Goal: Task Accomplishment & Management: Complete application form

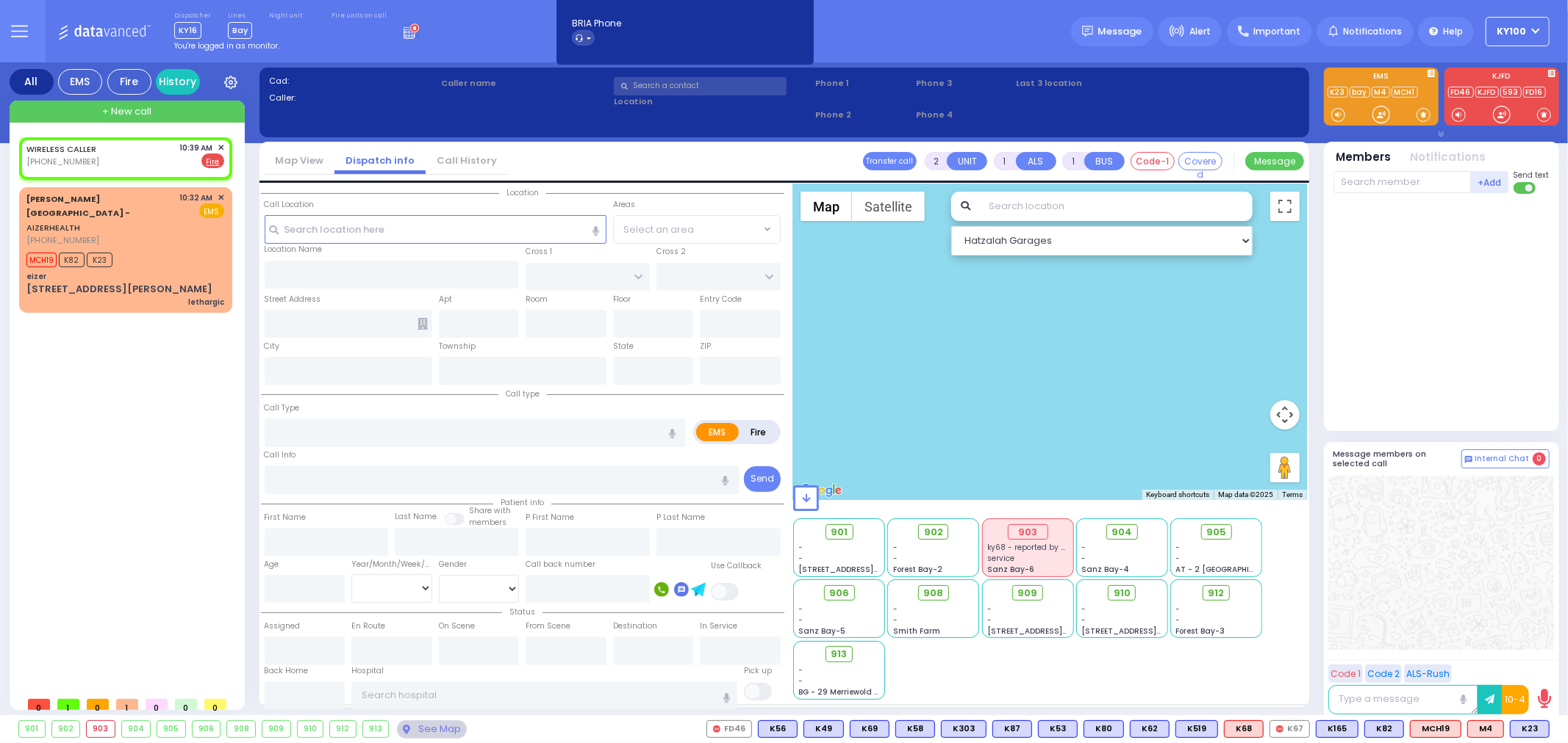
select select
radio input "false"
radio input "true"
select select
type input "10:39"
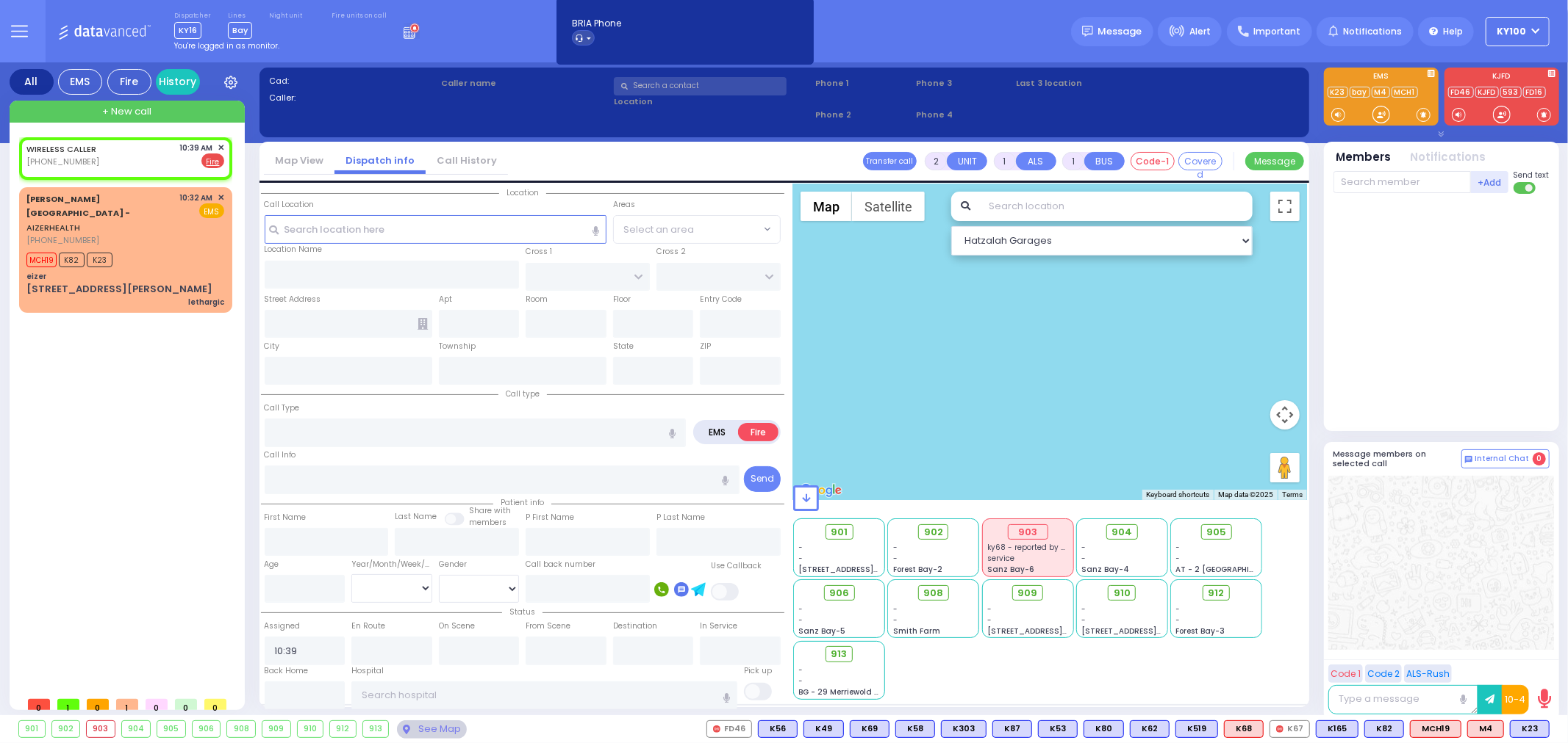
select select "Hatzalah Garages"
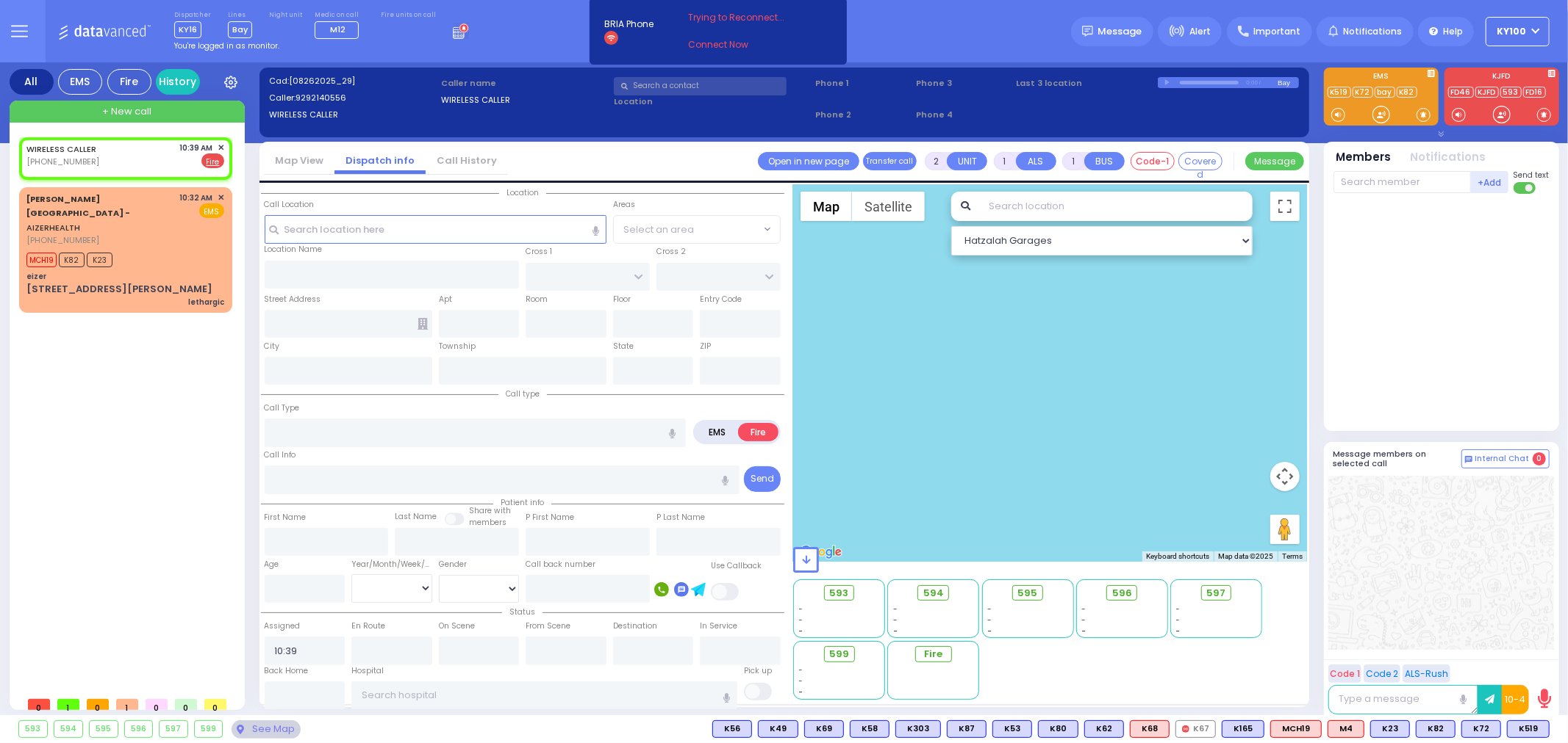
select select
radio input "true"
select select
select select "Hatzalah Garages"
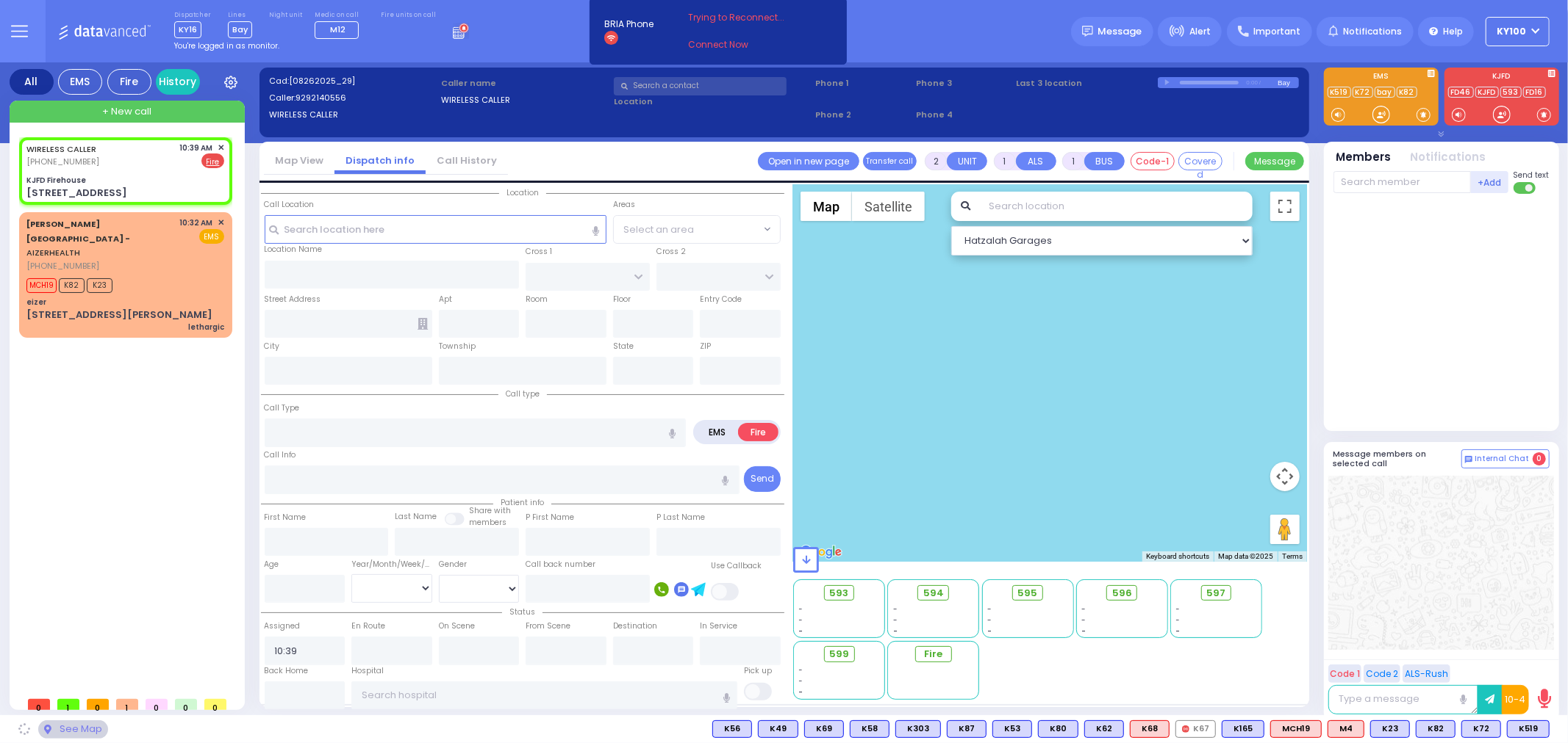
type input "KJFD Firehouse"
type input "[GEOGRAPHIC_DATA]"
type input "[STREET_ADDRESS]"
type input "Monroe"
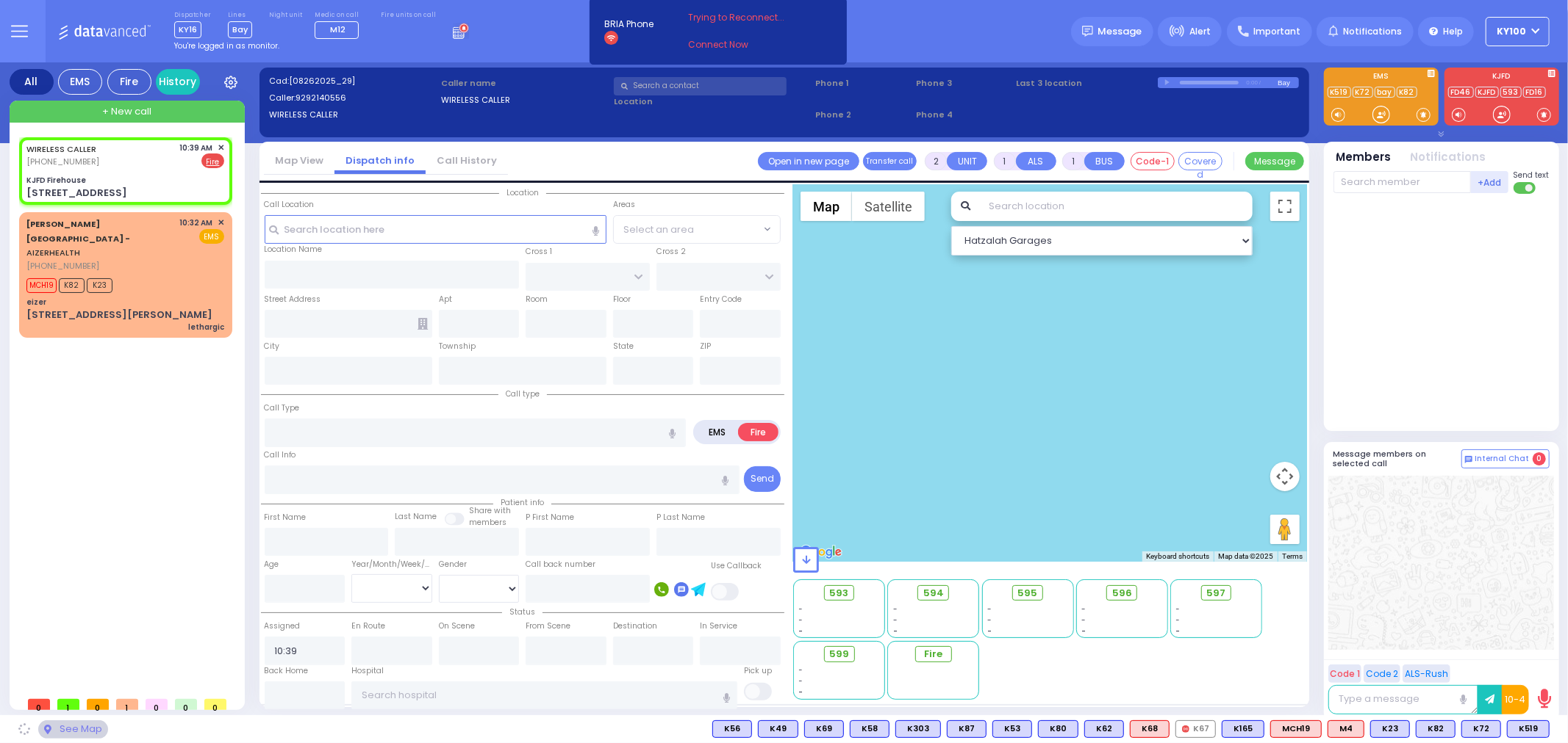
type input "[US_STATE]"
type input "10950"
select select "SECTION 5"
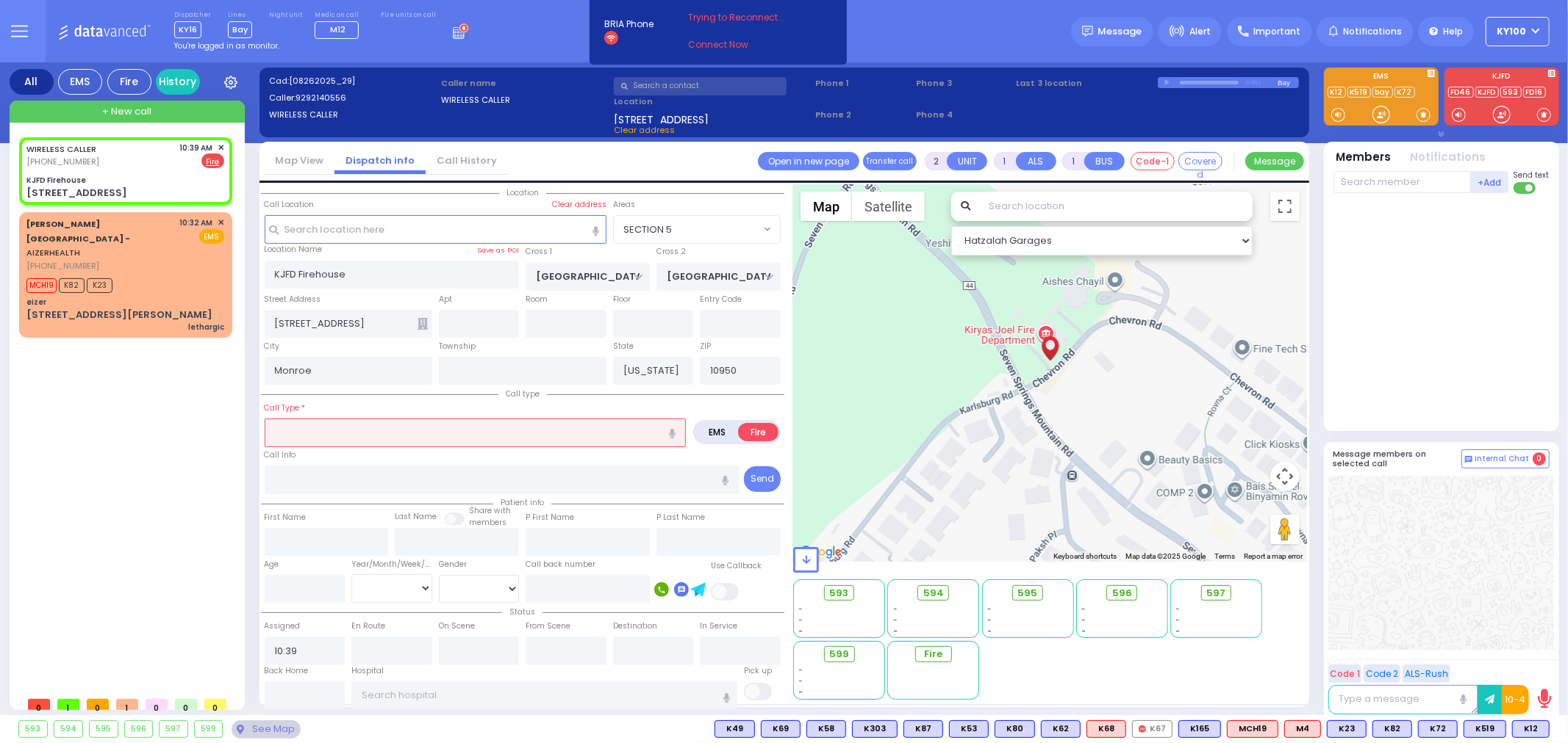
select select
type input "si"
radio input "true"
select select
select select "Hatzalah Garages"
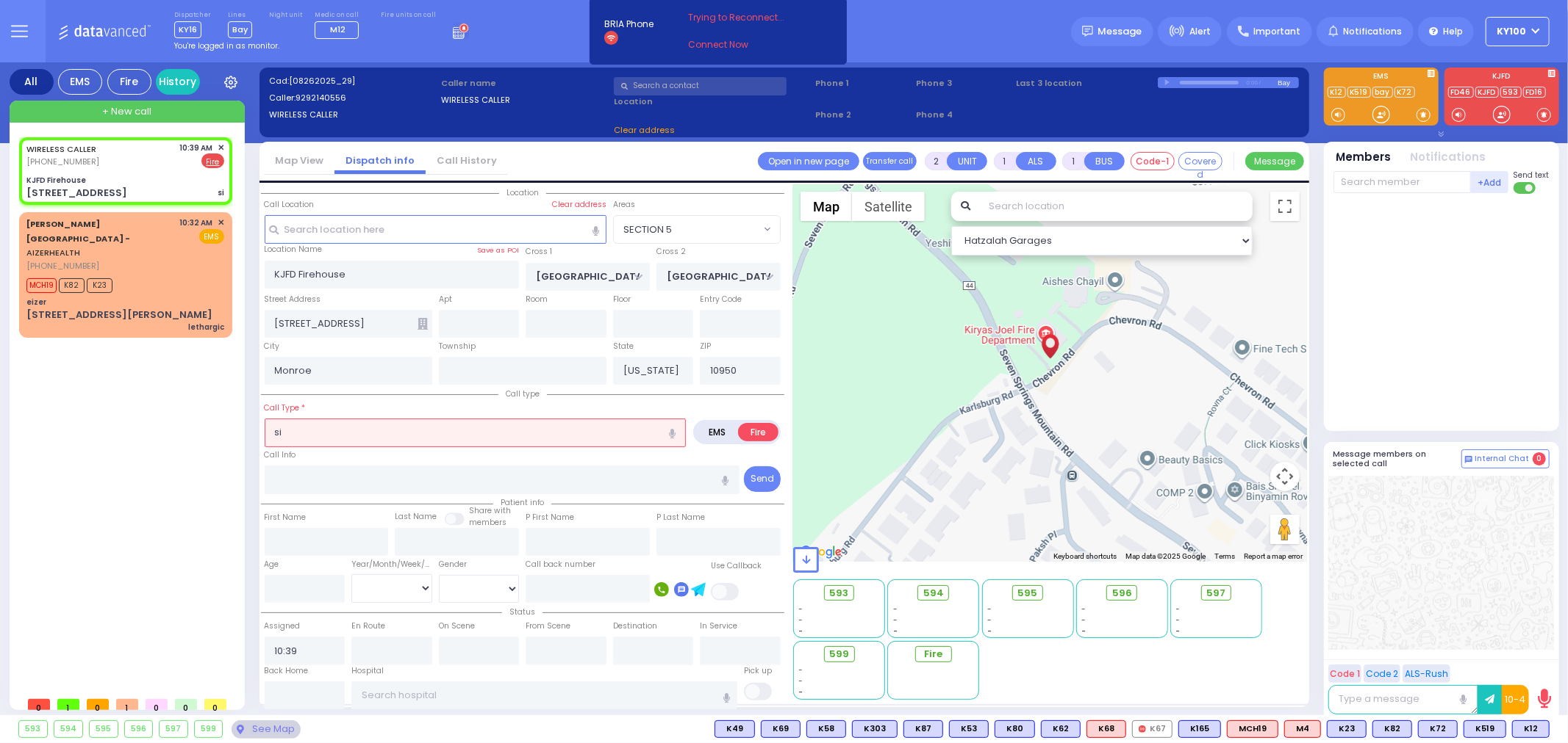
select select "SECTION 5"
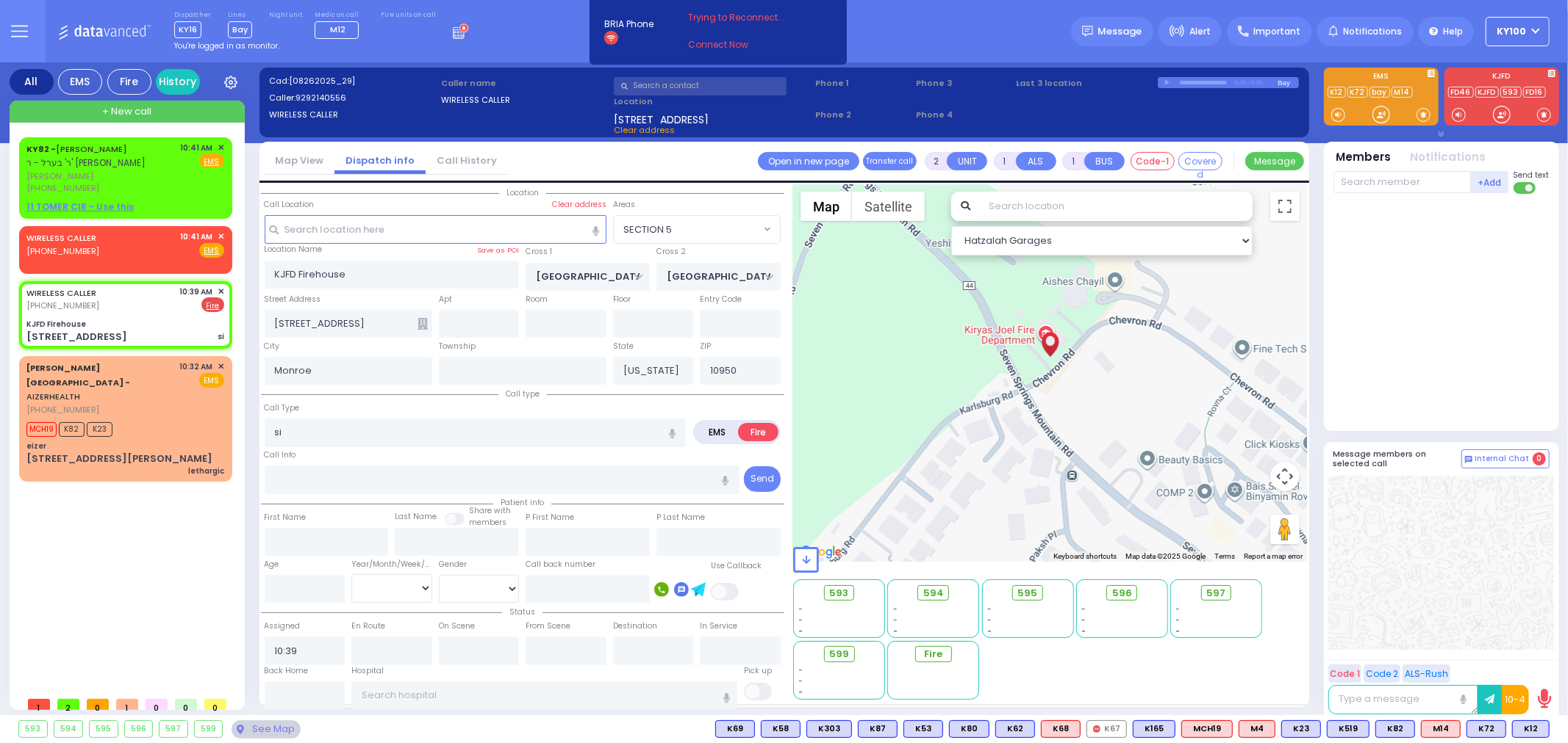
select select
radio input "true"
select select
select select "Hatzalah Garages"
select select "SECTION 5"
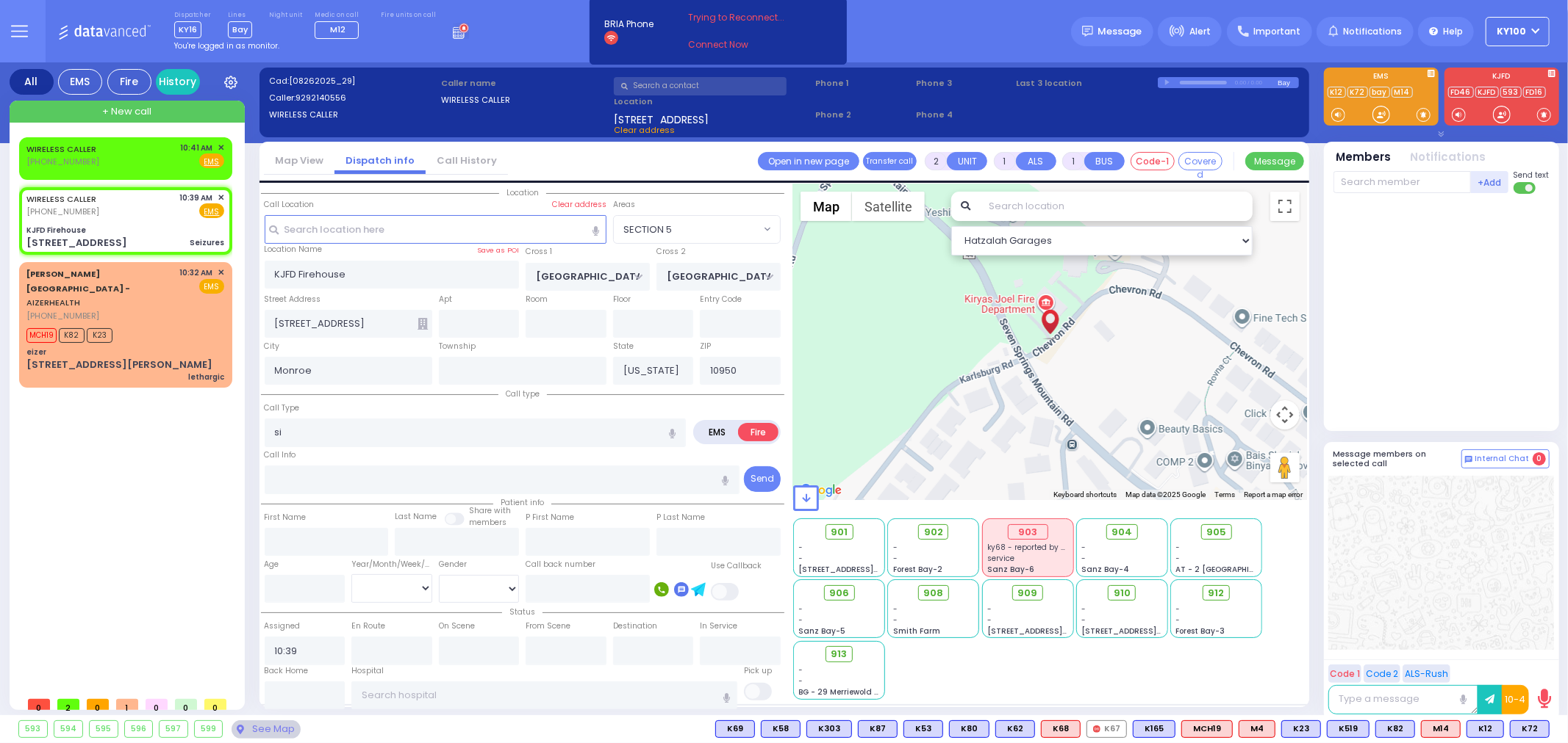
type input "3"
type input "2"
select select
type input "Seizures"
radio input "true"
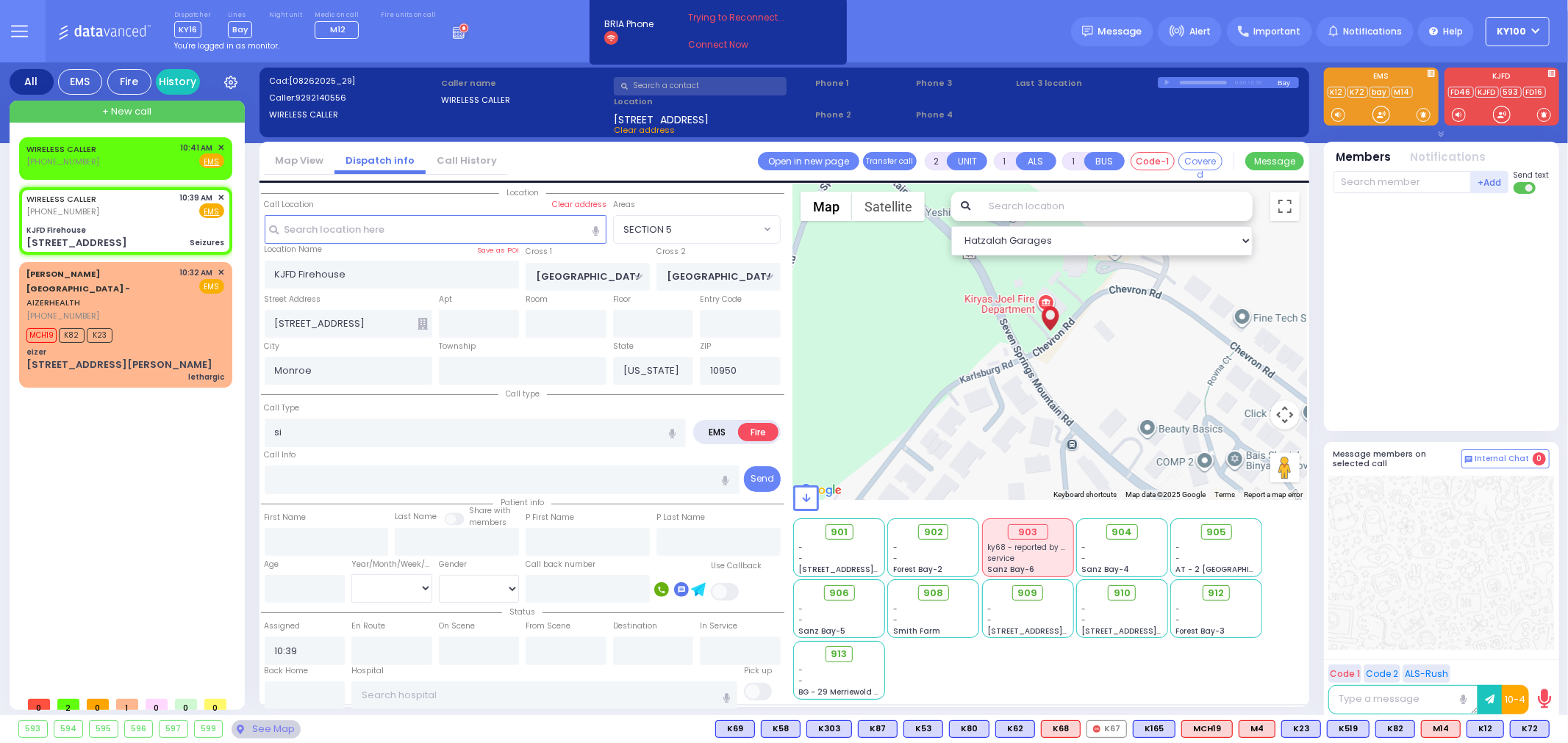
select select
select select "Hatzalah Garages"
select select "SECTION 5"
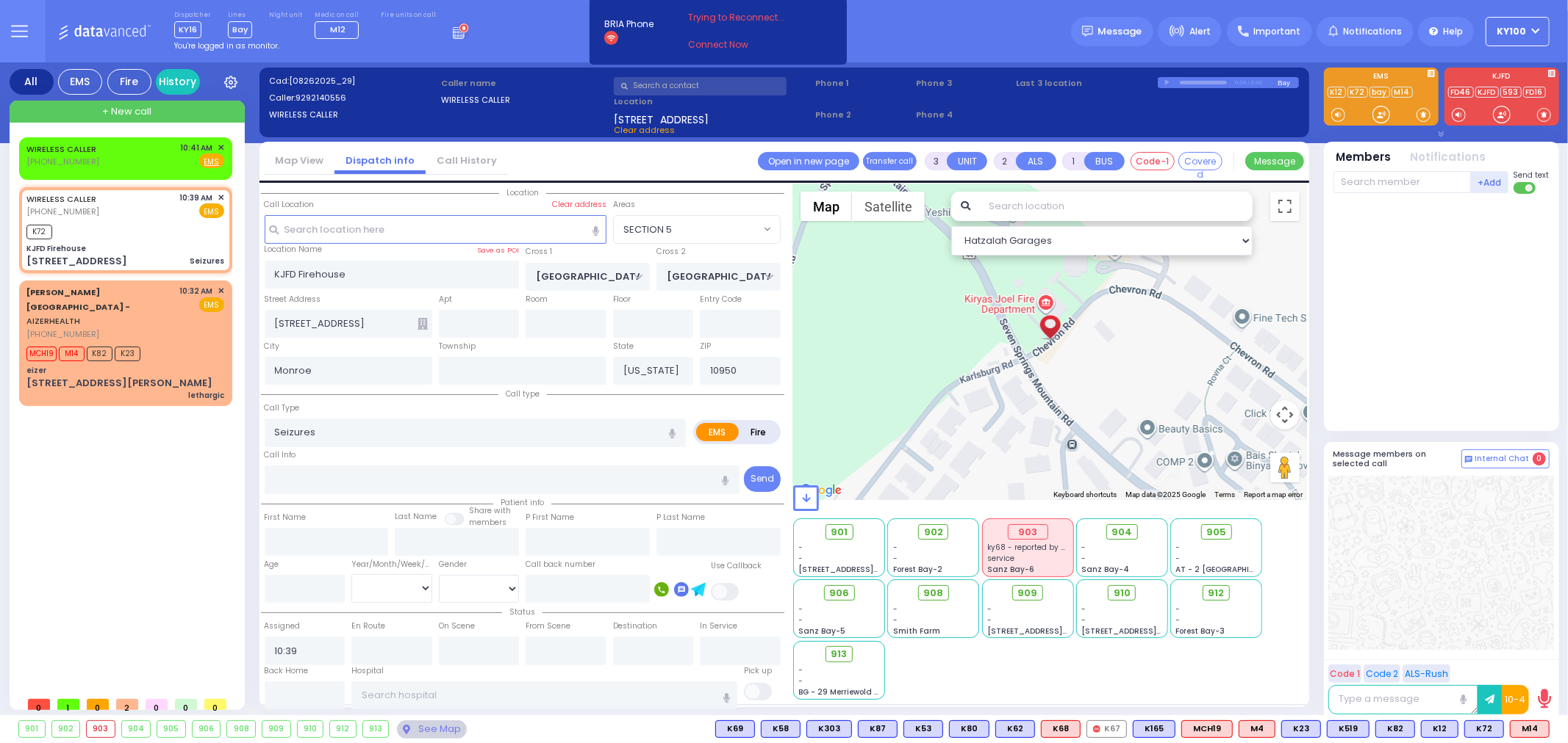
select select
radio input "true"
select select
type input "10:43"
select select "Hatzalah Garages"
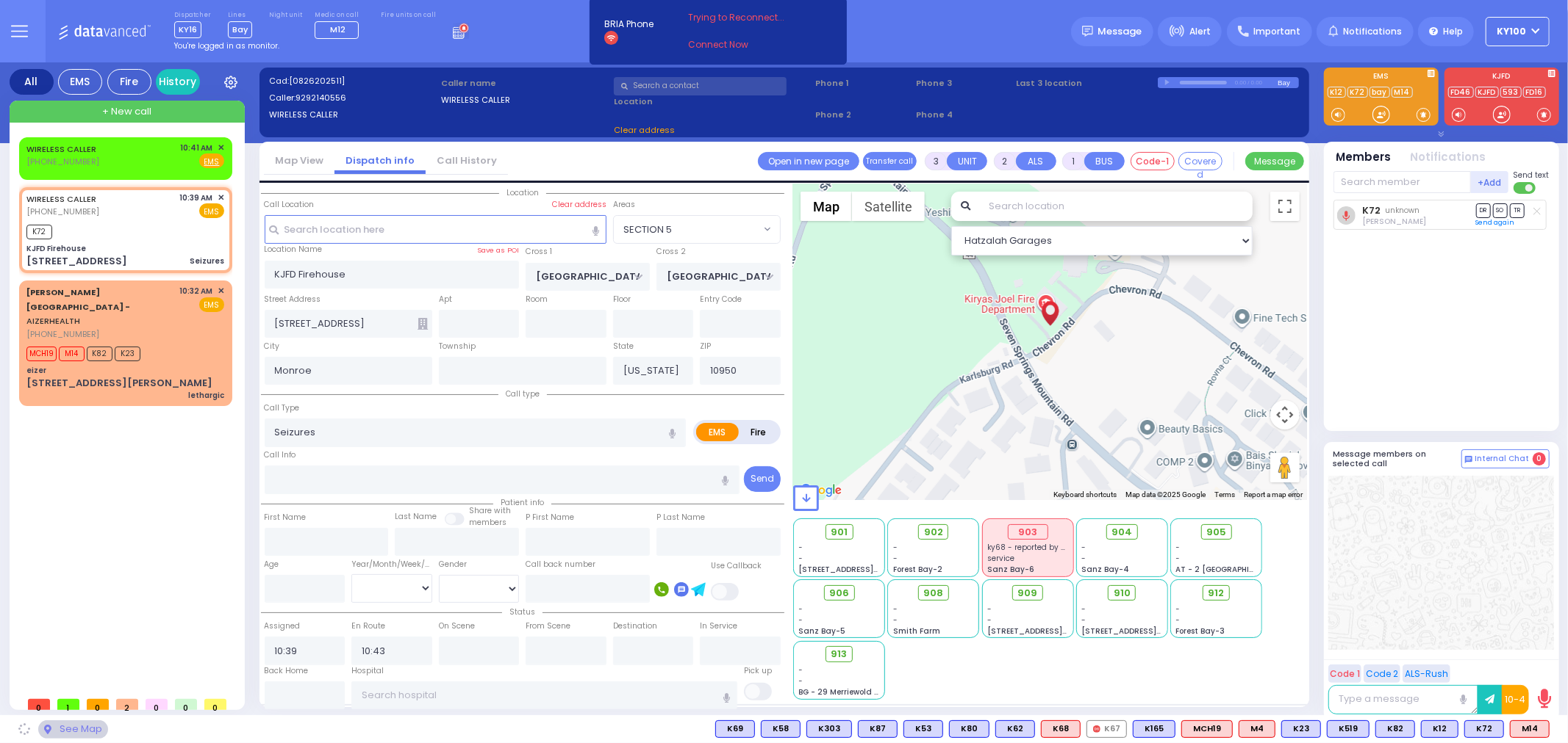
select select "SECTION 5"
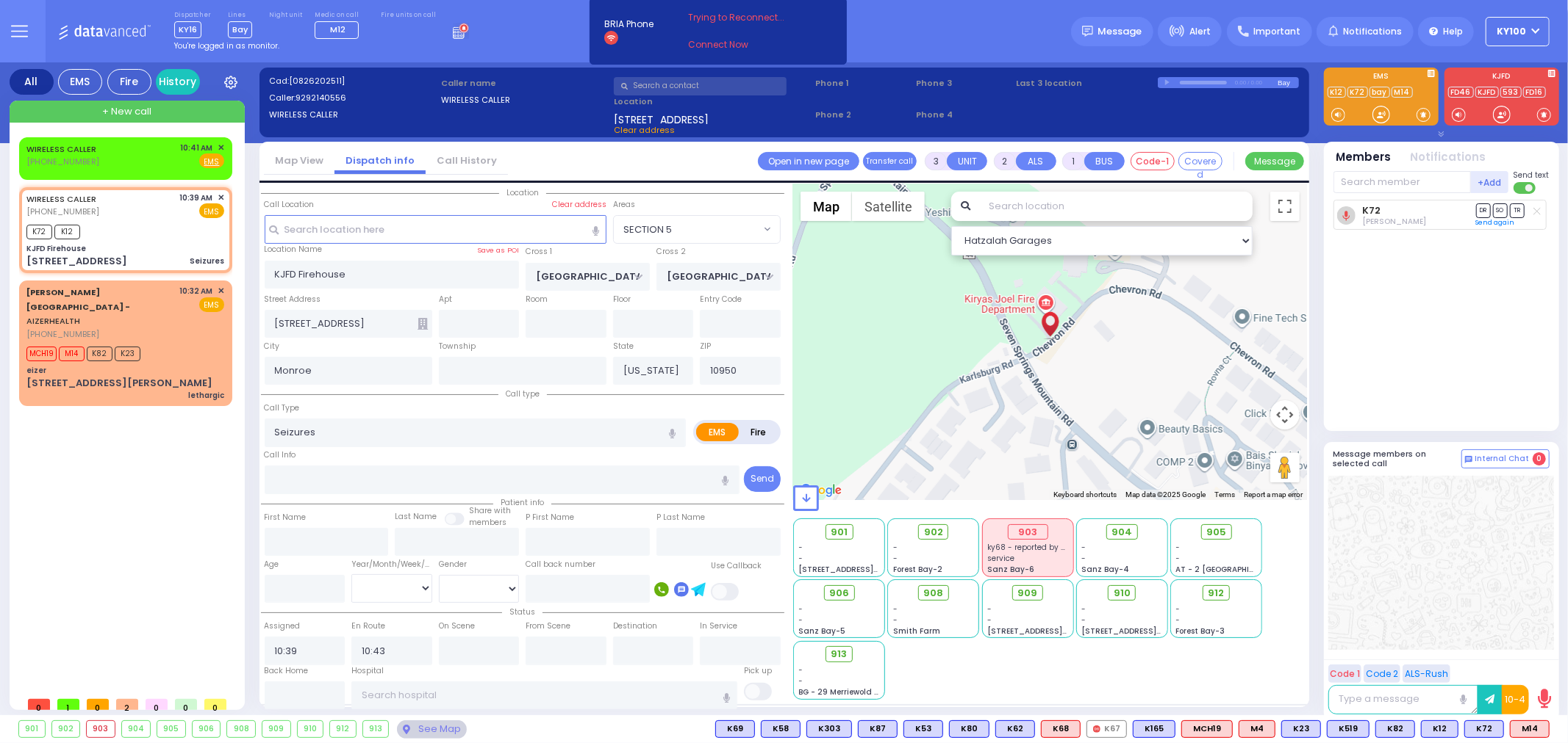
select select
radio input "true"
select select
select select "Hatzalah Garages"
select select "SECTION 5"
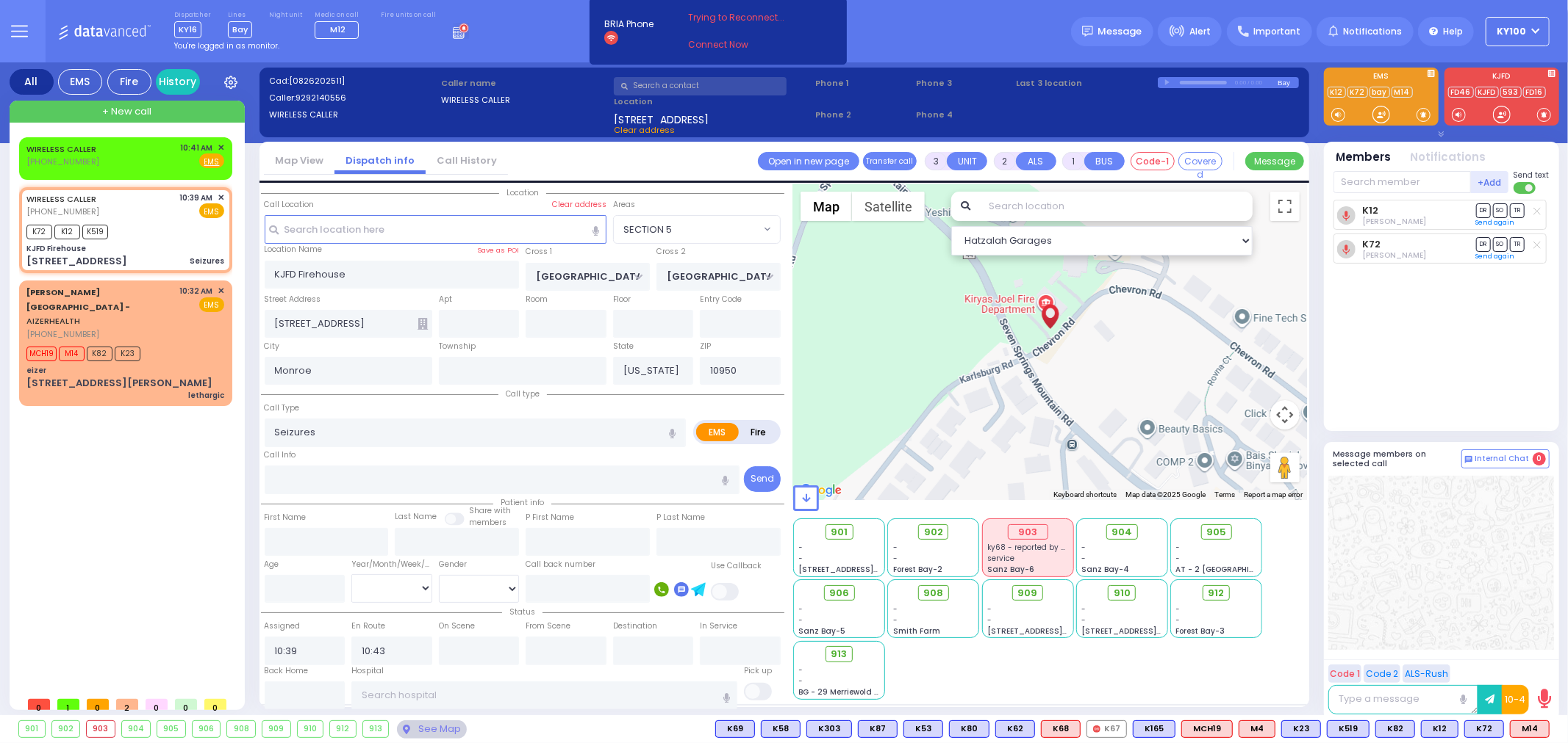
select select
radio input "true"
select select
select select "Hatzalah Garages"
select select "SECTION 5"
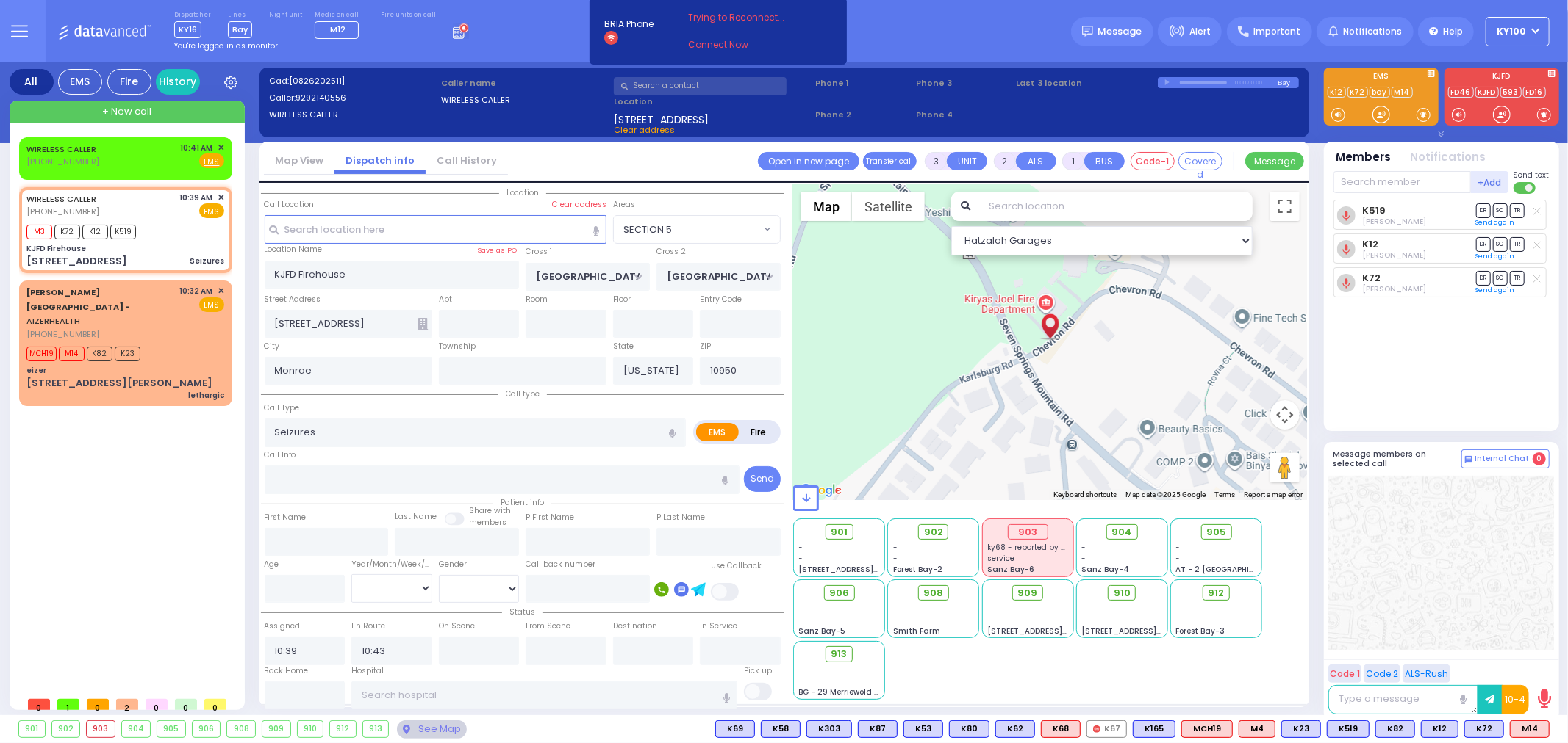
select select
radio input "true"
select select
select select "Hatzalah Garages"
select select "SECTION 5"
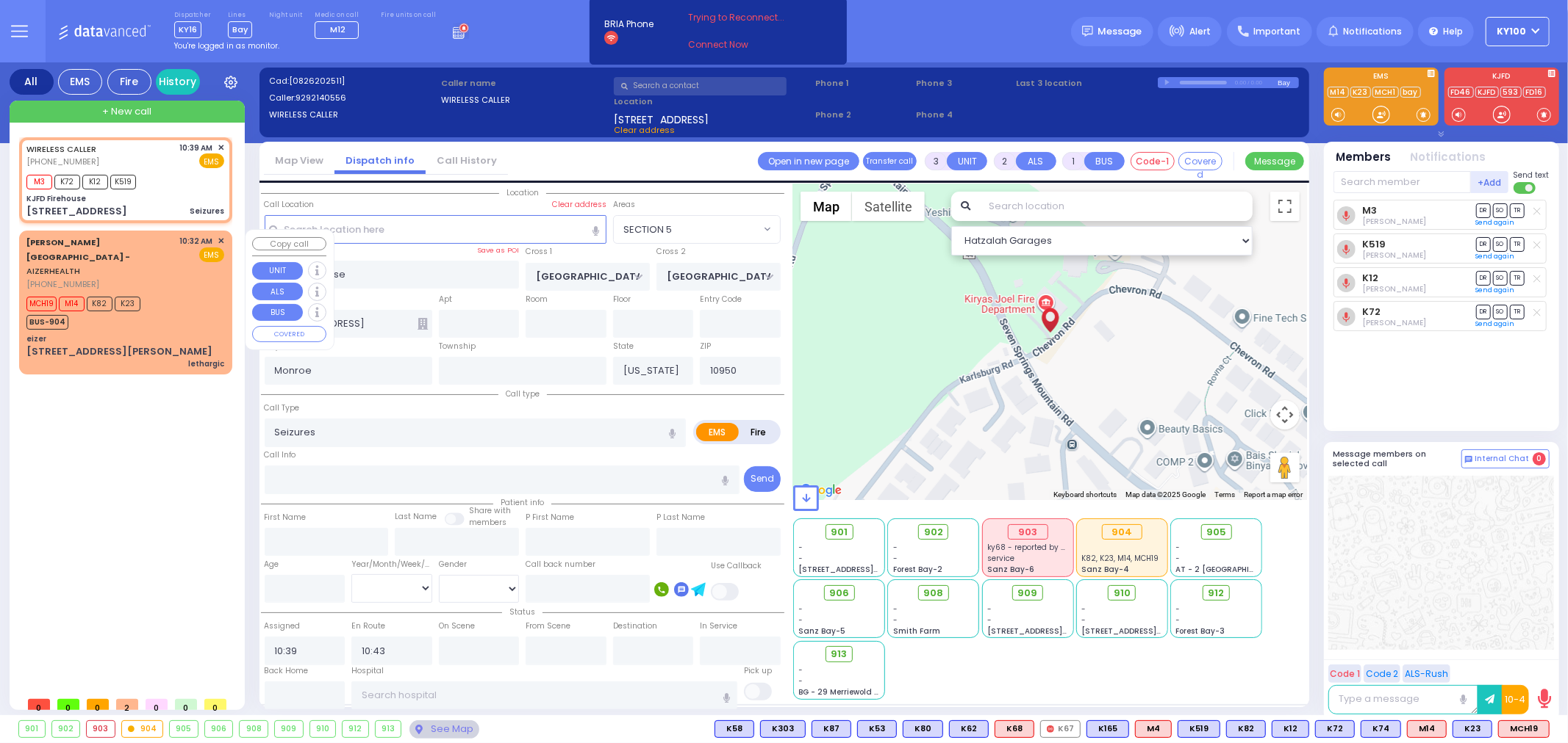
click at [150, 333] on div "eizer" at bounding box center [125, 338] width 198 height 11
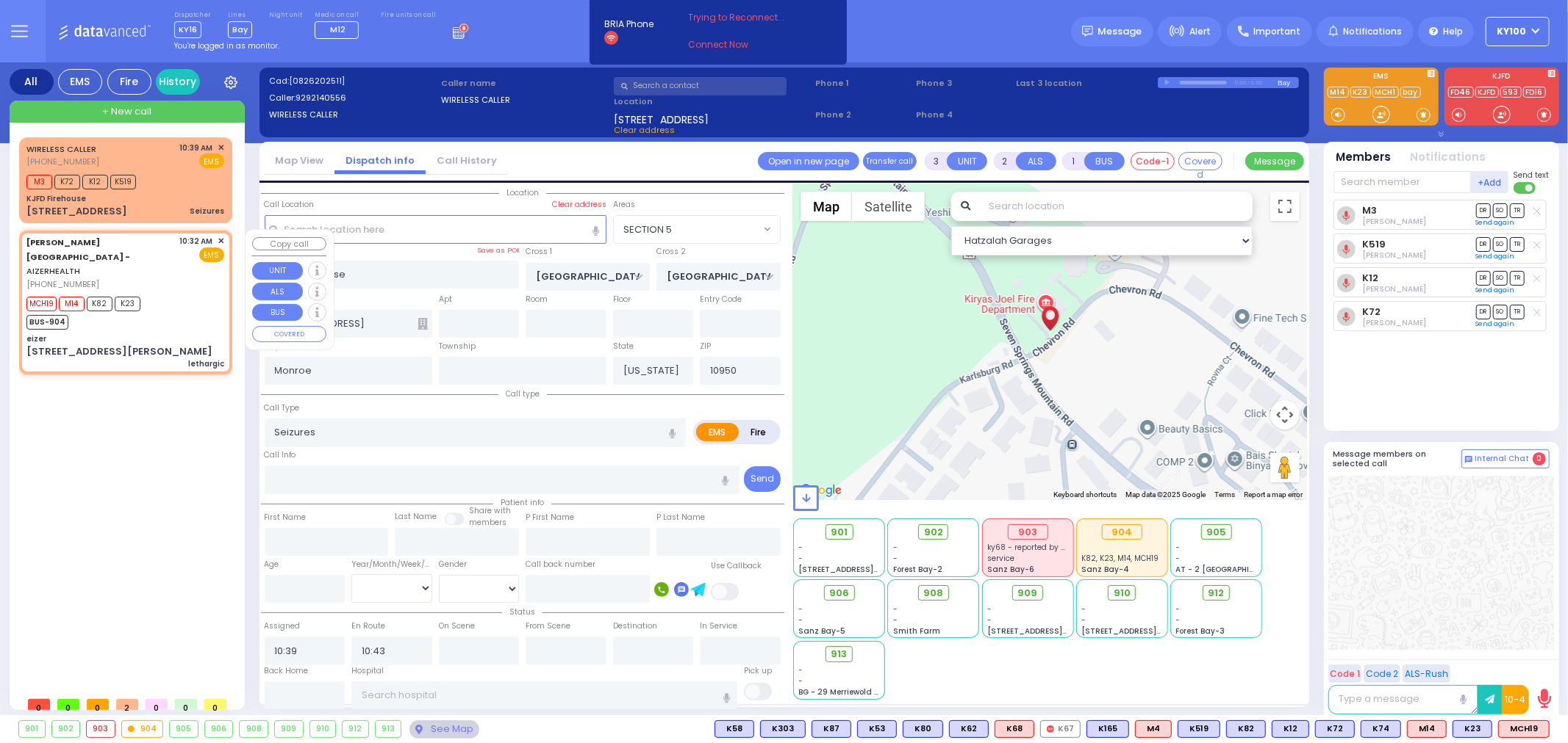
type input "2"
type input "1"
select select
type input "lethargic"
radio input "true"
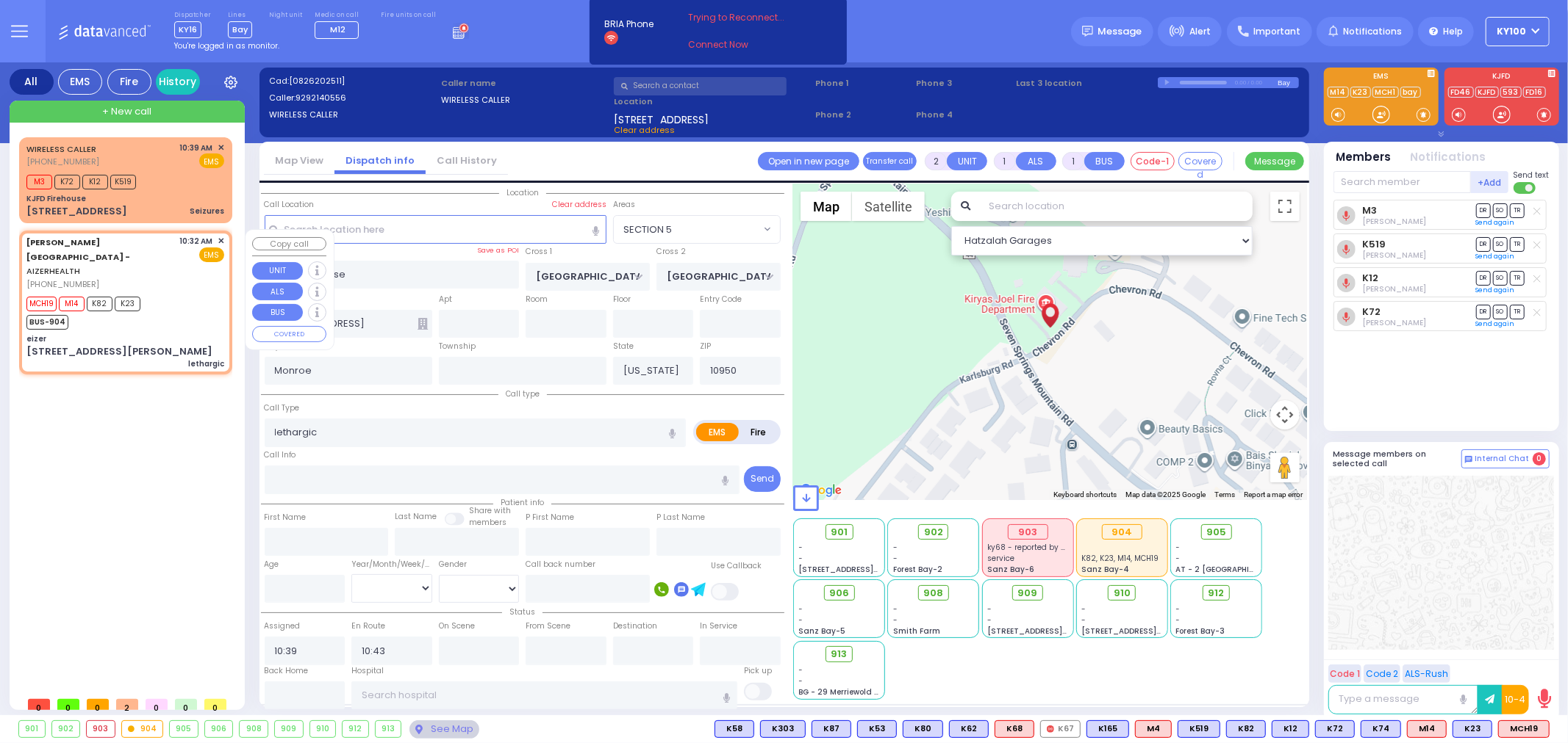
type input "wienstock"
select select
type input "10:32"
type input "10:38"
type input "eizer"
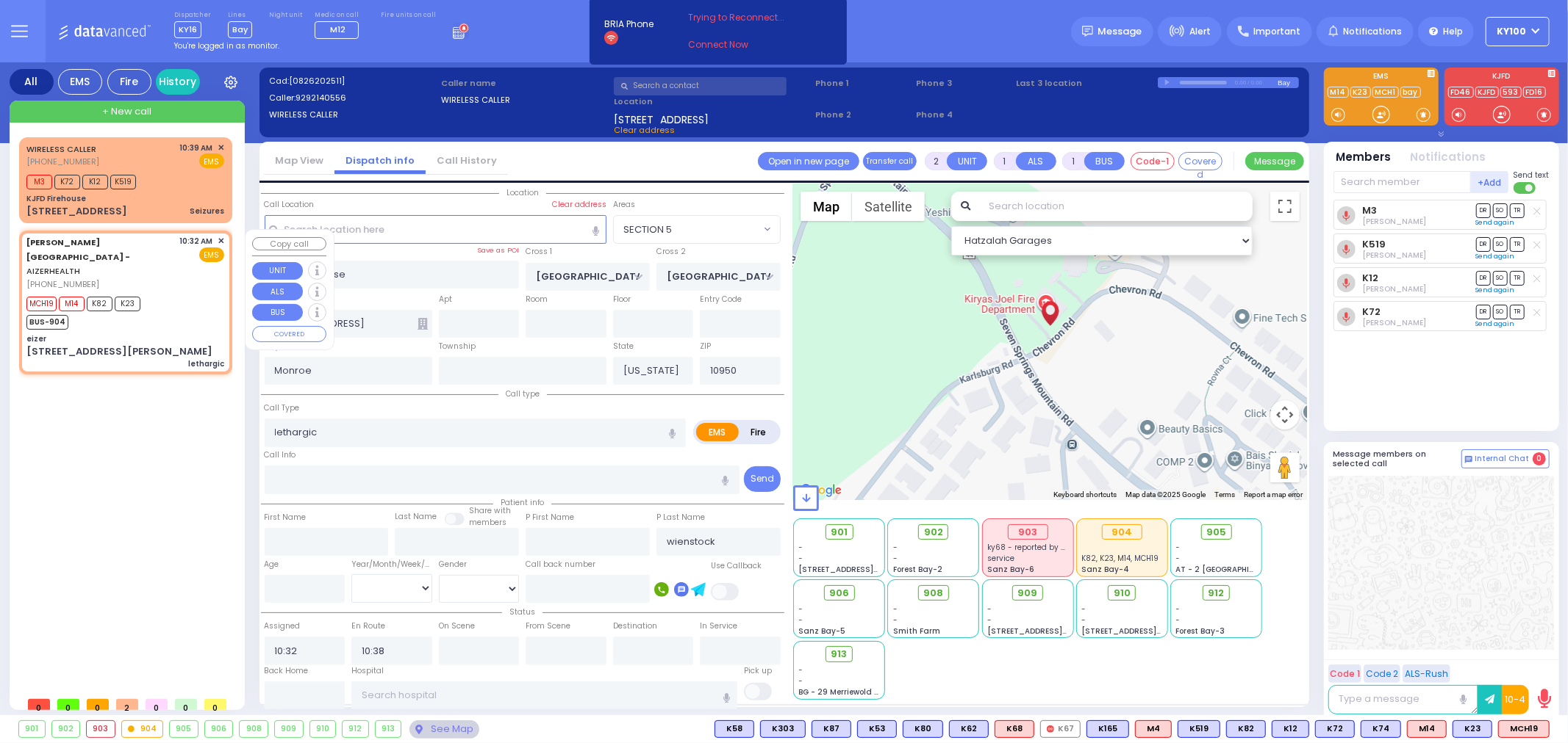
type input "[STREET_ADDRESS][PERSON_NAME]"
type input "[GEOGRAPHIC_DATA]"
type input "6112"
select select "Hatzalah Garages"
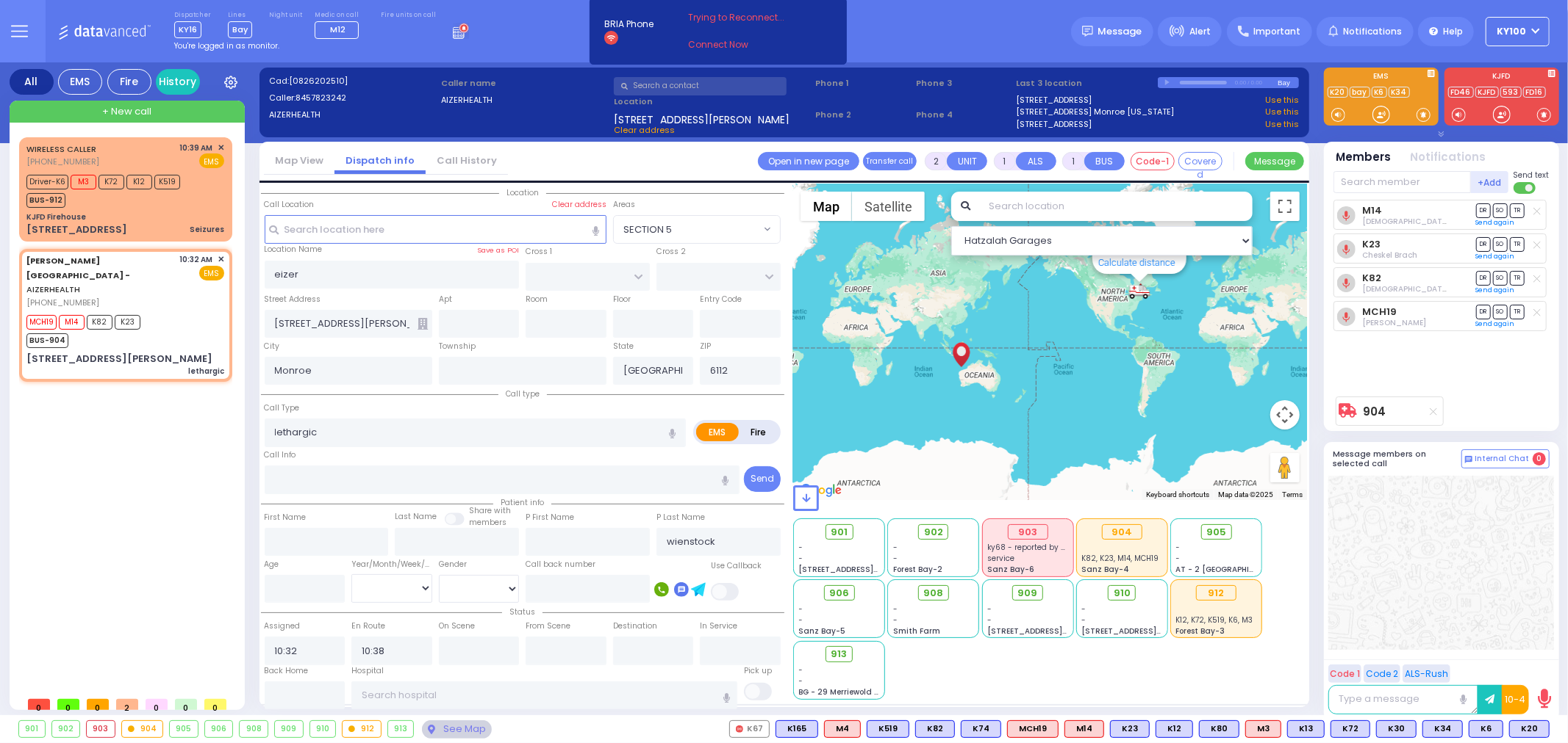
select select
radio input "true"
select select
select select "Hatzalah Garages"
select select
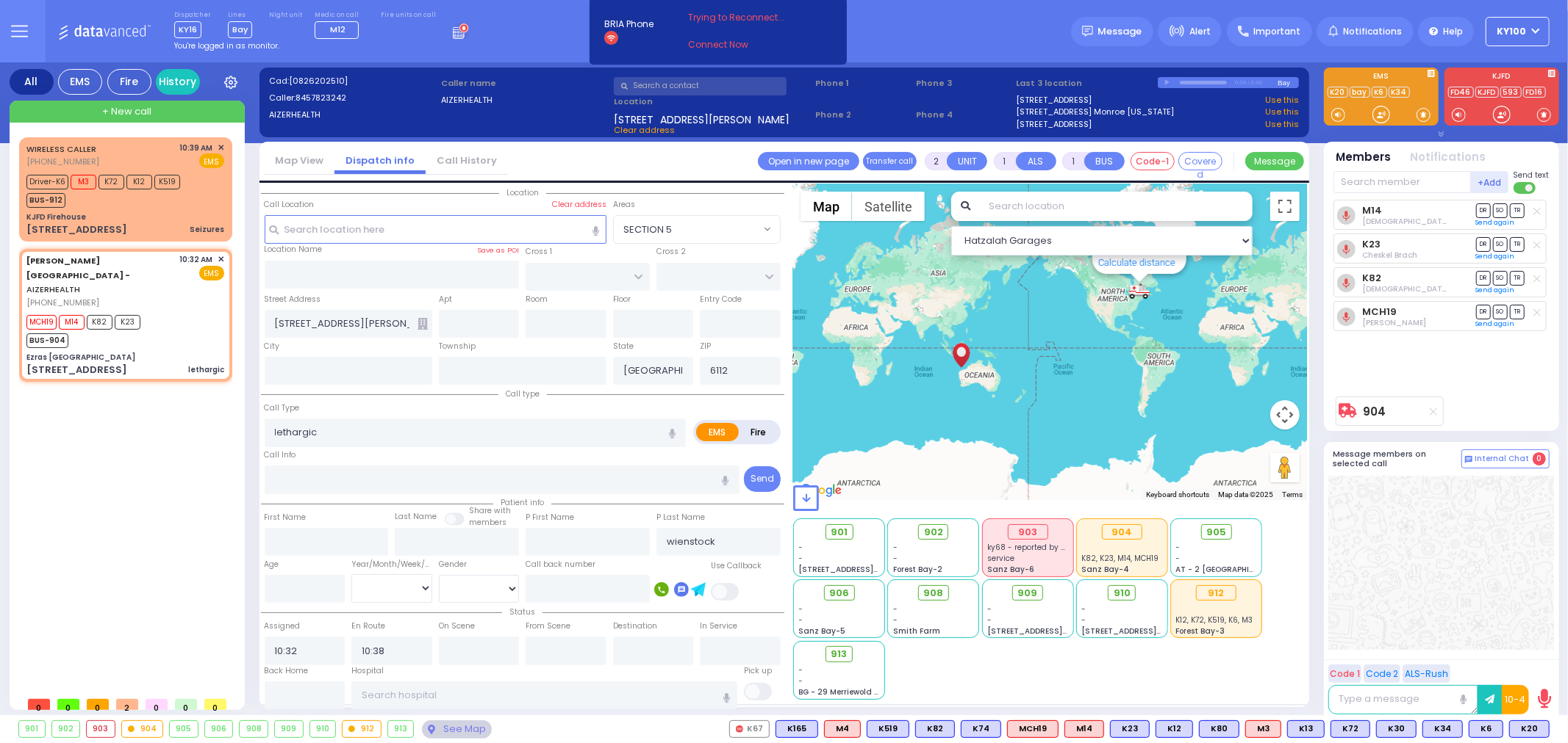
radio input "true"
select select
select select "Hatzalah Garages"
type input "Ezras [GEOGRAPHIC_DATA]"
type input "[PERSON_NAME] DR"
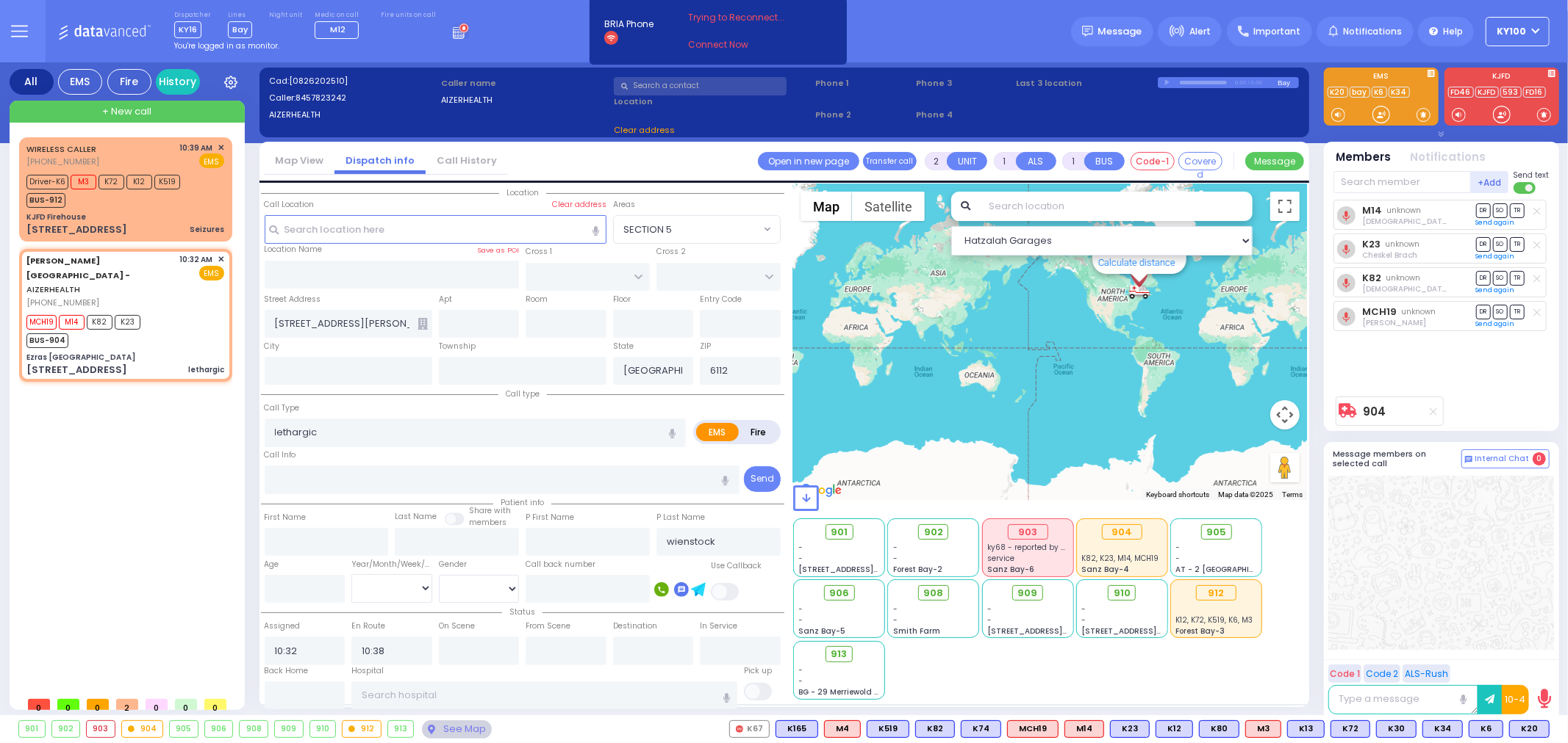
type input "CARTER LN"
type input "[STREET_ADDRESS]"
type input "[PERSON_NAME]"
type input "[US_STATE]"
type input "10950"
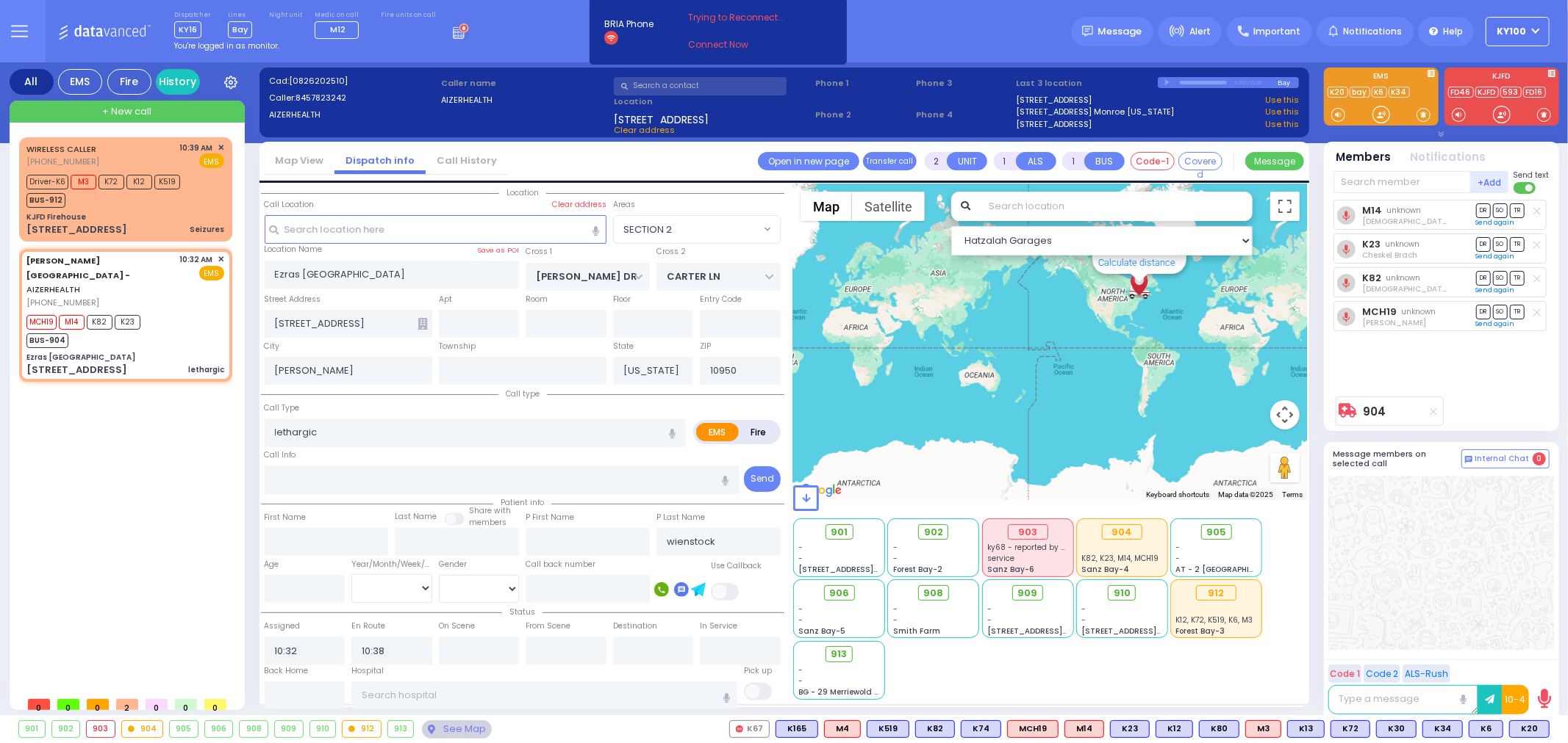
select select "SECTION 2"
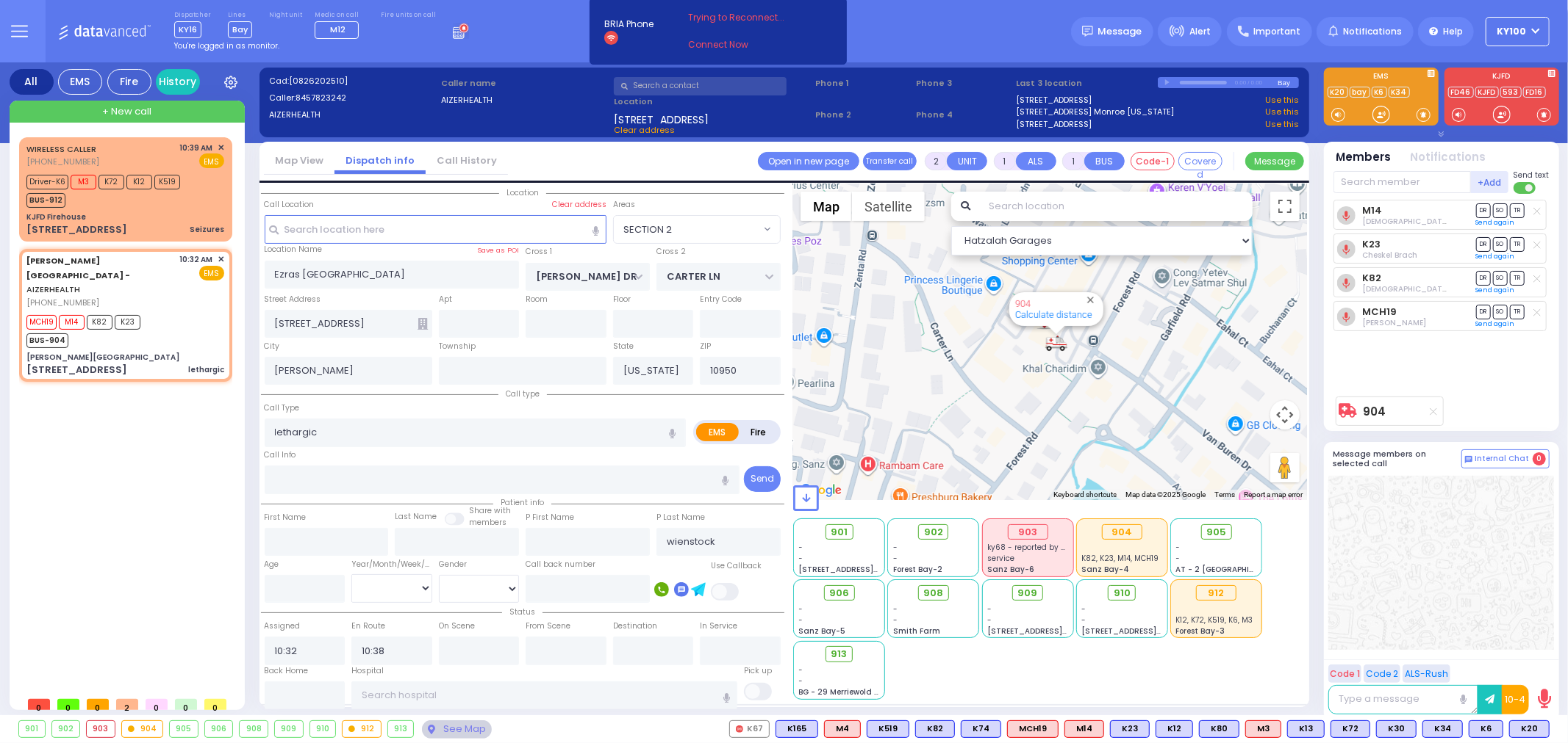
select select
radio input "true"
select select
select select "Hatzalah Garages"
type input "[PERSON_NAME][GEOGRAPHIC_DATA]"
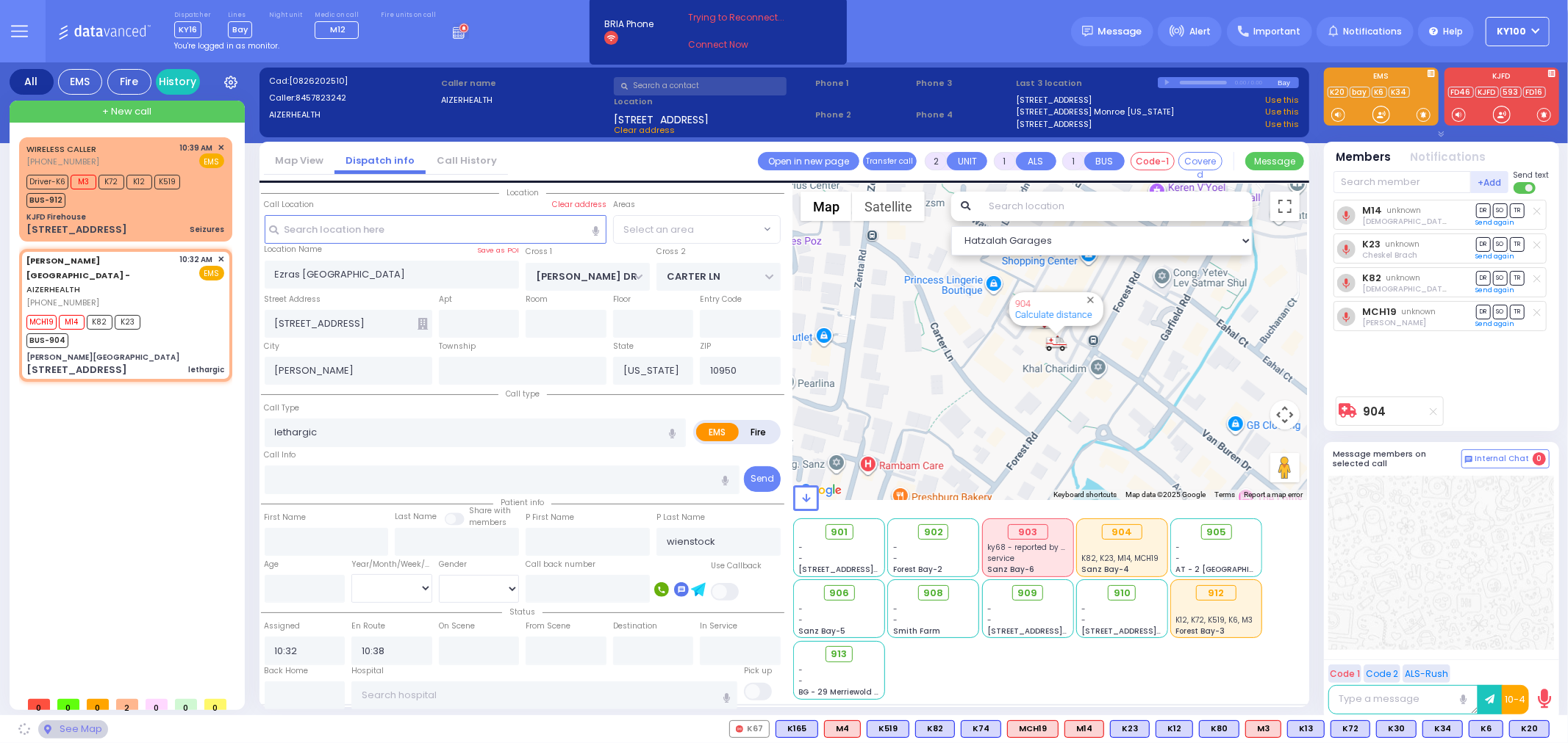
type input "[STREET_ADDRESS]"
select select "SECTION 2"
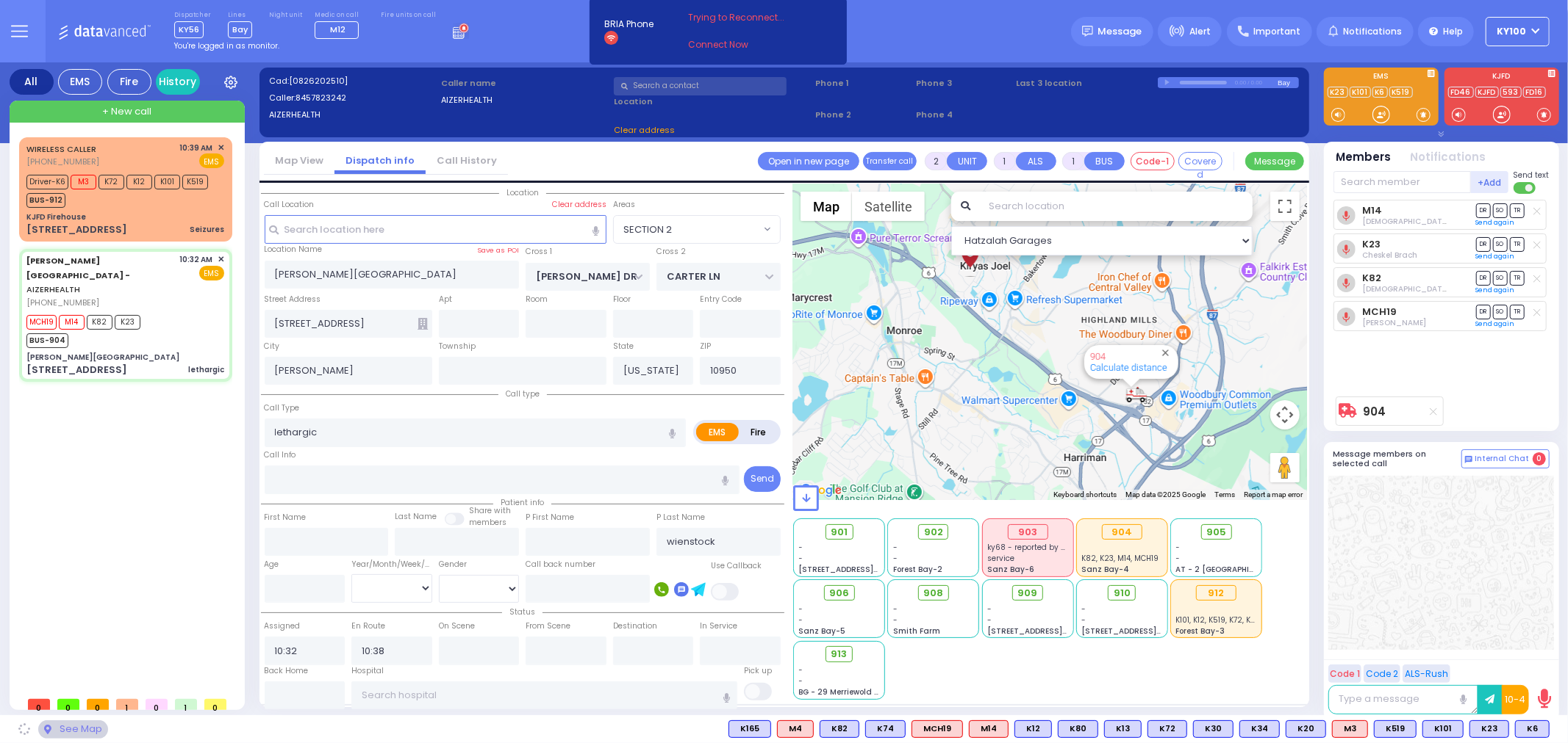
select select
radio input "true"
select select
type input "11:14"
select select "Hatzalah Garages"
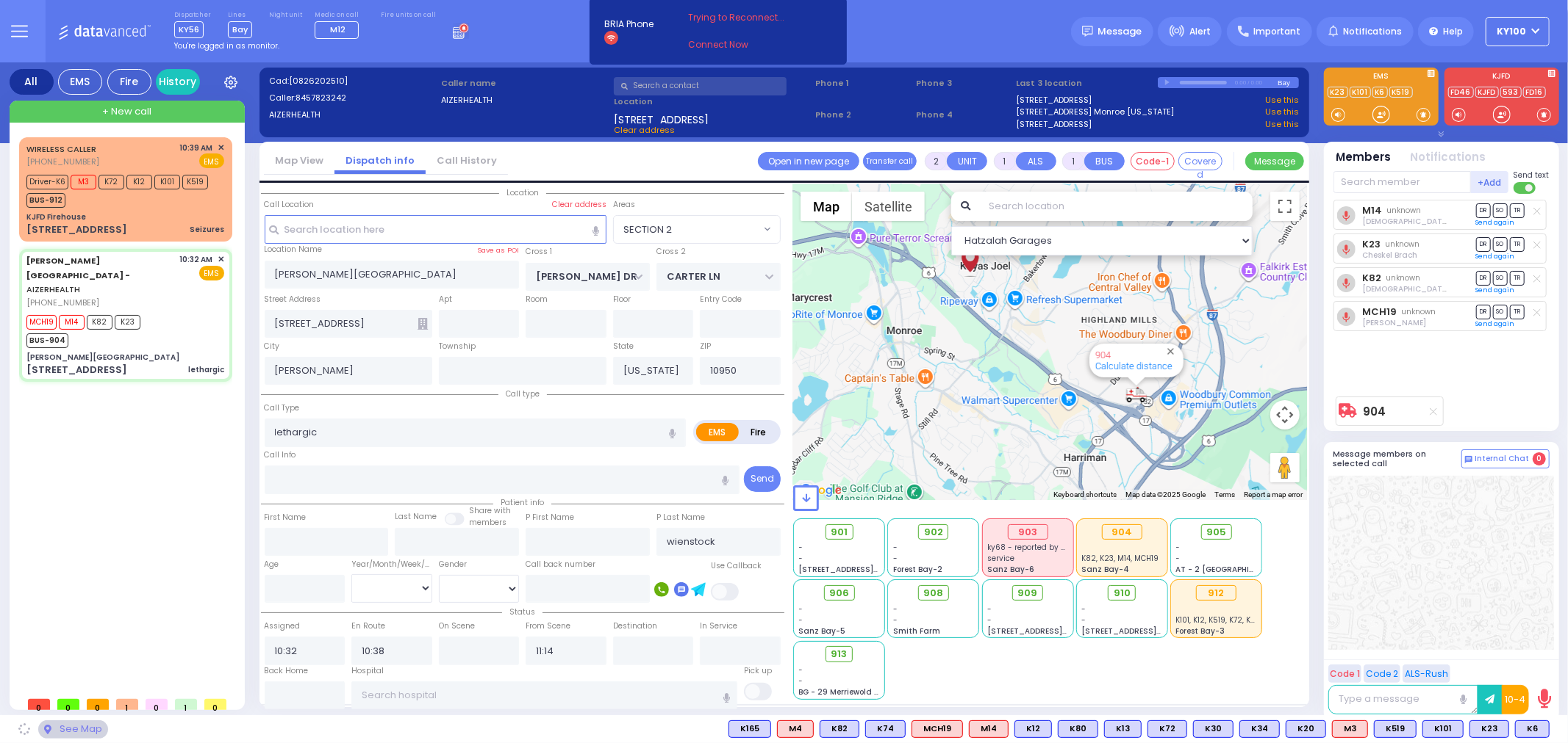
select select "SECTION 2"
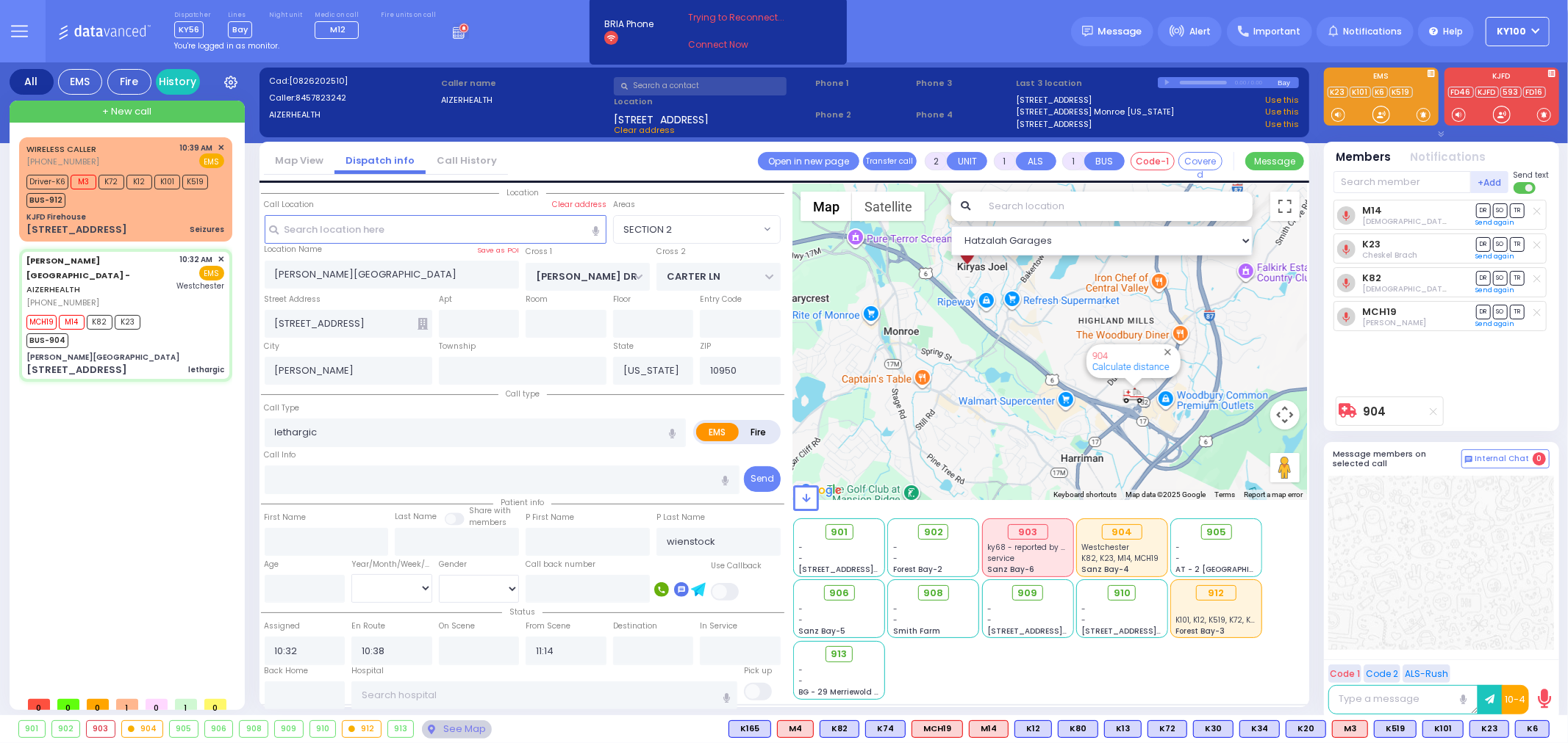
select select
radio input "true"
select select
type input "[GEOGRAPHIC_DATA]-[PERSON_NAME][GEOGRAPHIC_DATA]"
select select "Hatzalah Garages"
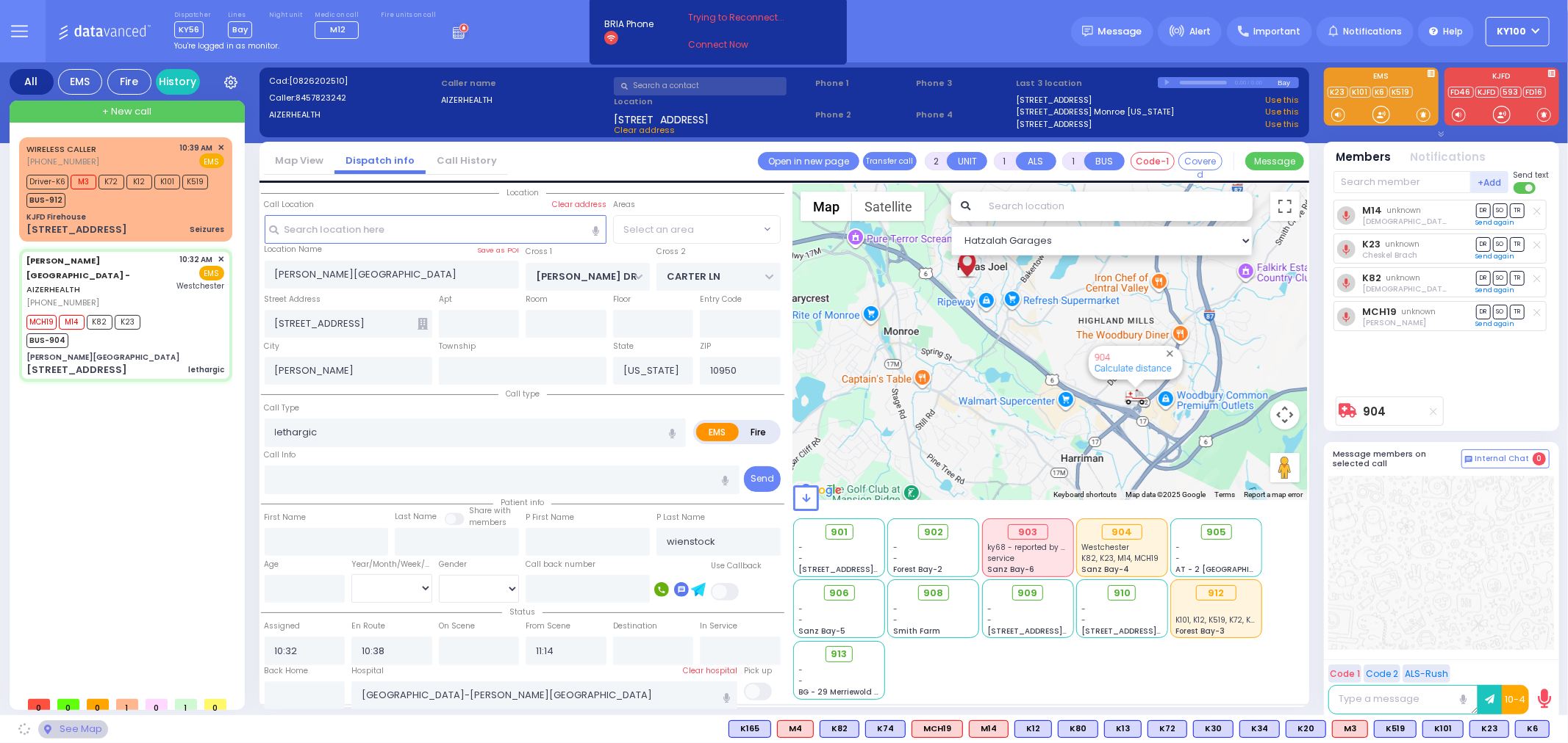
select select "SECTION 2"
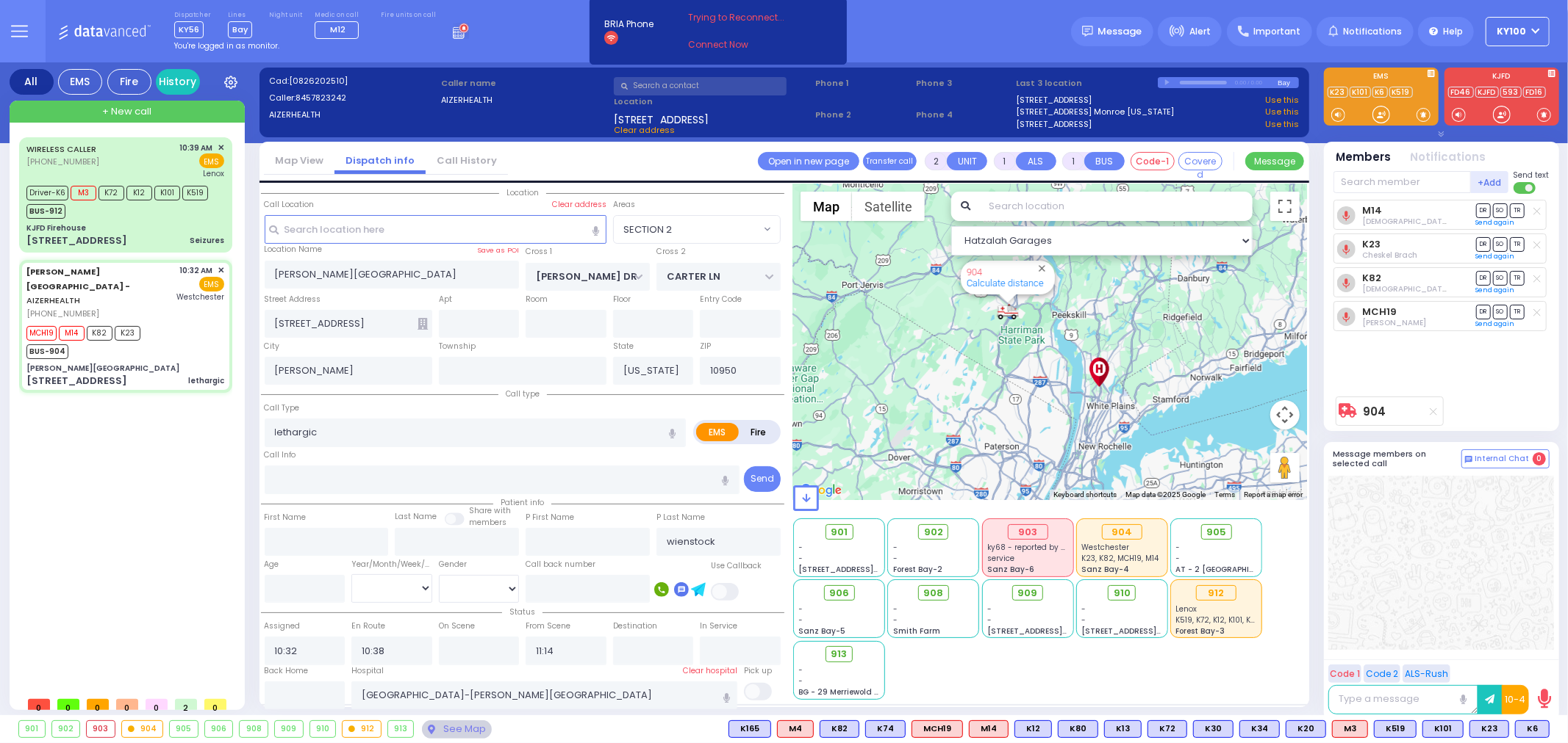
type input "6"
select select
radio input "true"
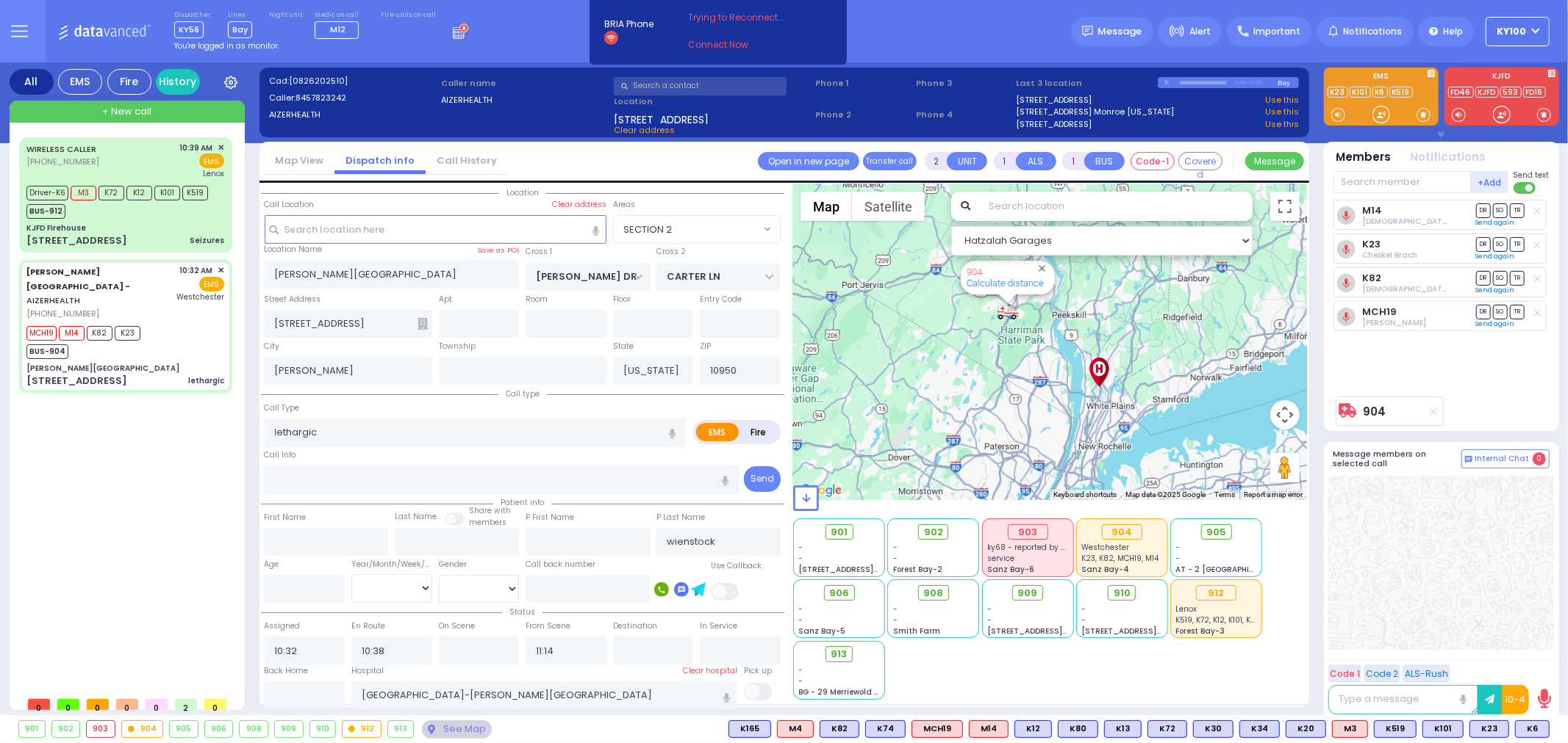
type input "Unknown"
select select "Year"
select select "Hatzalah Garages"
select select "SECTION 2"
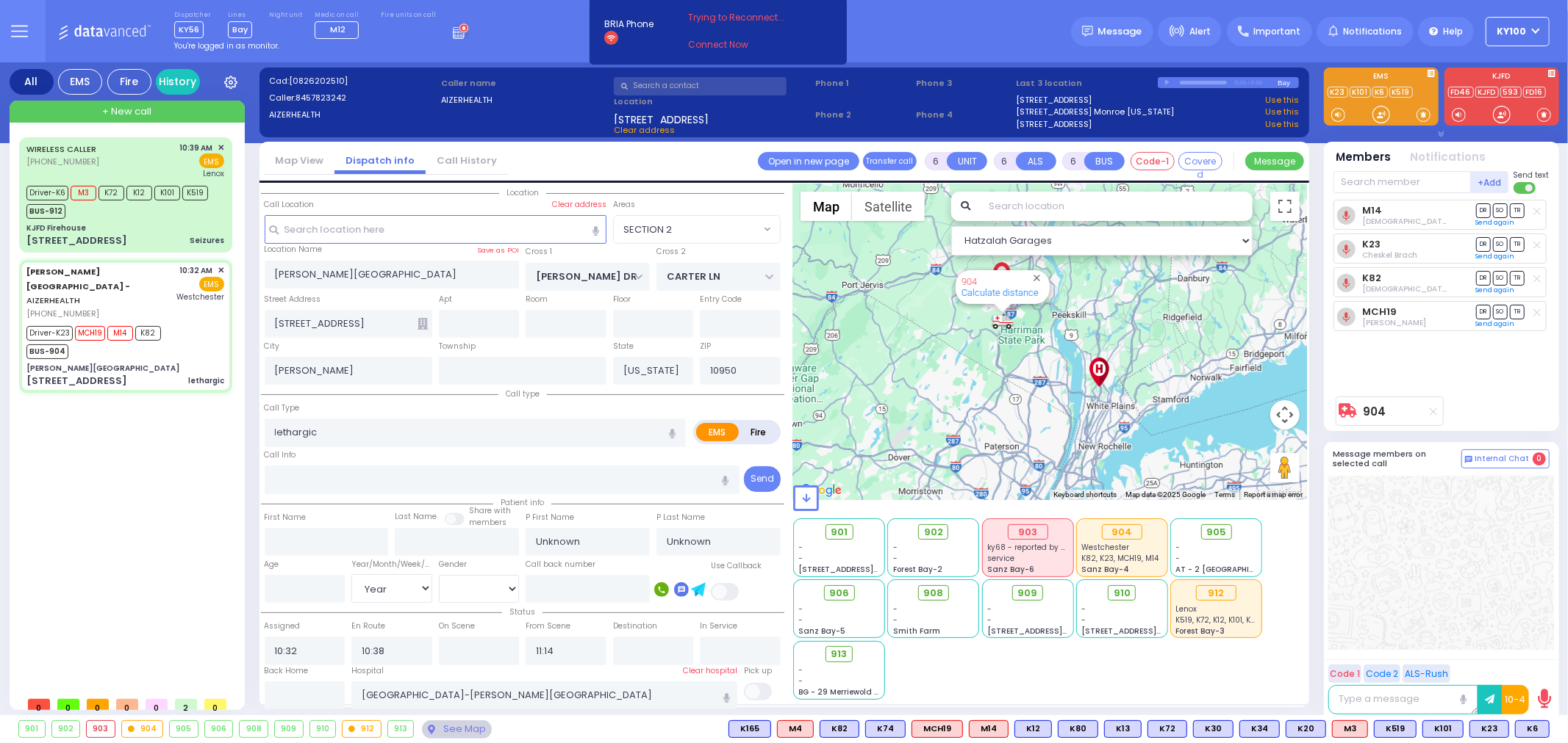
select select
radio input "true"
type input "Wolf"
type input "Weinstock"
type input "13"
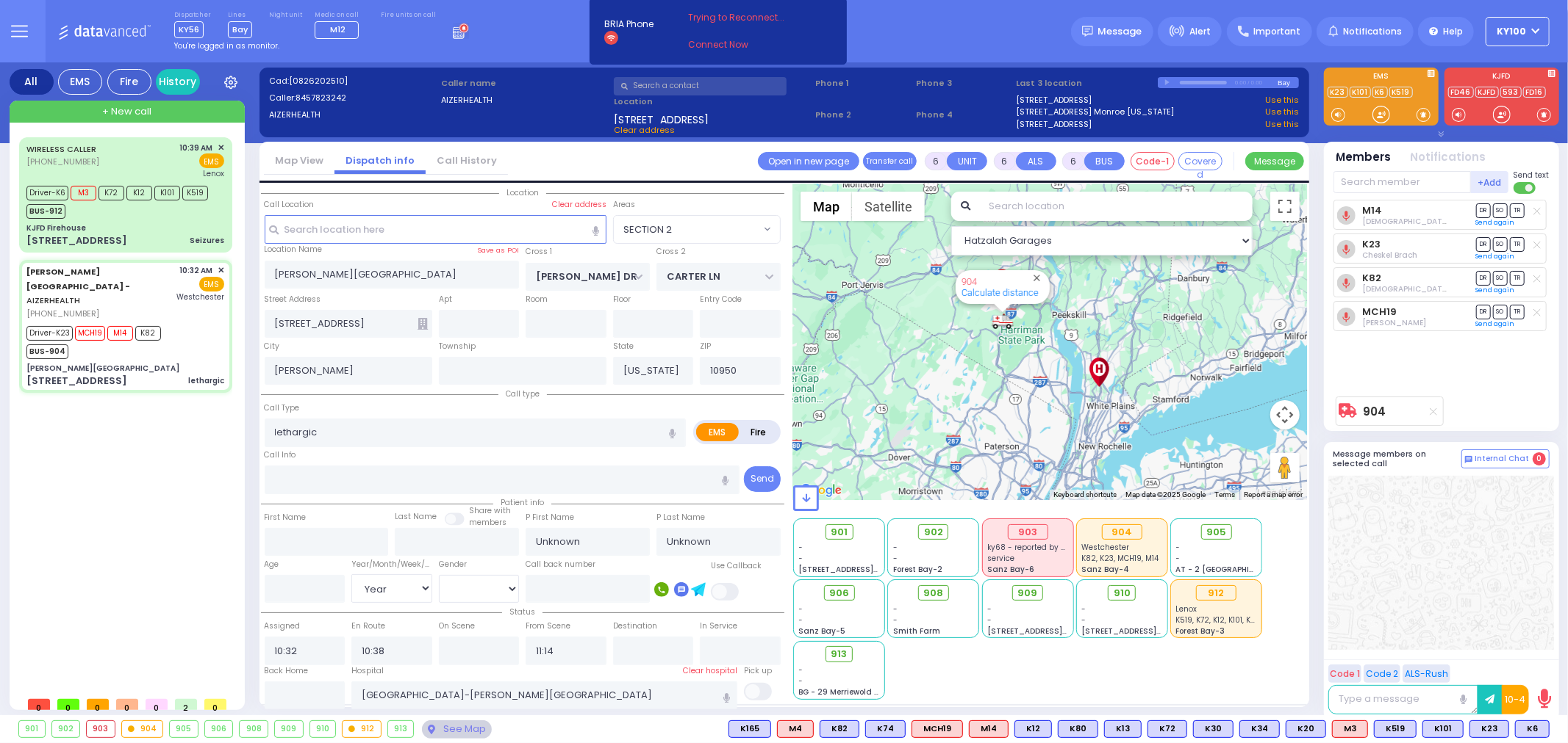
select select "Year"
select select "[DEMOGRAPHIC_DATA]"
type input "10:40"
select select "SECTION 2"
select select "Hatzalah Garages"
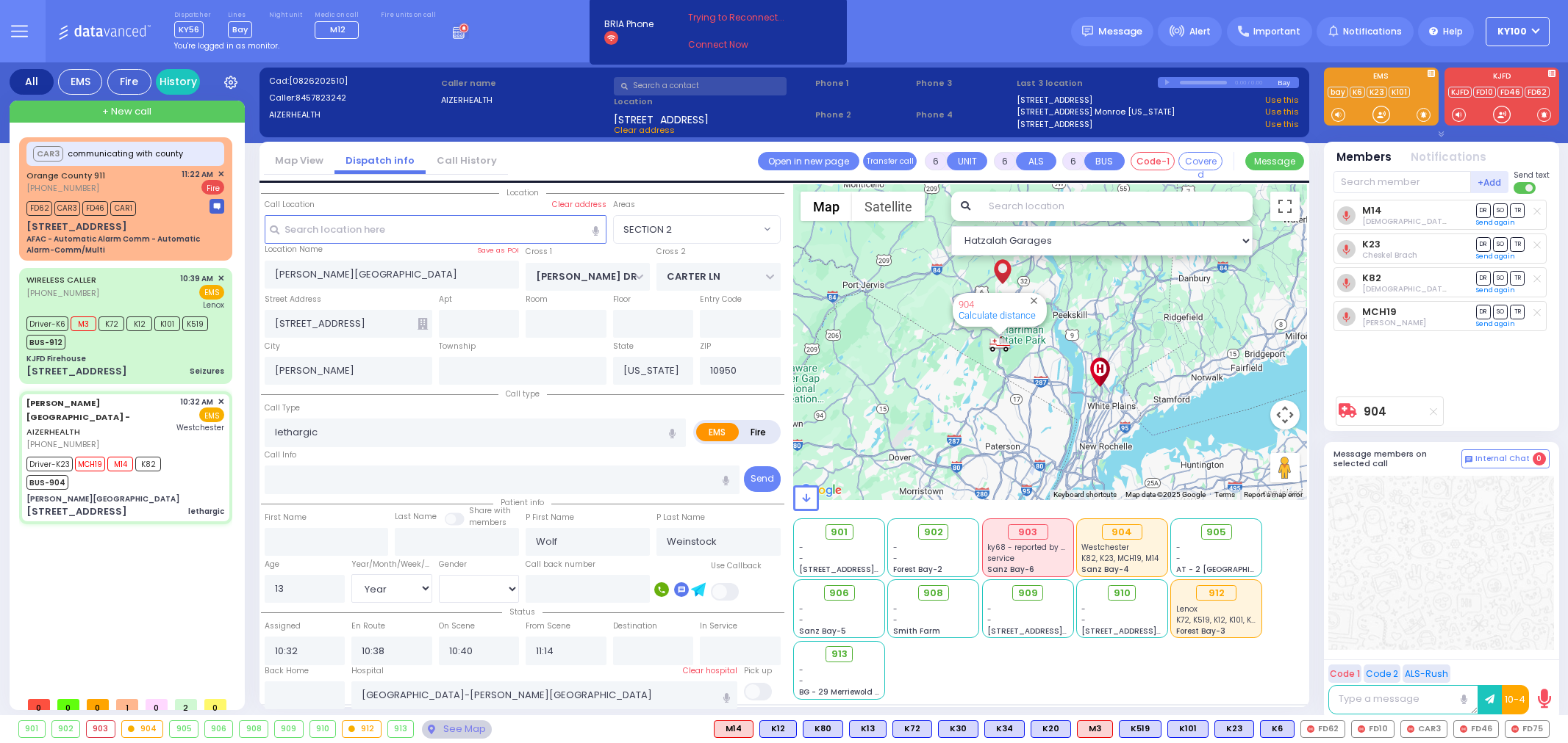
select select "SECTION 2"
select select "Year"
select select "[DEMOGRAPHIC_DATA]"
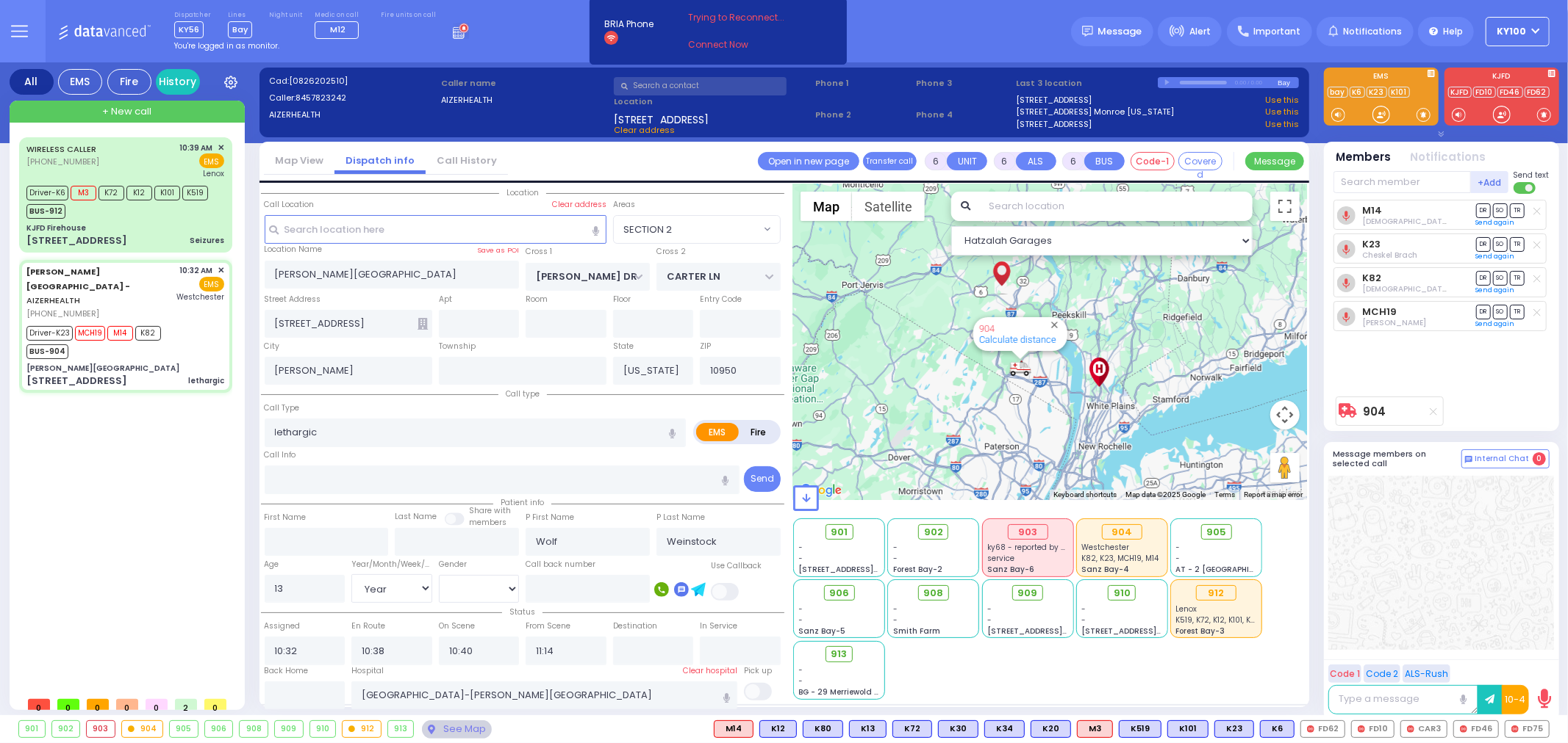
select select
radio input "true"
select select "Year"
select select "[DEMOGRAPHIC_DATA]"
select select "Hatzalah Garages"
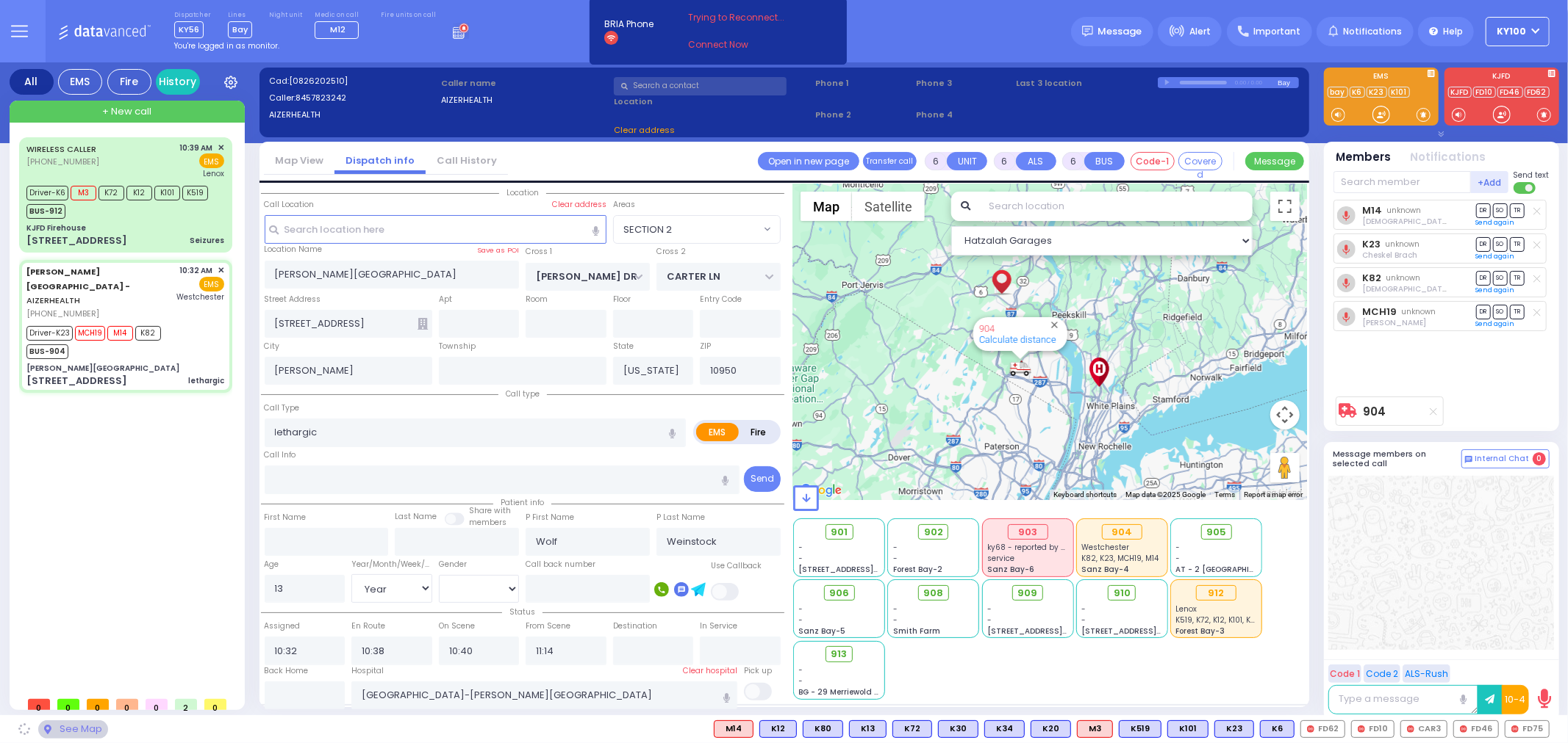
select select "SECTION 2"
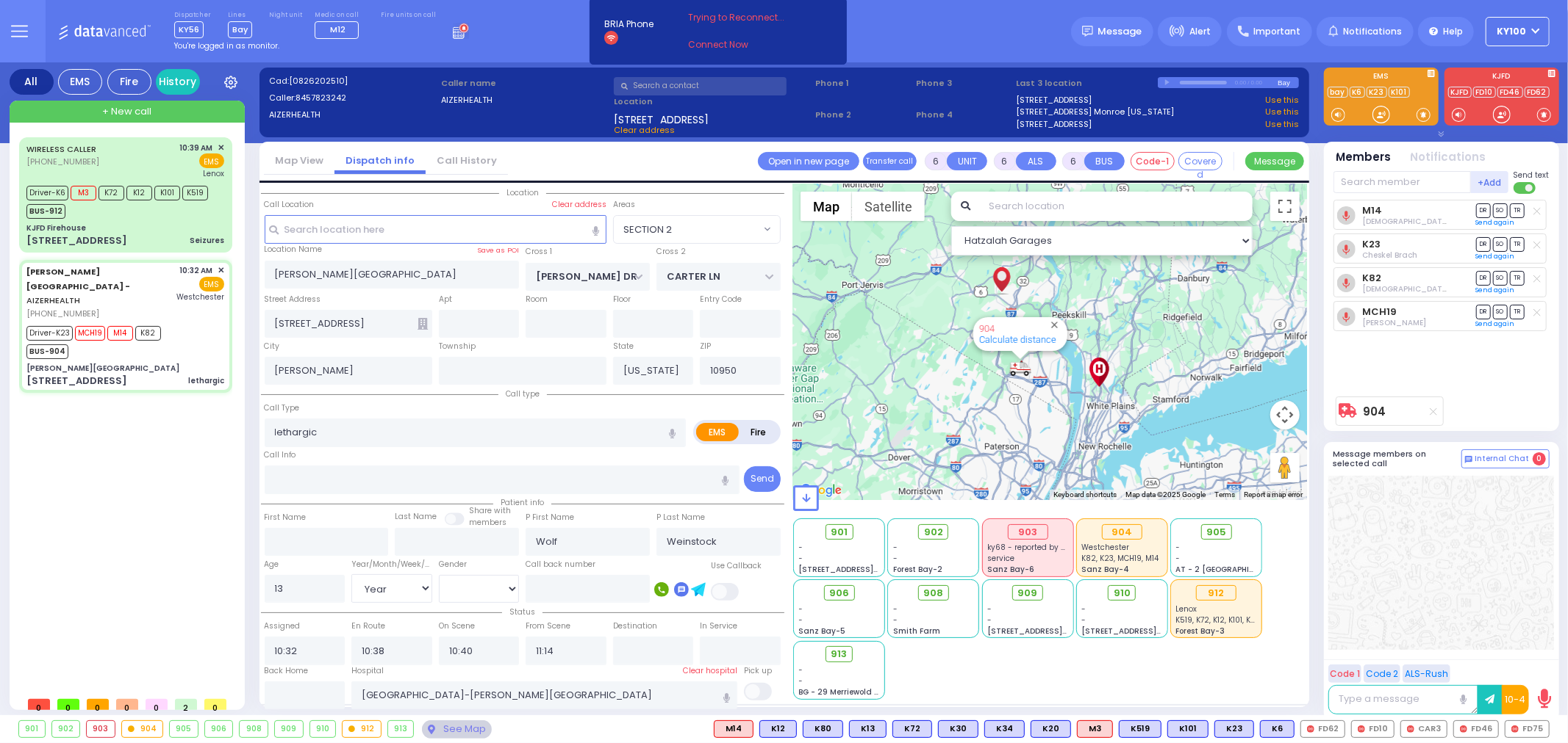
select select
radio input "true"
select select "Year"
select select "[DEMOGRAPHIC_DATA]"
select select "Hatzalah Garages"
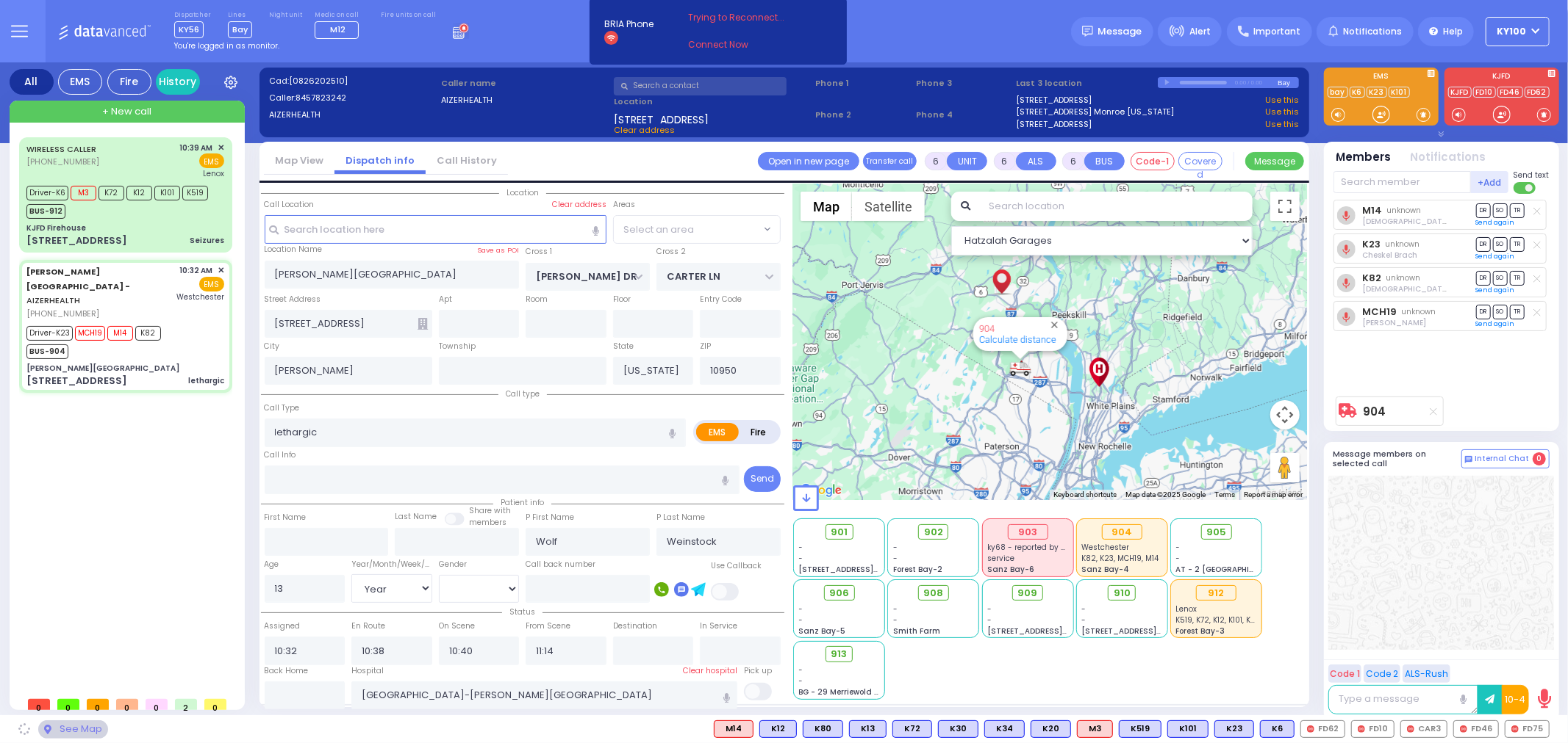
select select "SECTION 2"
select select
radio input "true"
select select "Year"
select select "[DEMOGRAPHIC_DATA]"
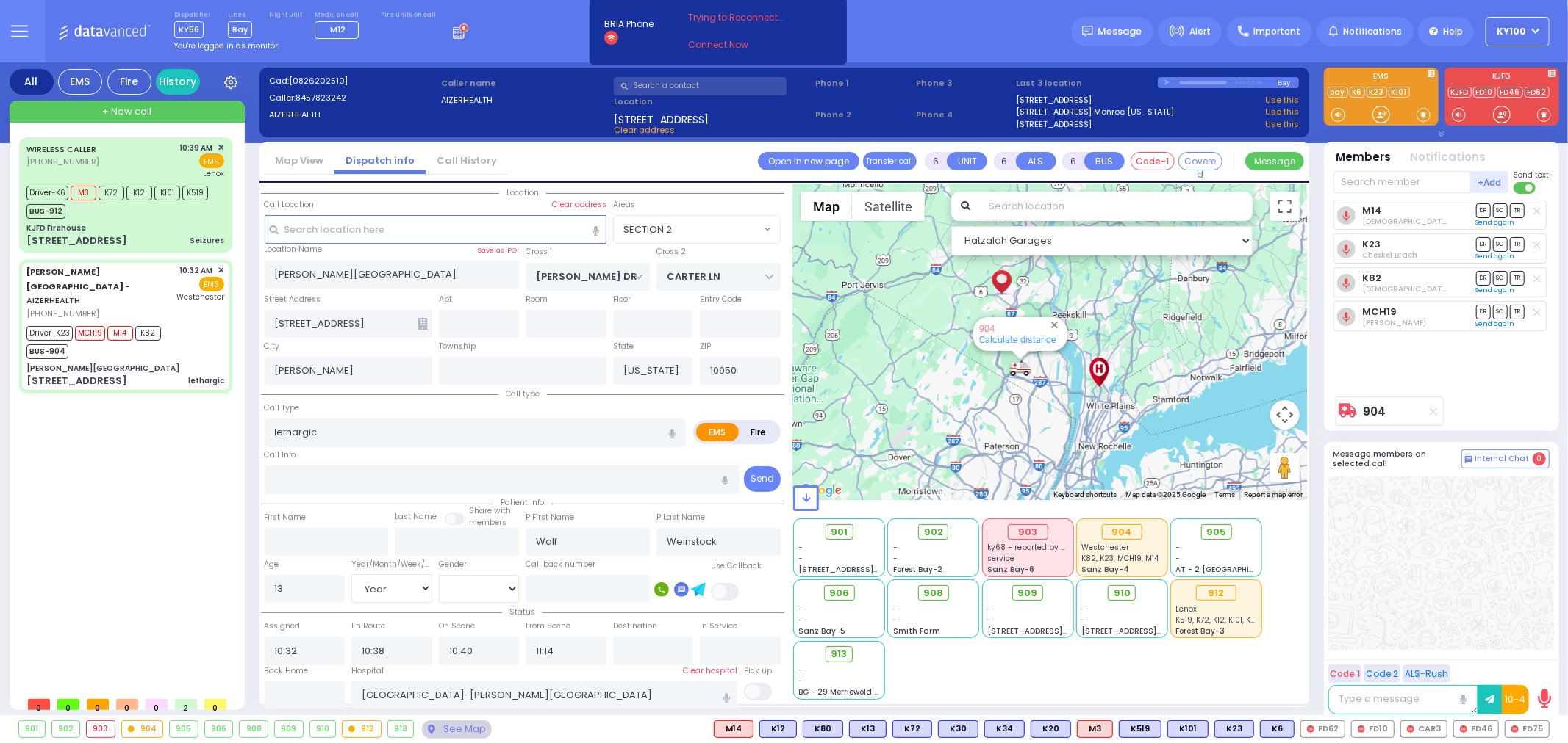
select select "SECTION 2"
select select "Hatzalah Garages"
select select
radio input "true"
select select "Year"
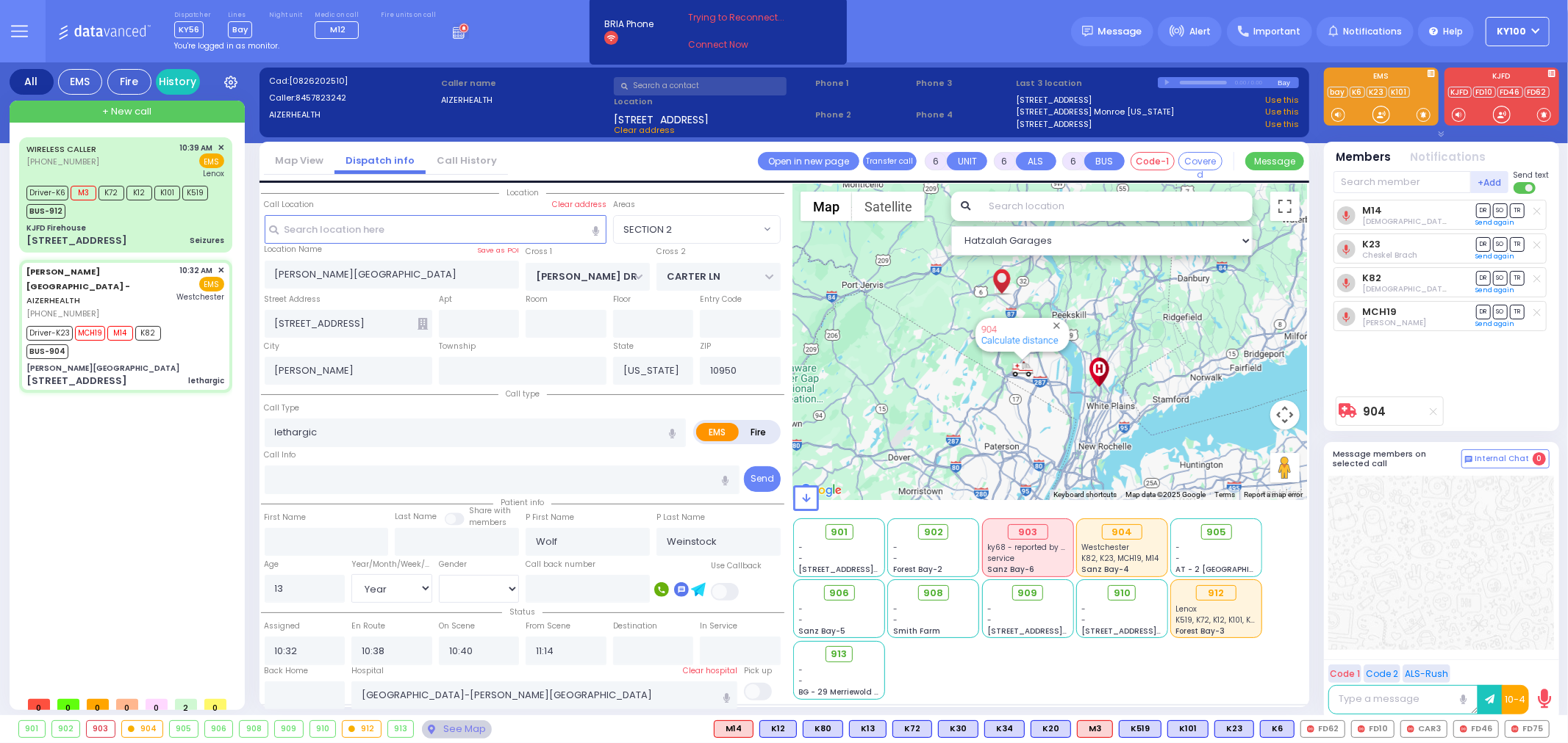
select select "[DEMOGRAPHIC_DATA]"
select select "Hatzalah Garages"
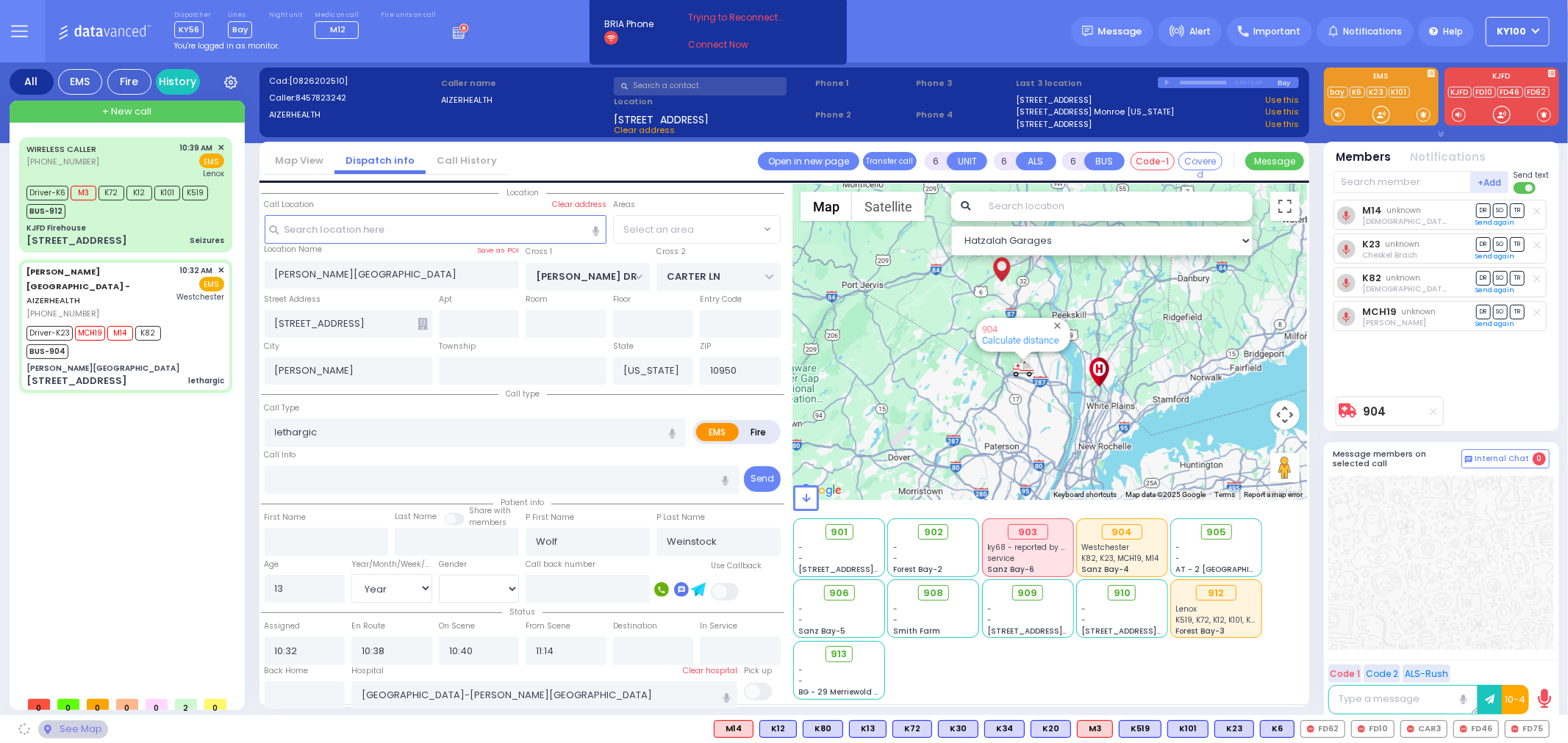
select select "SECTION 2"
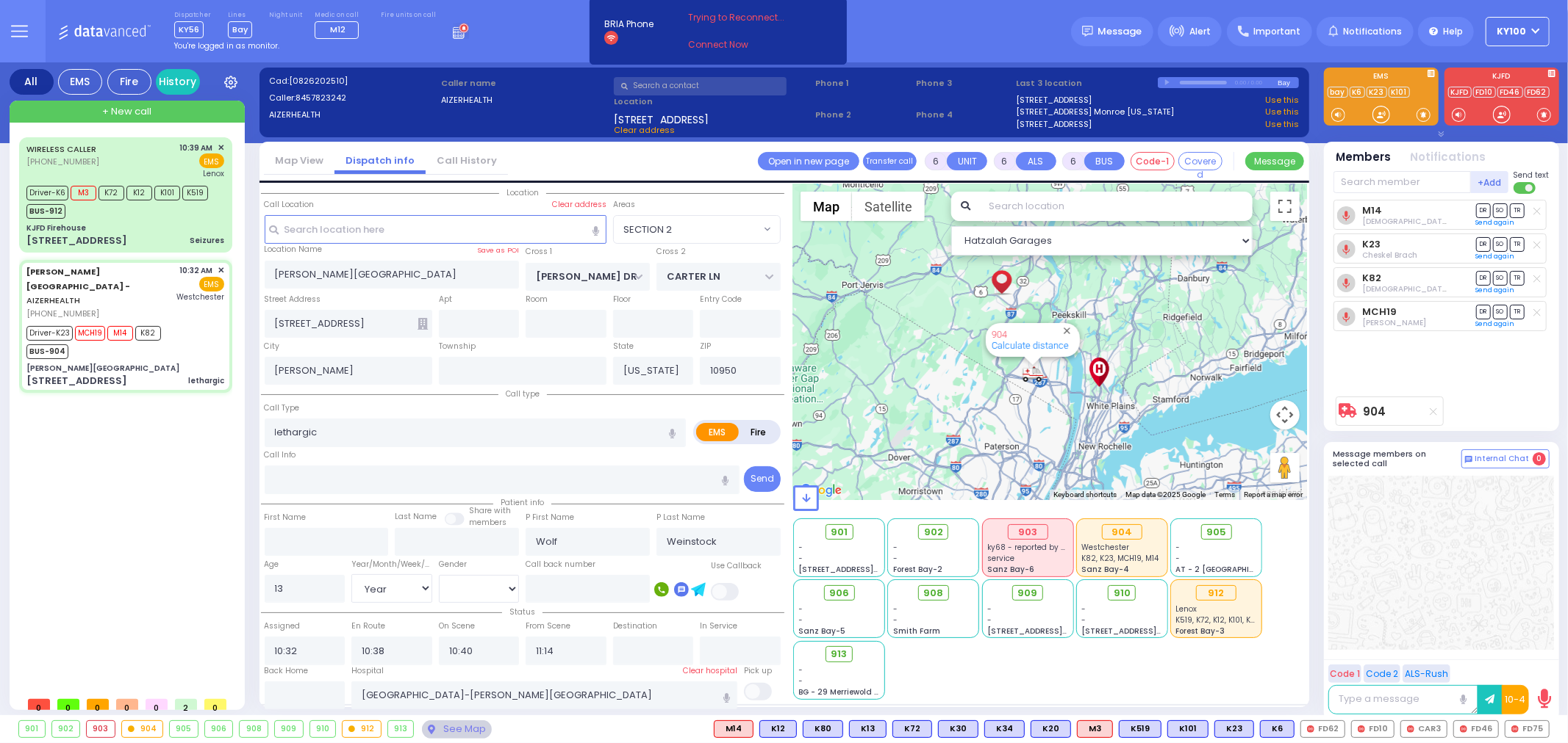
select select
radio input "true"
select select "Year"
select select "[DEMOGRAPHIC_DATA]"
select select "Hatzalah Garages"
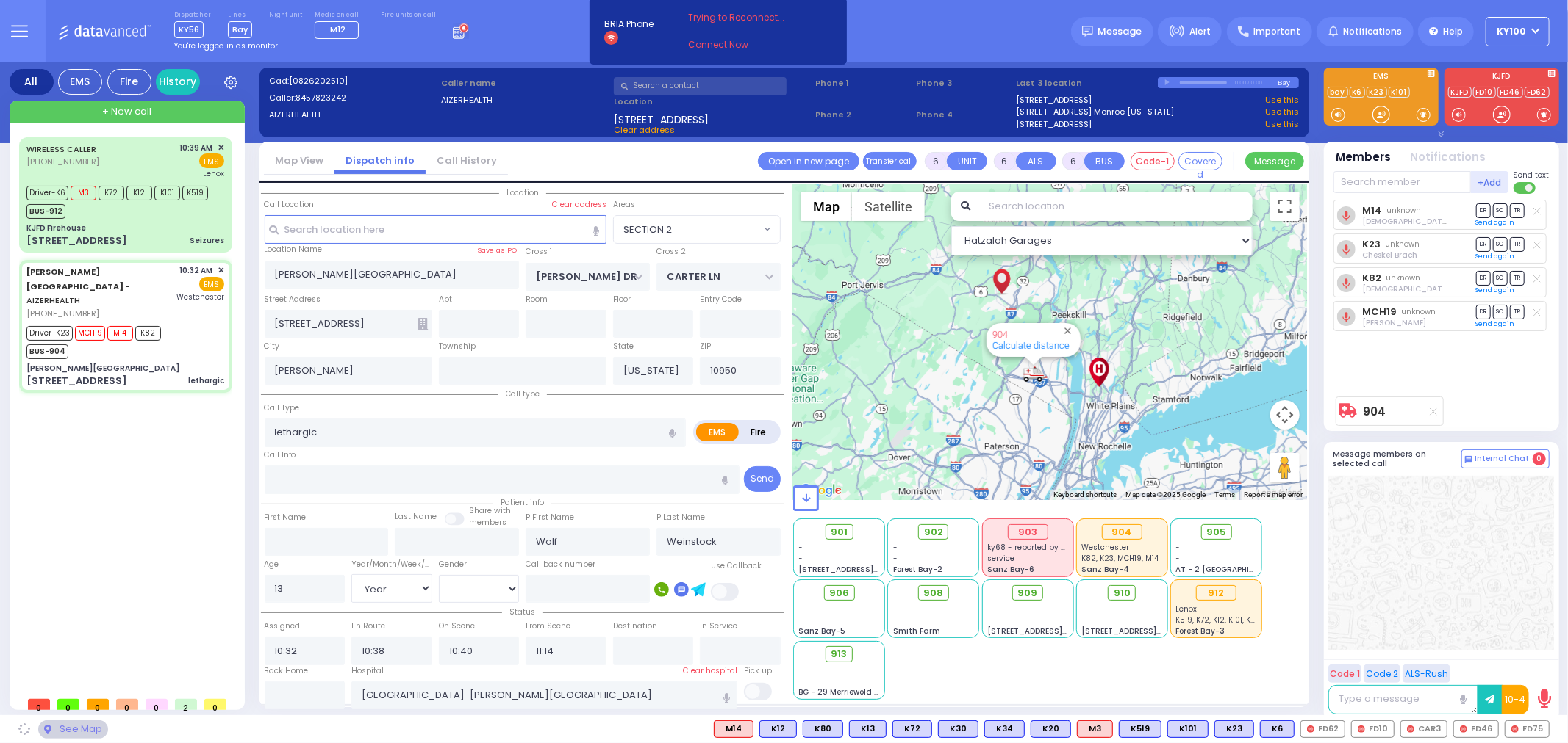
select select "SECTION 2"
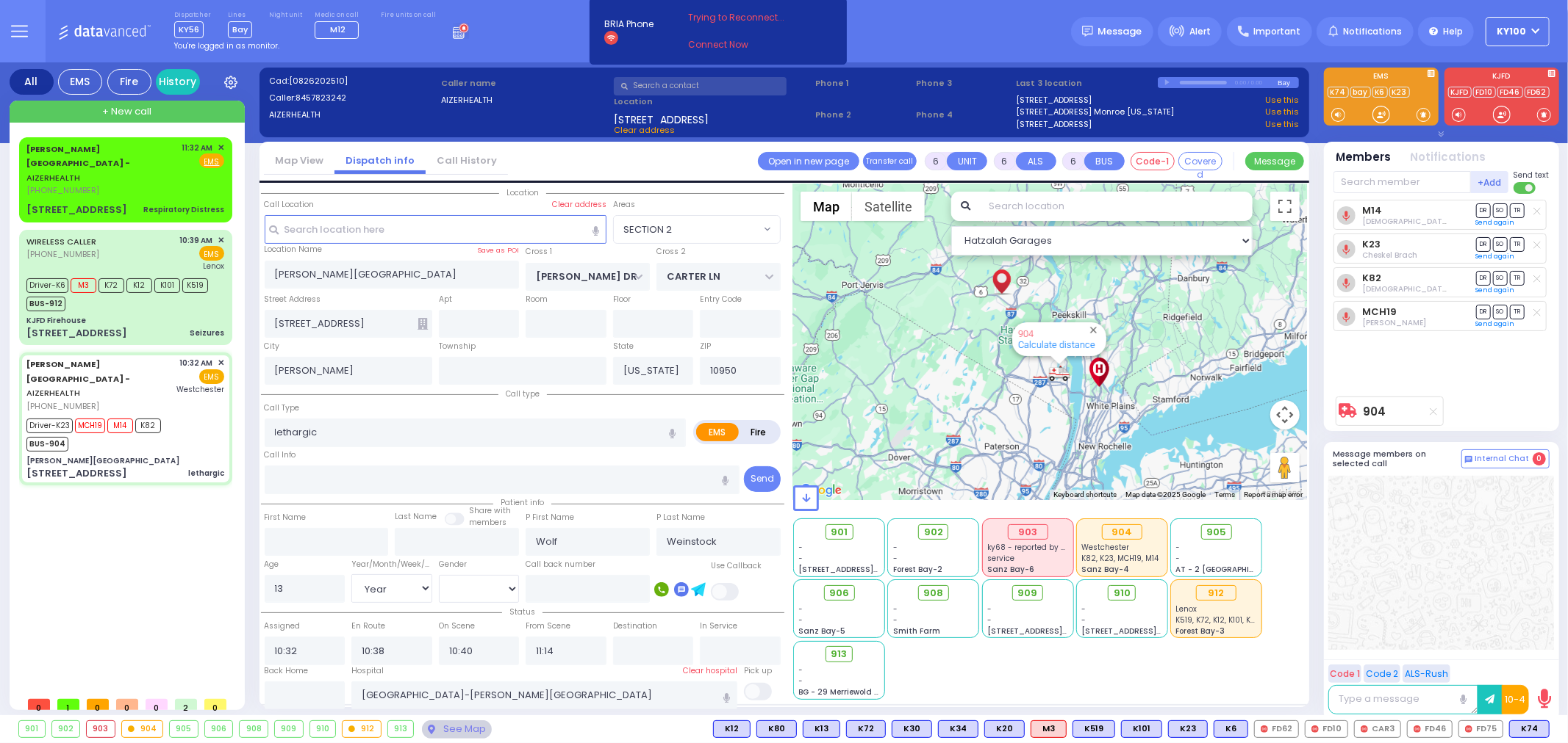
select select
radio input "true"
select select "Year"
select select "[DEMOGRAPHIC_DATA]"
select select "Hatzalah Garages"
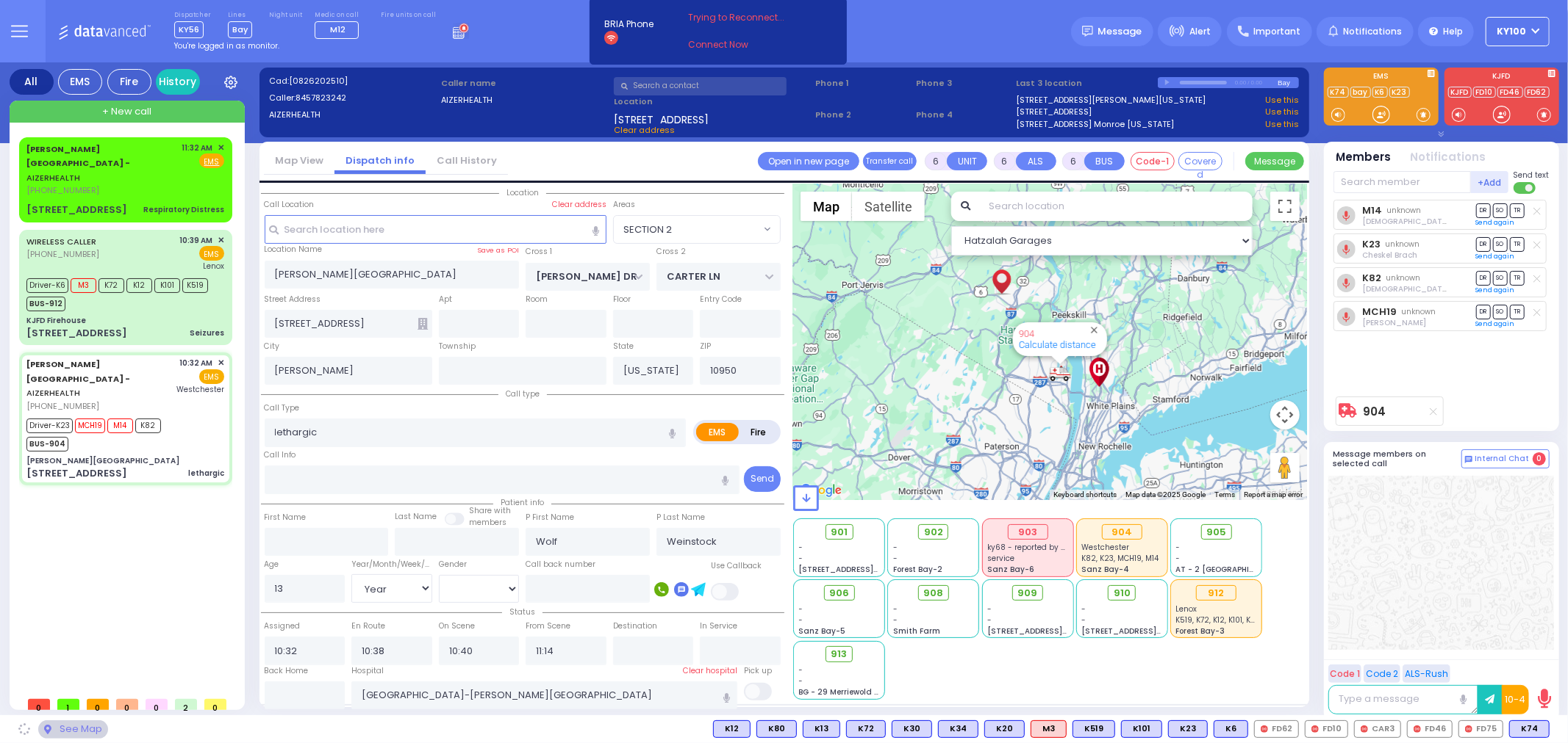
select select "SECTION 2"
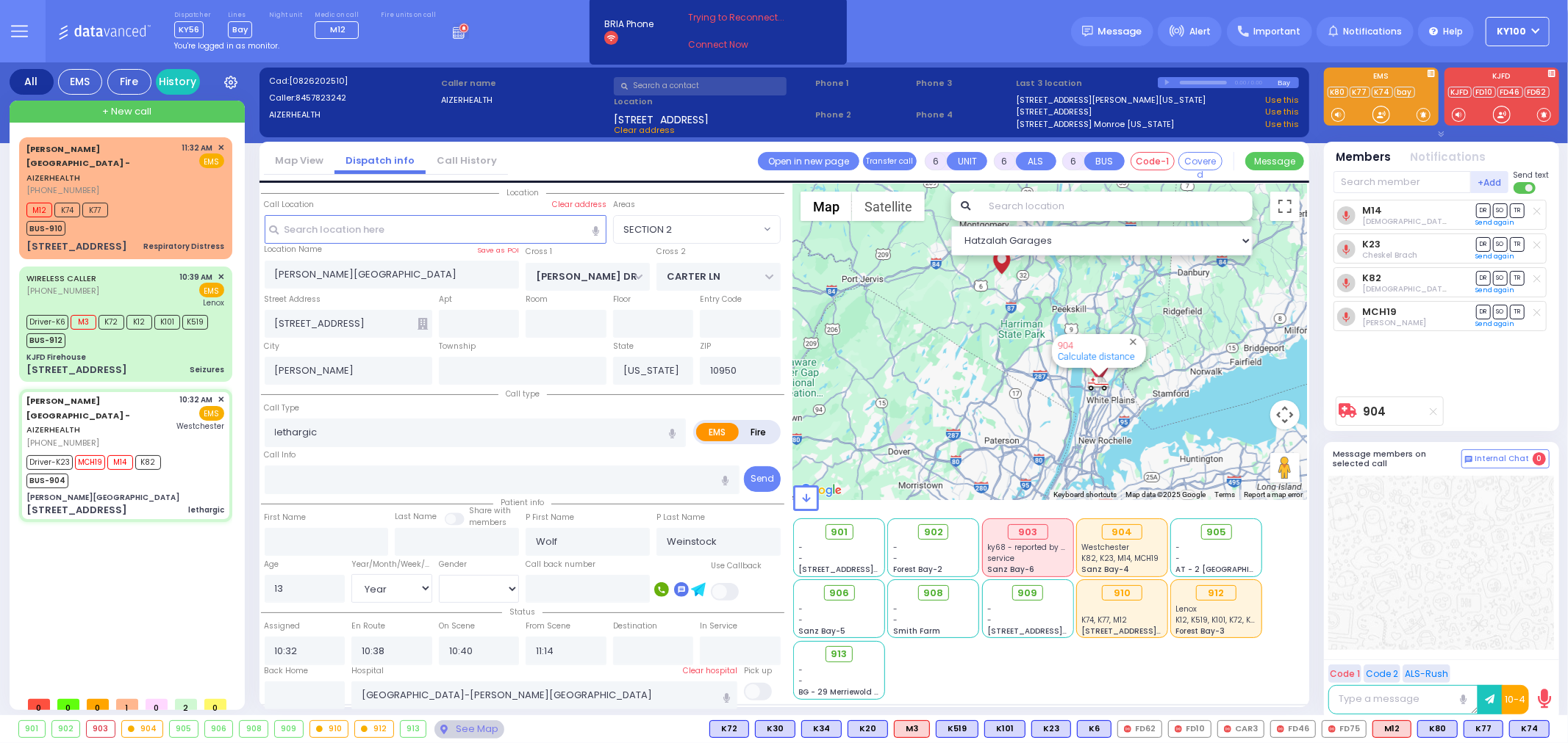
select select
radio input "true"
select select "Year"
select select "[DEMOGRAPHIC_DATA]"
type input "11:42"
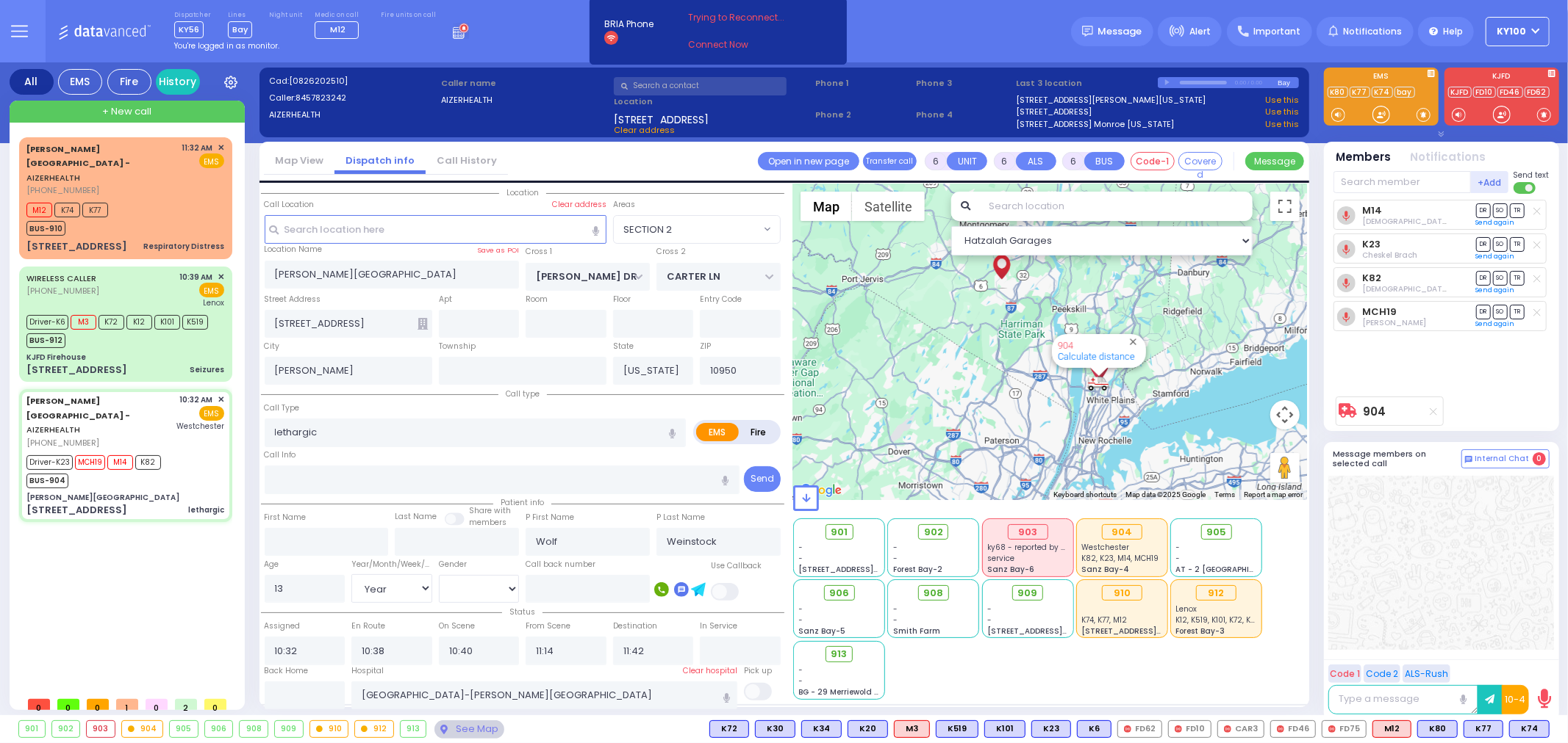
select select "SECTION 2"
select select "Hatzalah Garages"
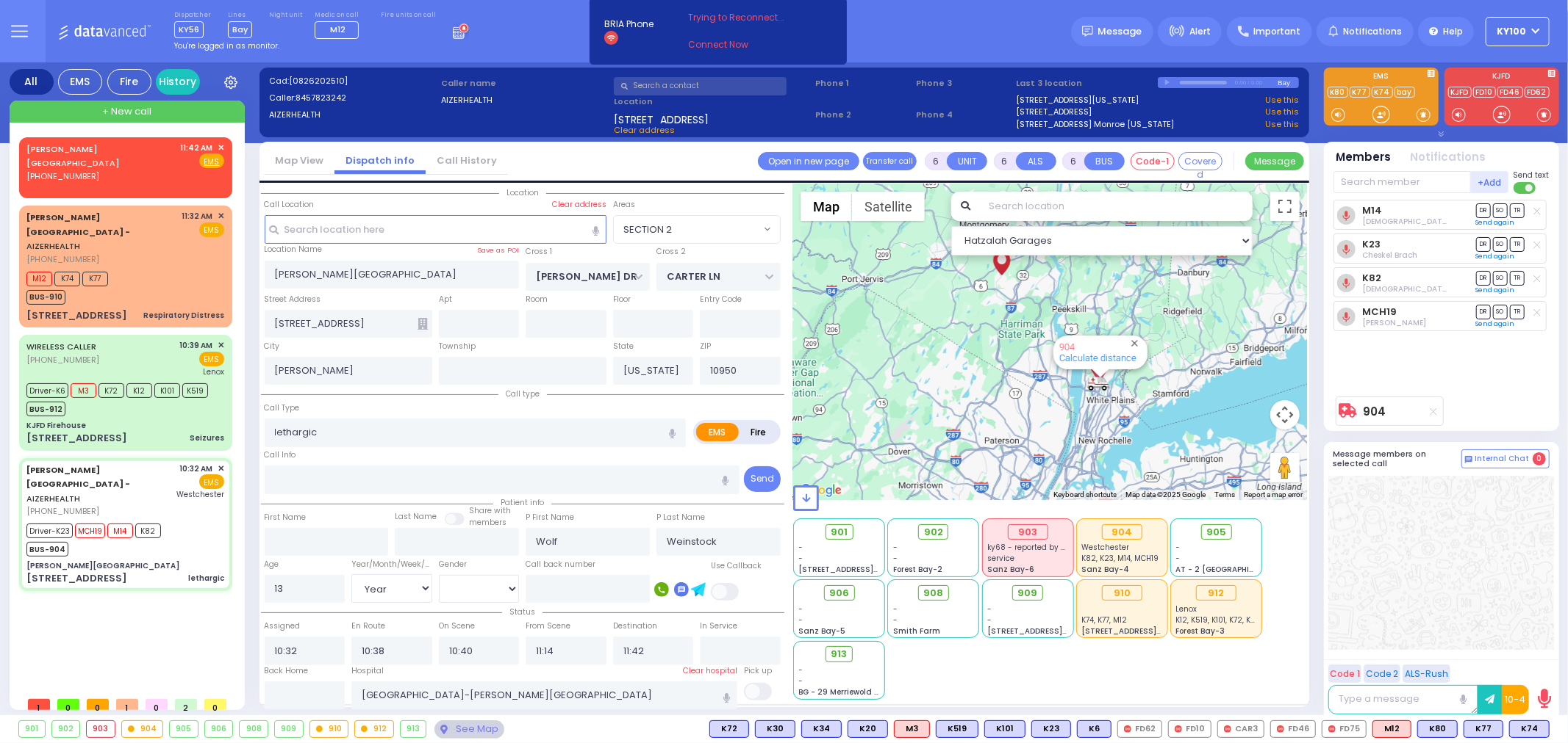
select select
radio input "true"
select select "Year"
select select "[DEMOGRAPHIC_DATA]"
type input "11:48"
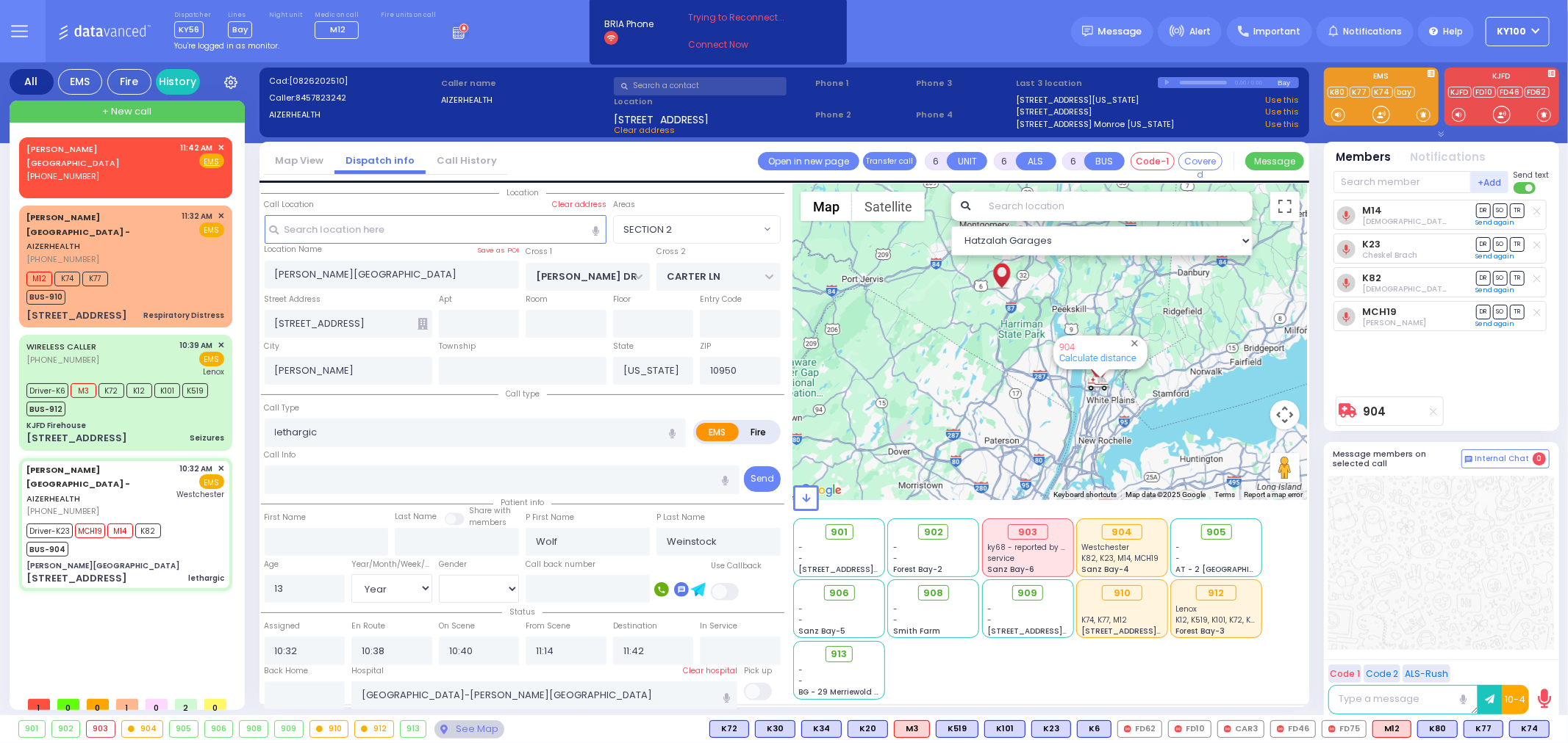
type input "12:10"
radio input "true"
select select "Year"
select select "[DEMOGRAPHIC_DATA]"
radio input "true"
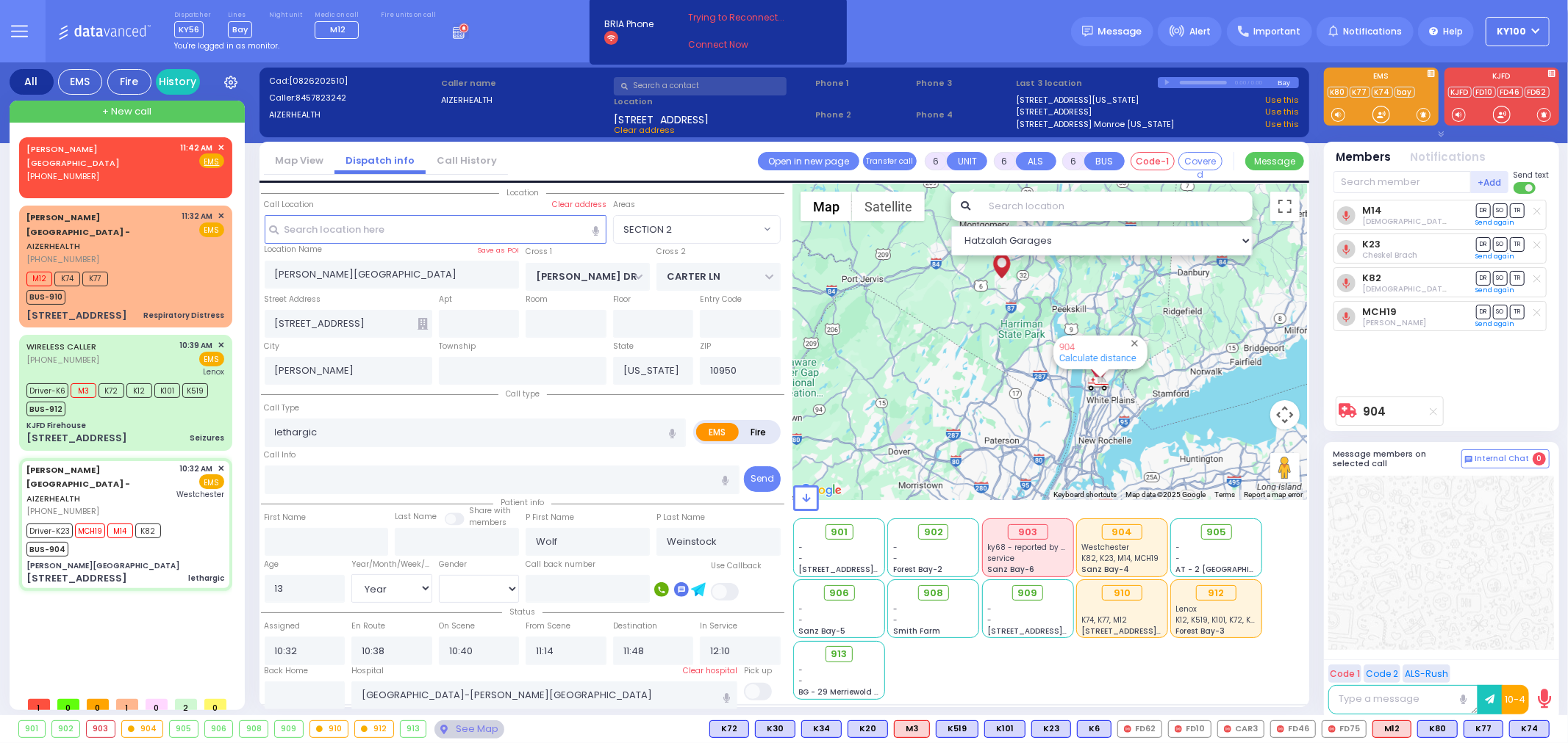
select select "Year"
select select "[DEMOGRAPHIC_DATA]"
select select "SECTION 2"
select select "Hatzalah Garages"
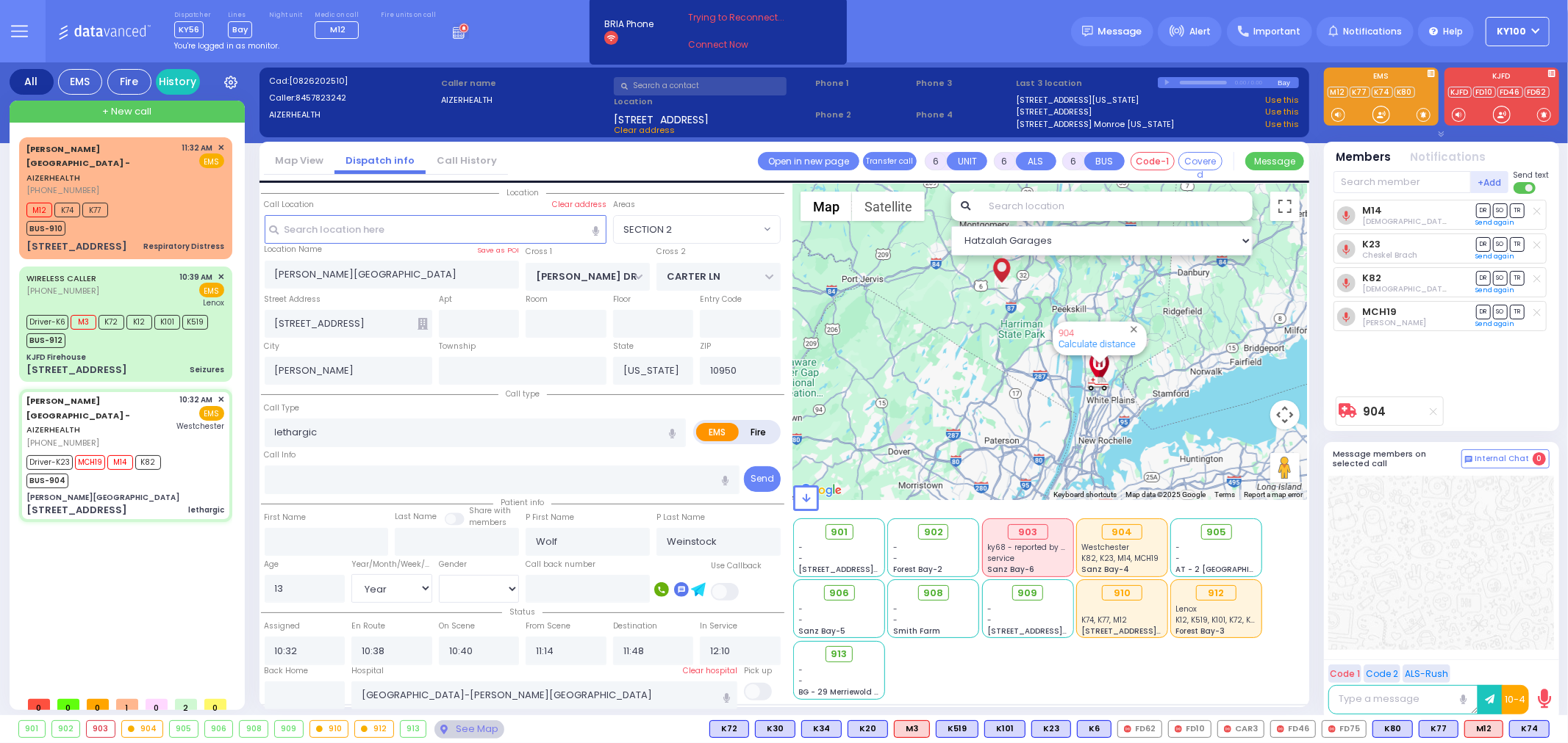
select select
radio input "true"
select select "Year"
select select "[DEMOGRAPHIC_DATA]"
radio input "true"
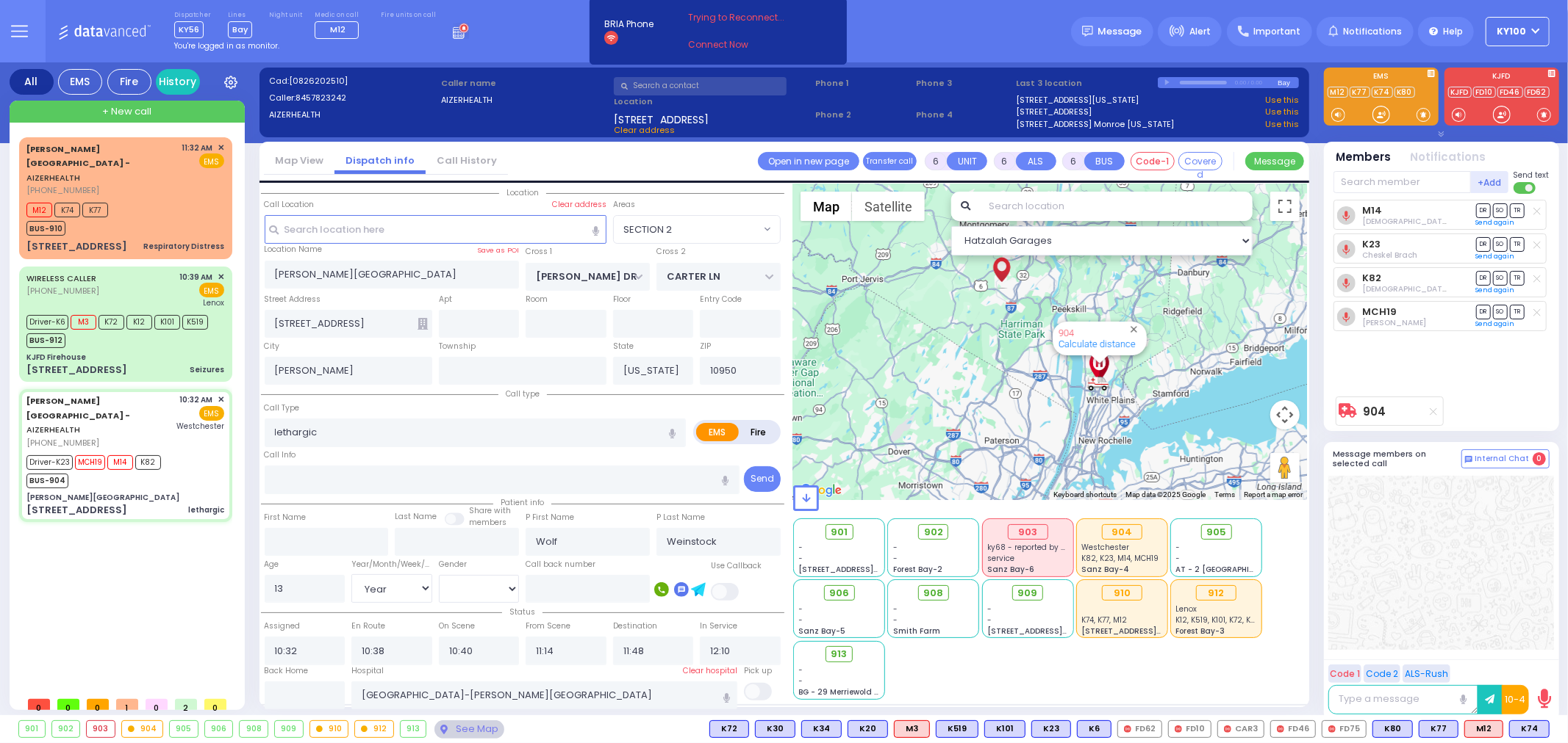
select select "Year"
select select "[DEMOGRAPHIC_DATA]"
select select "SECTION 2"
select select "Hatzalah Garages"
select select
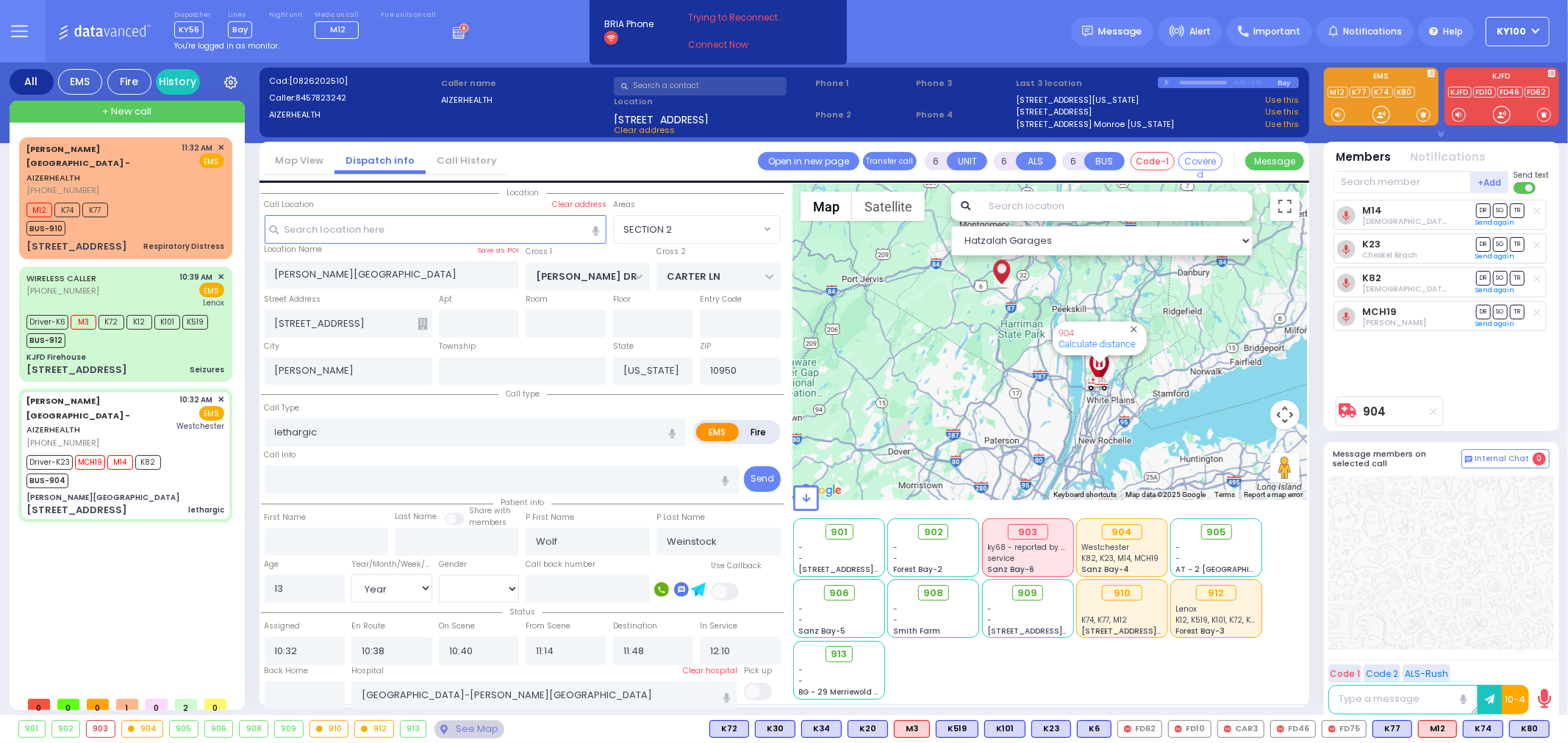
radio input "true"
select select "Year"
select select "[DEMOGRAPHIC_DATA]"
select select "SECTION 2"
select select "Hatzalah Garages"
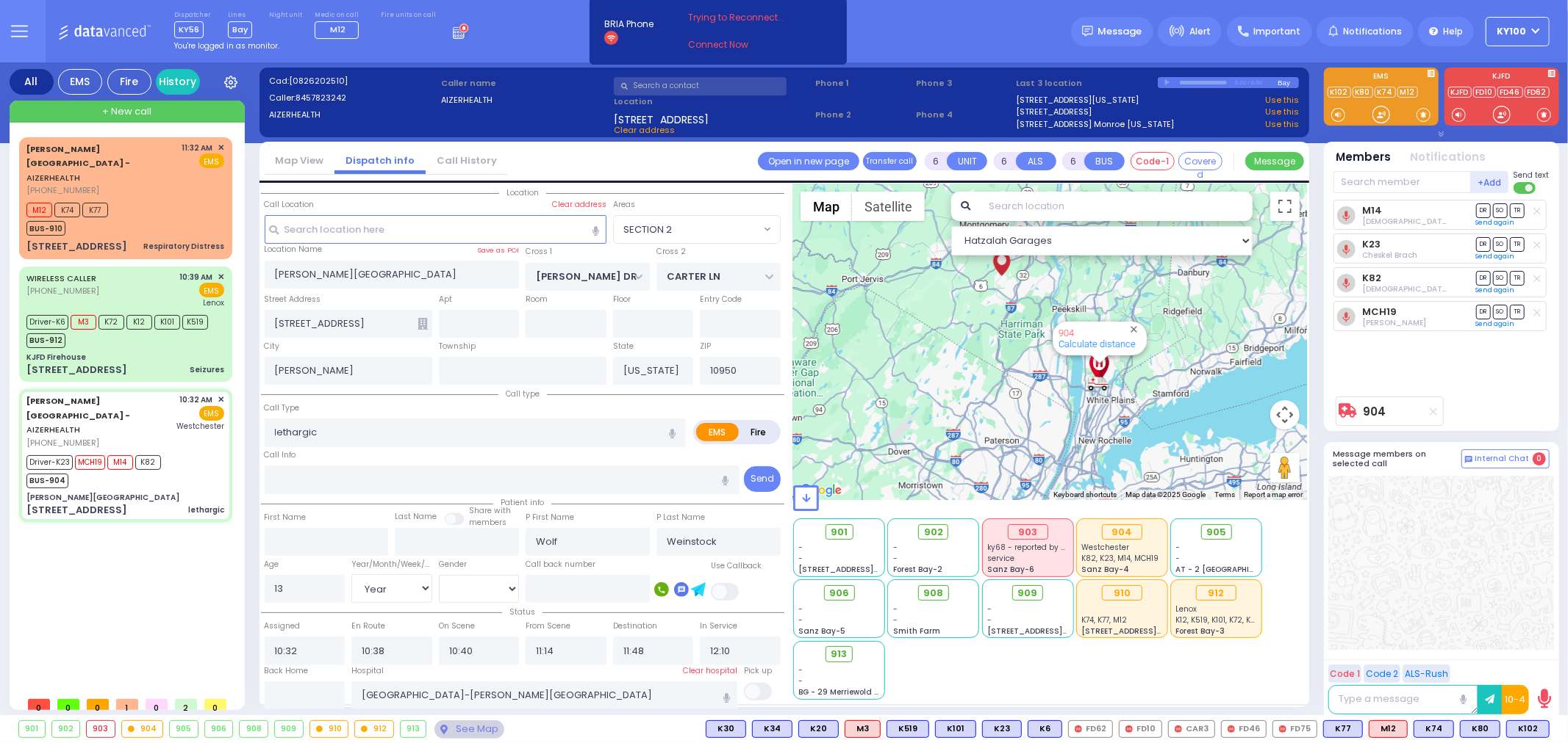
select select
radio input "true"
select select "Year"
select select "[DEMOGRAPHIC_DATA]"
select select "SECTION 2"
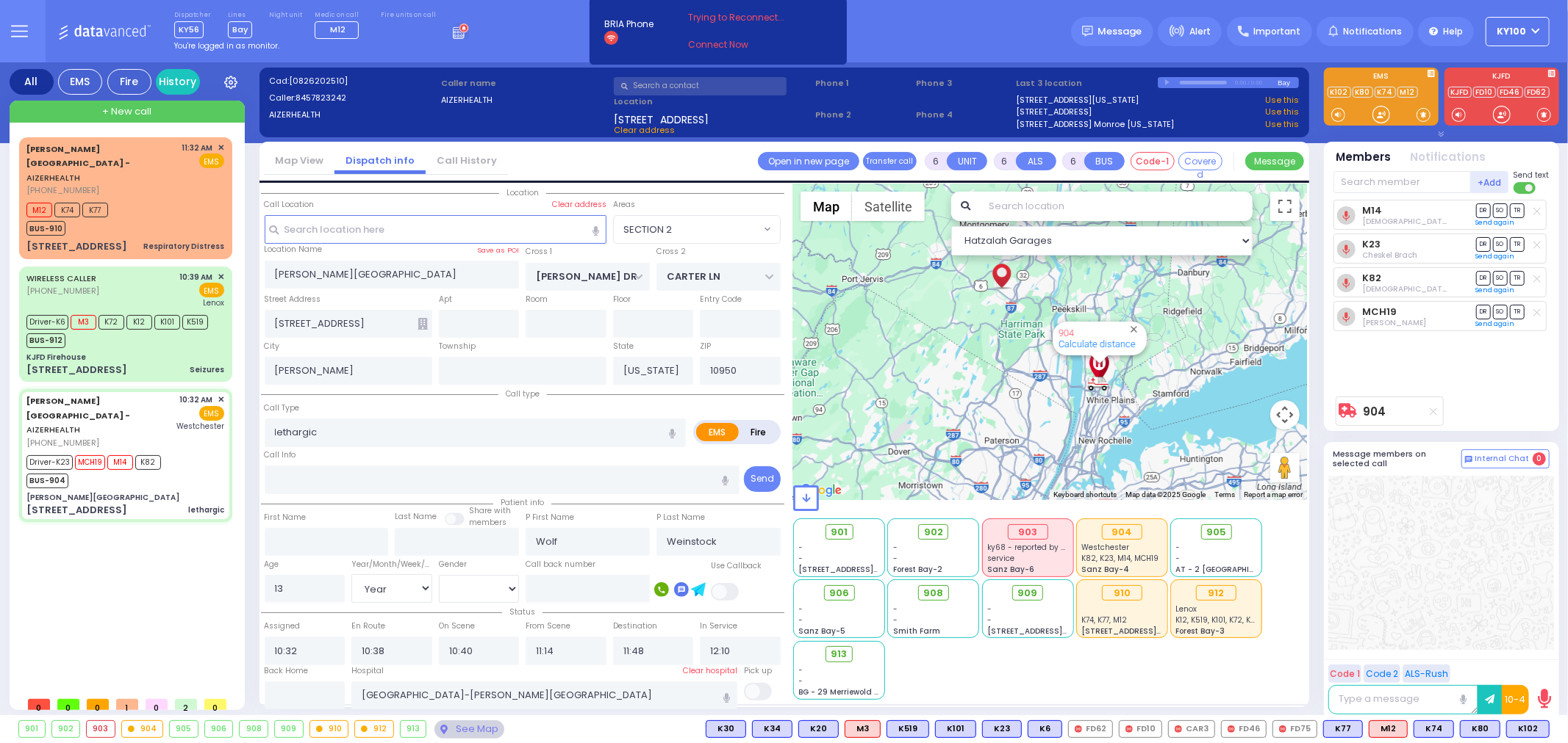
select select "Hatzalah Garages"
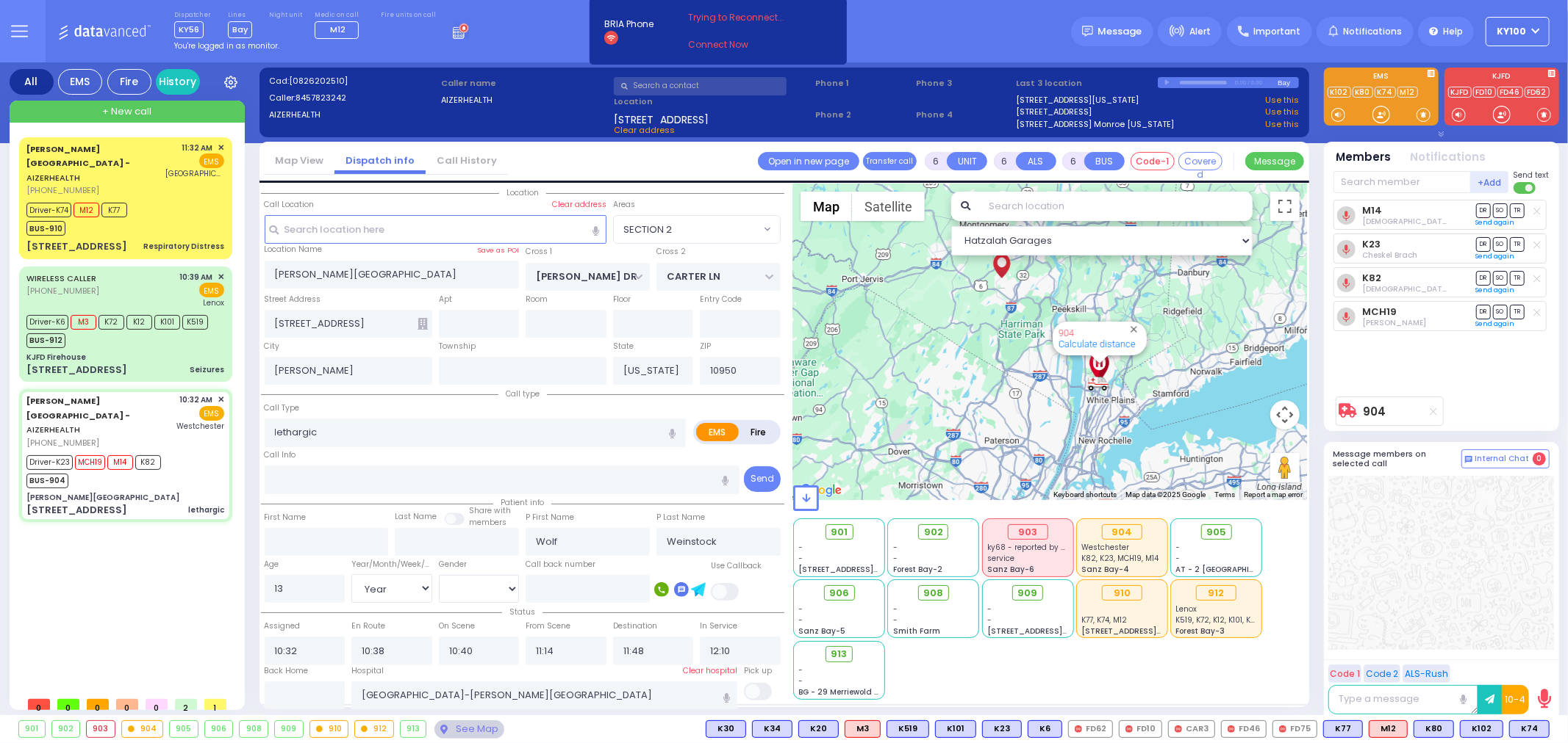
select select
radio input "true"
select select "Year"
select select "[DEMOGRAPHIC_DATA]"
radio input "true"
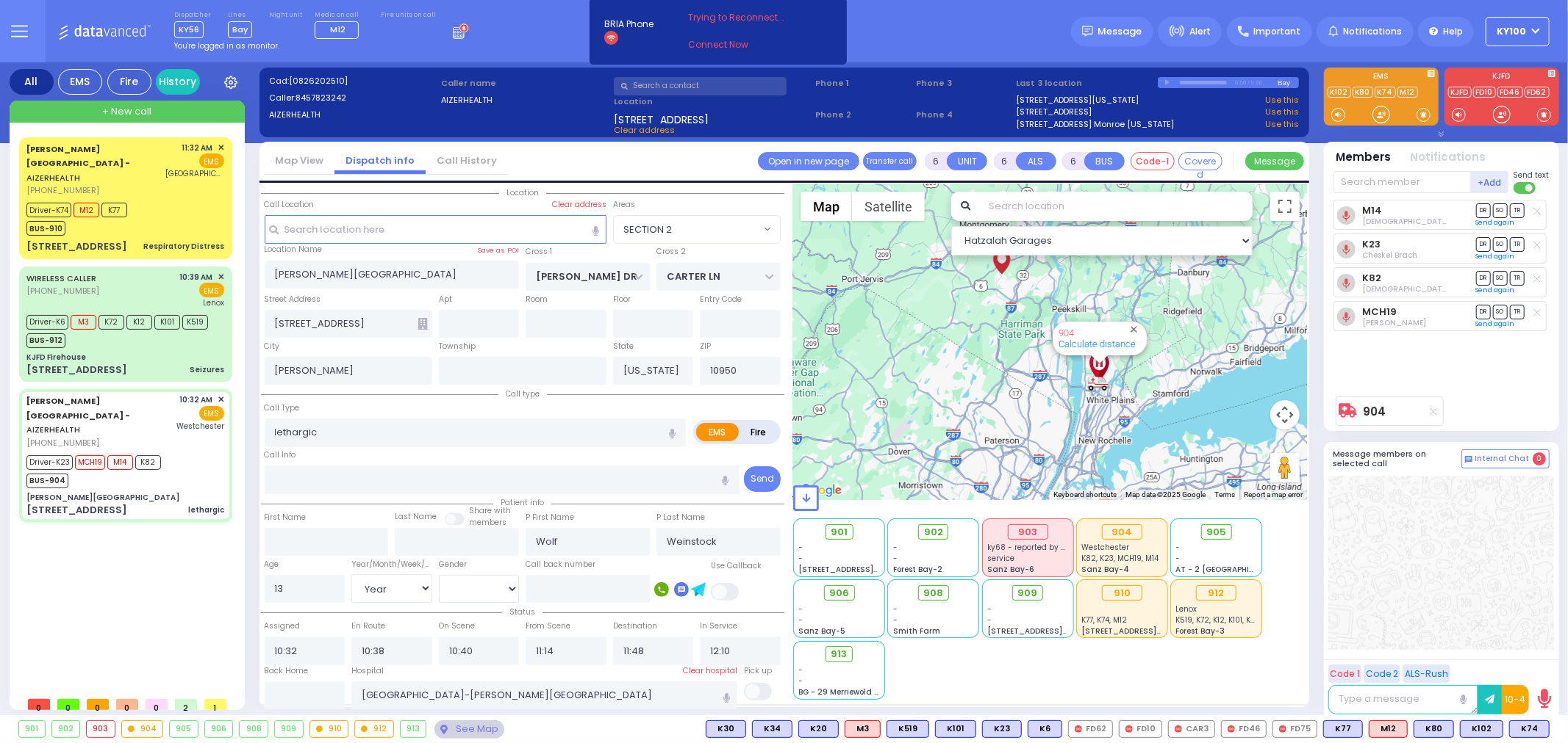
select select "Year"
select select "[DEMOGRAPHIC_DATA]"
radio input "true"
select select "Year"
select select "[DEMOGRAPHIC_DATA]"
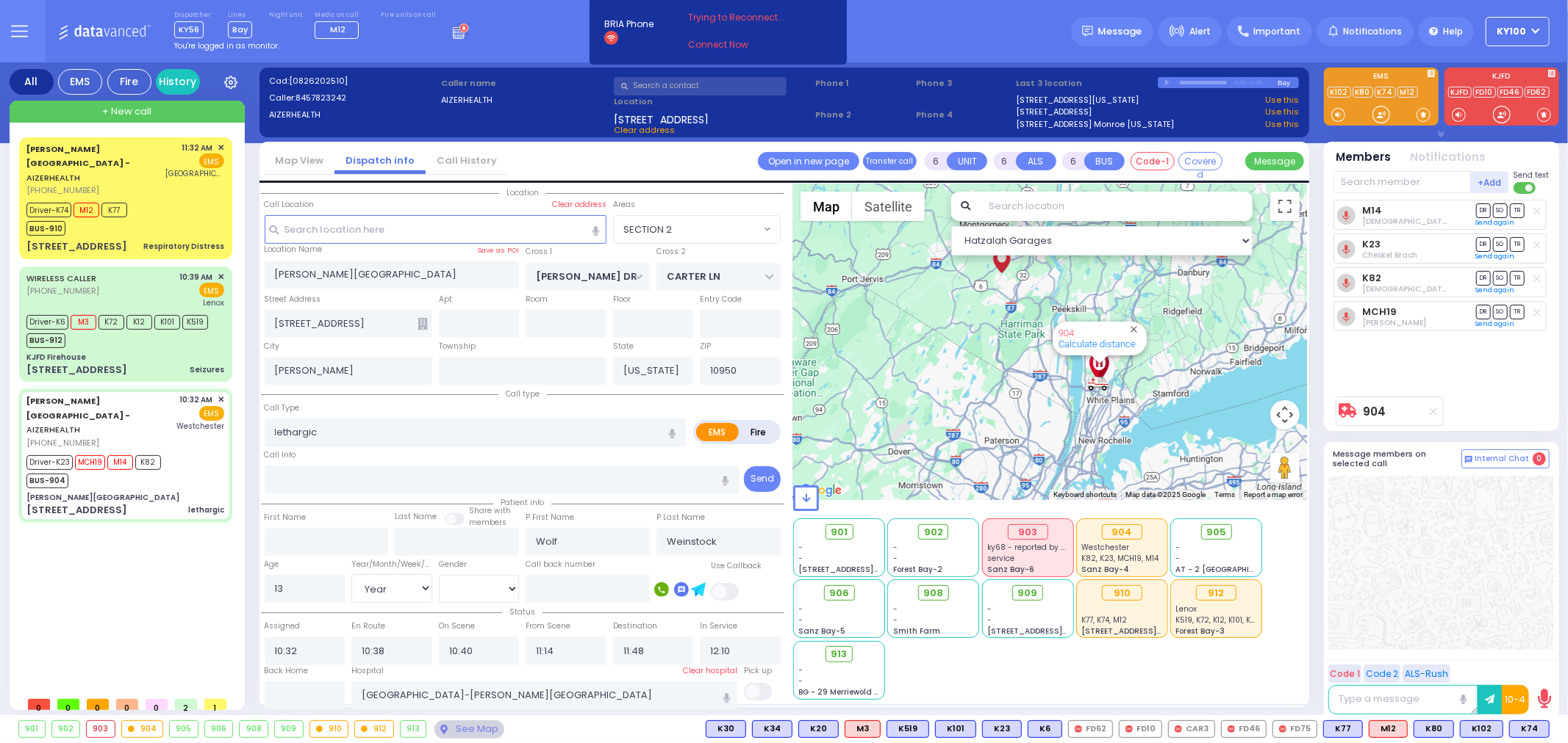
radio input "true"
select select "Year"
select select "[DEMOGRAPHIC_DATA]"
radio input "true"
select select "Year"
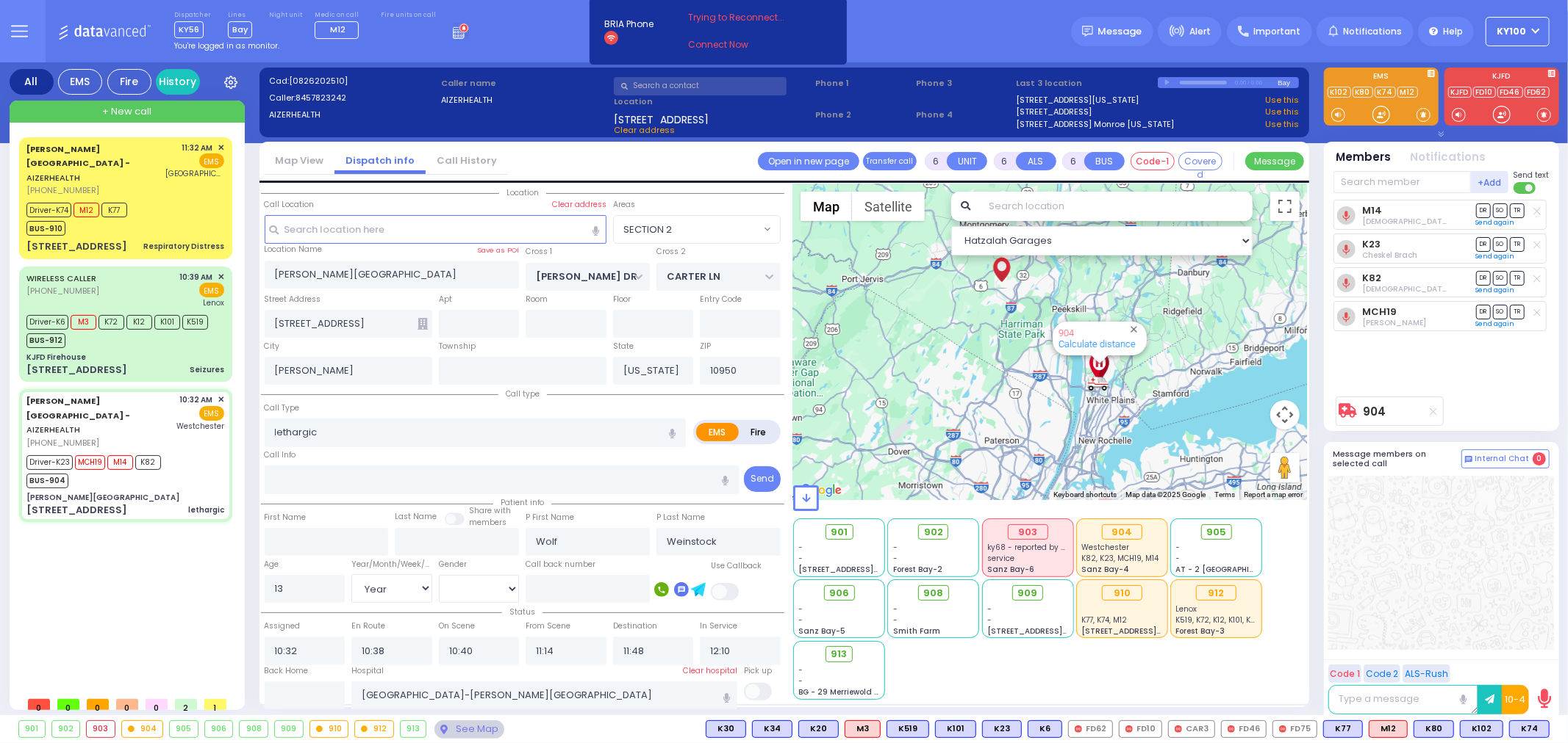
select select "[DEMOGRAPHIC_DATA]"
select select "SECTION 2"
select select "Hatzalah Garages"
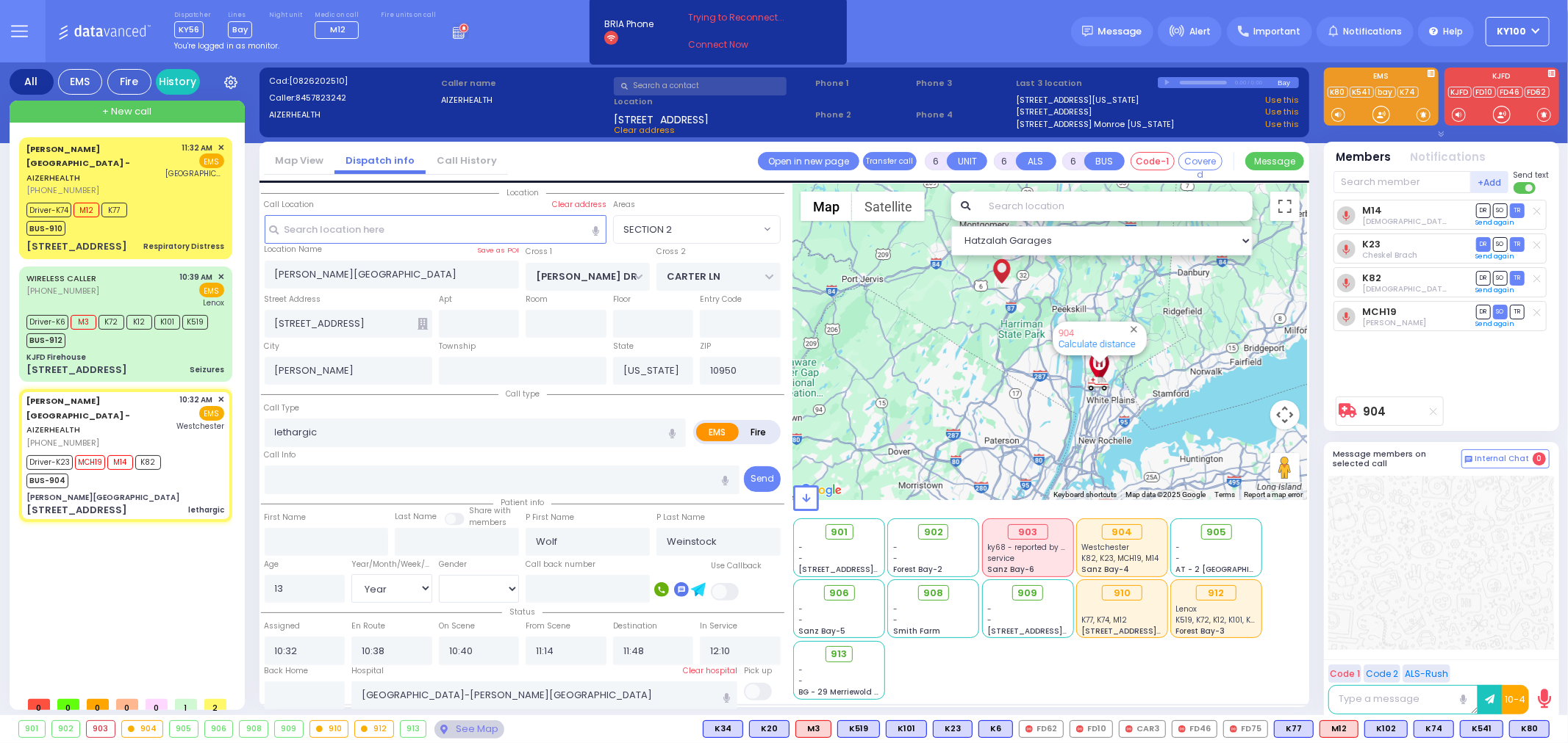
select select
radio input "true"
select select "Year"
select select "[DEMOGRAPHIC_DATA]"
radio input "true"
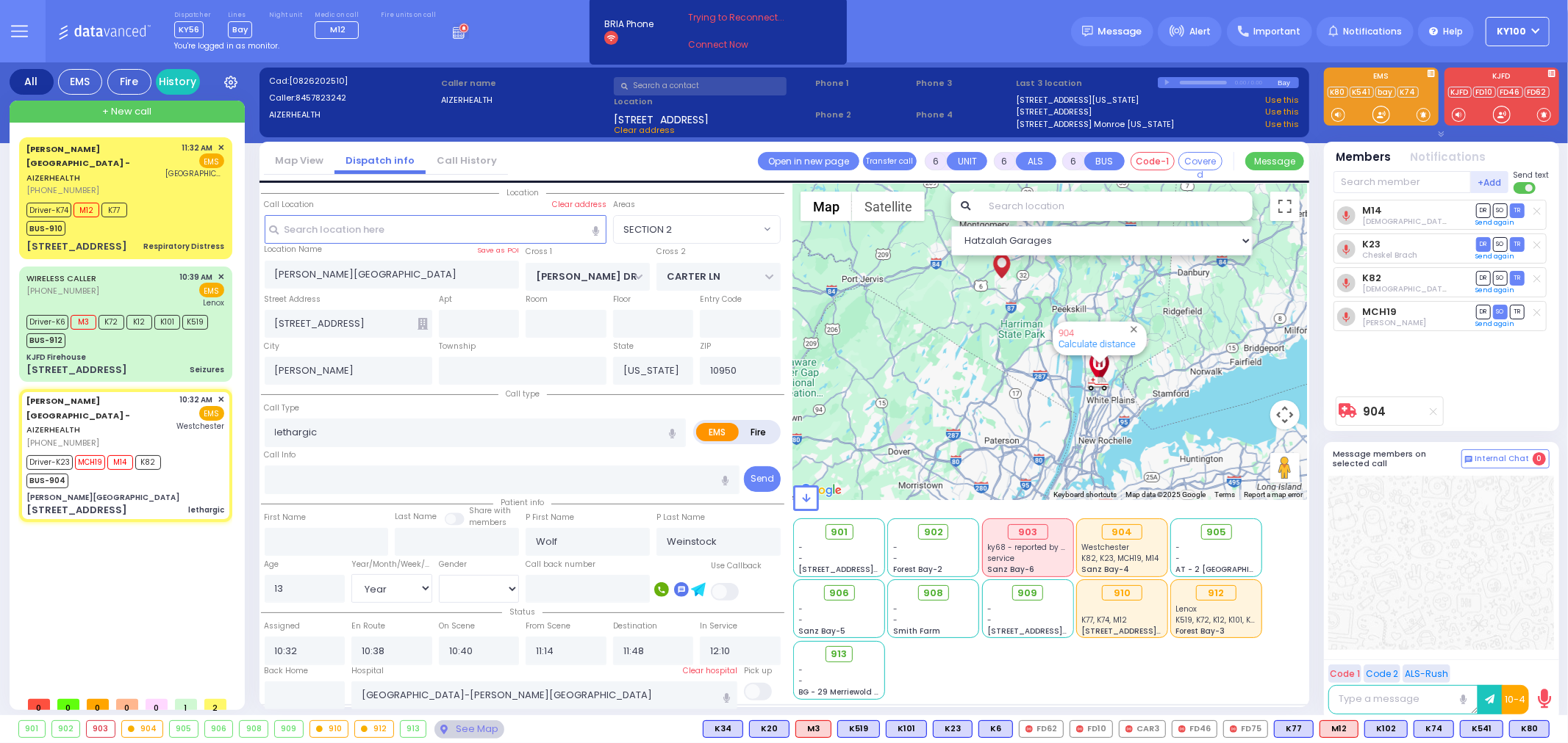
select select "Year"
select select "[DEMOGRAPHIC_DATA]"
radio input "true"
select select "Year"
select select "[DEMOGRAPHIC_DATA]"
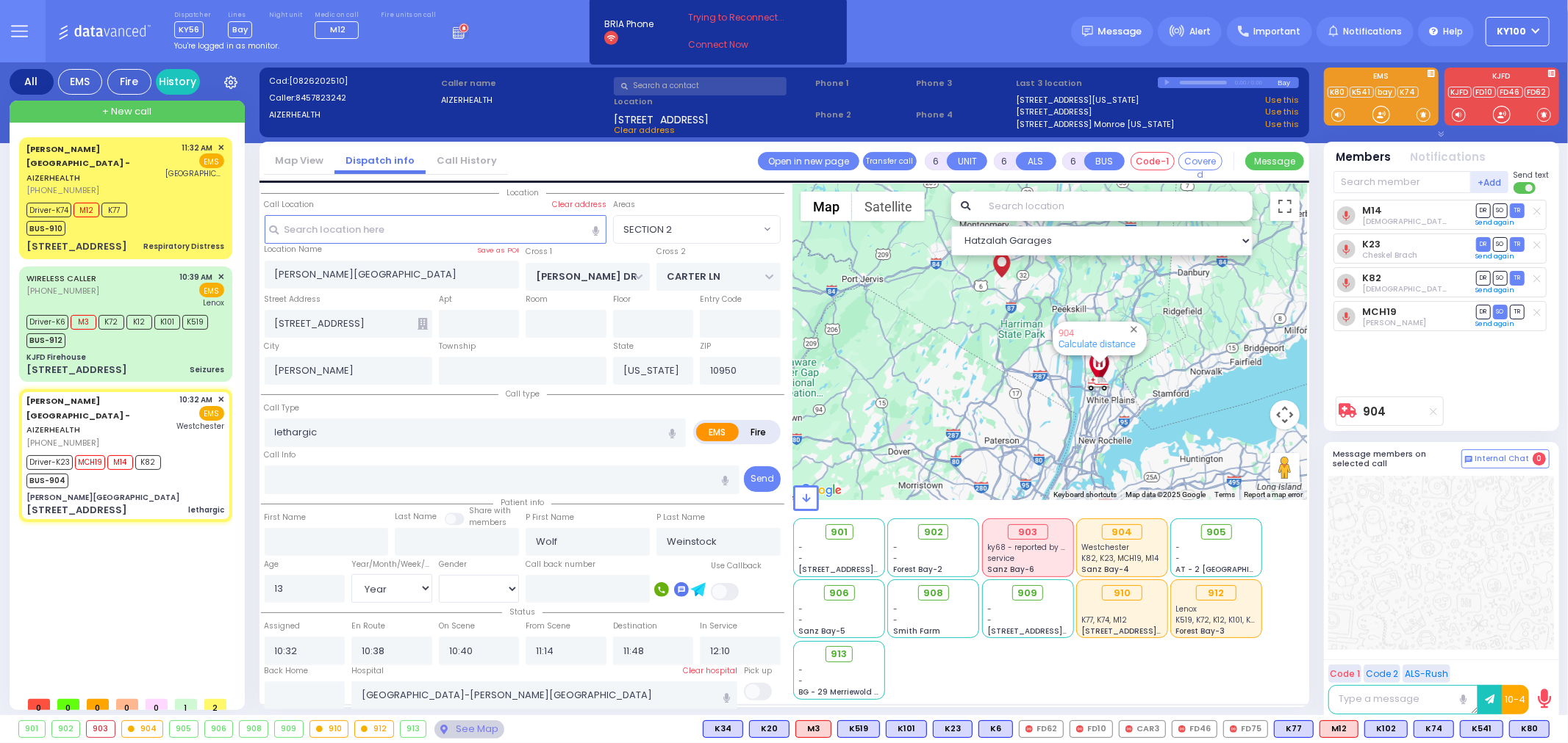
select select "SECTION 2"
select select "Hatzalah Garages"
select select
radio input "true"
select select "Year"
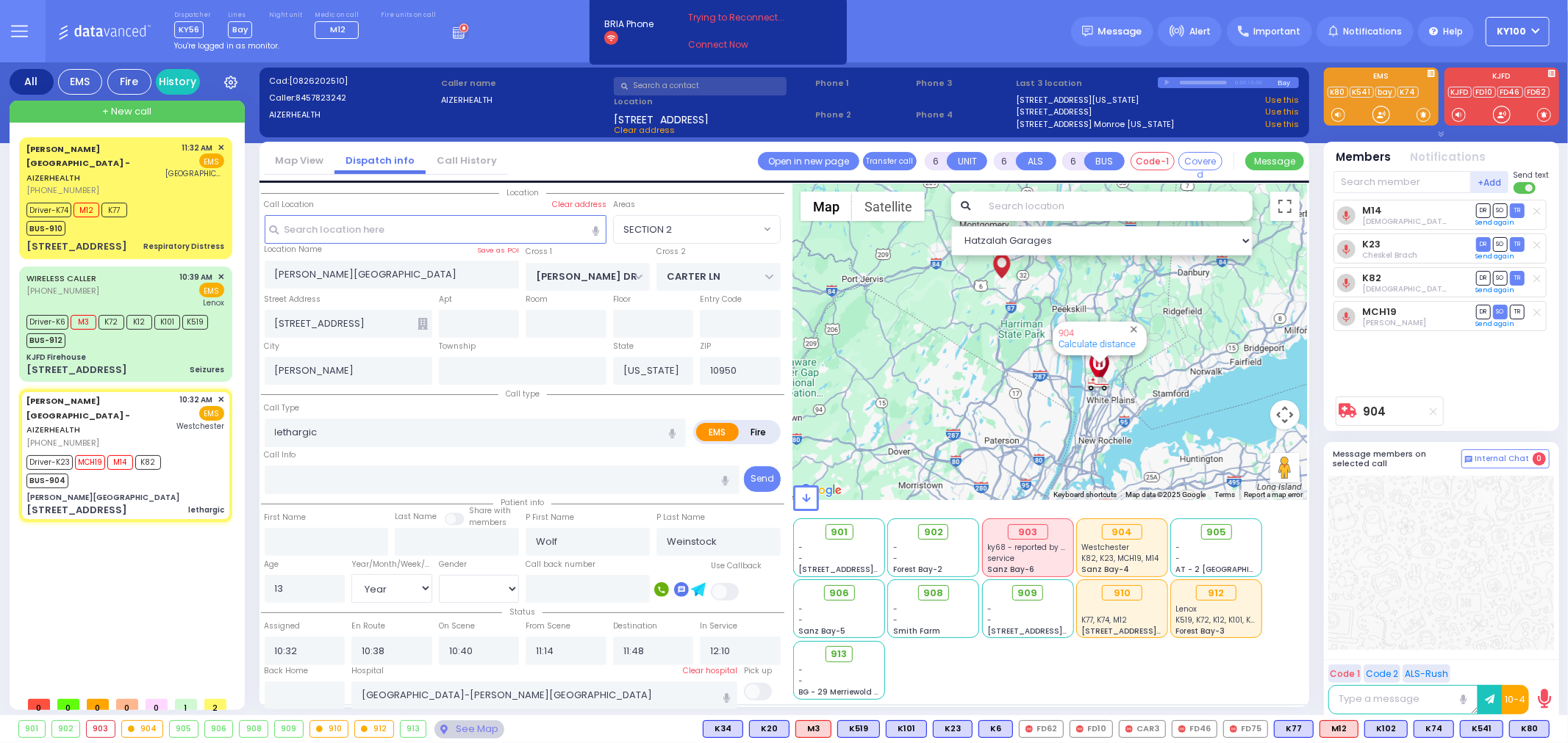
select select "[DEMOGRAPHIC_DATA]"
select select "SECTION 2"
select select "Hatzalah Garages"
